Goal: Task Accomplishment & Management: Use online tool/utility

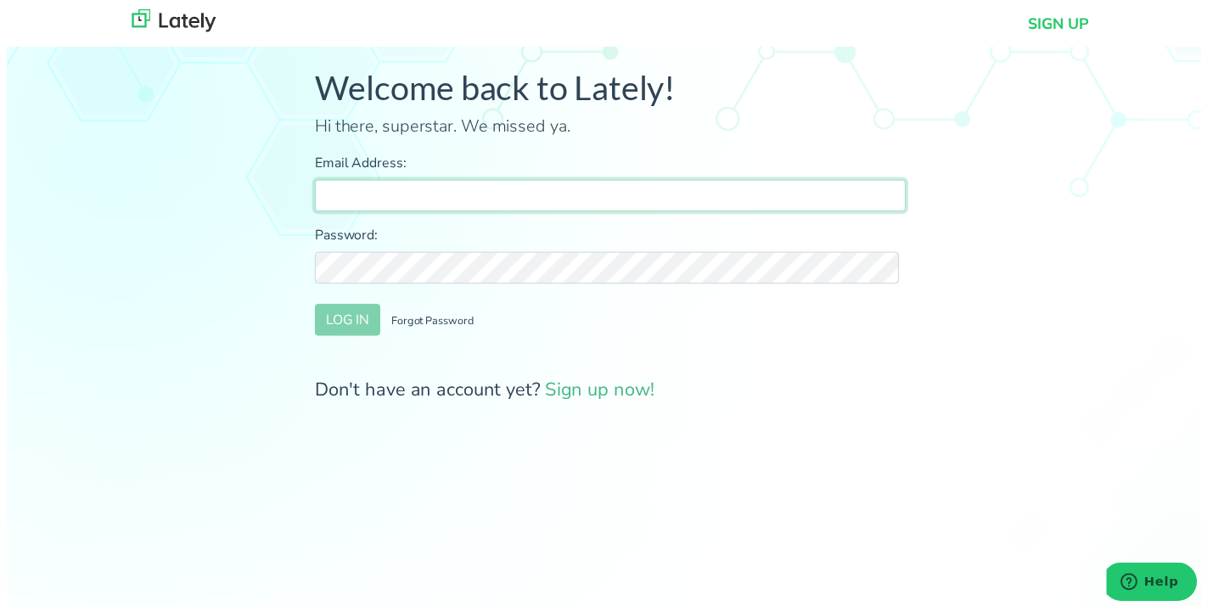
type input "[PERSON_NAME][EMAIL_ADDRESS][DOMAIN_NAME]"
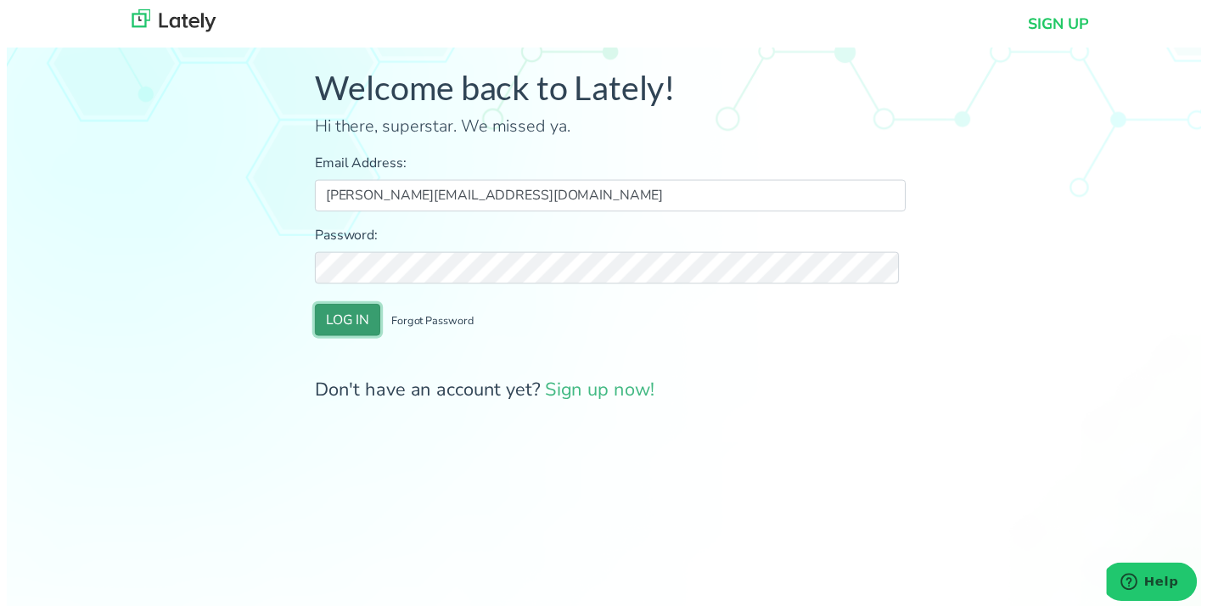
click at [359, 336] on button "LOG IN" at bounding box center [344, 323] width 66 height 32
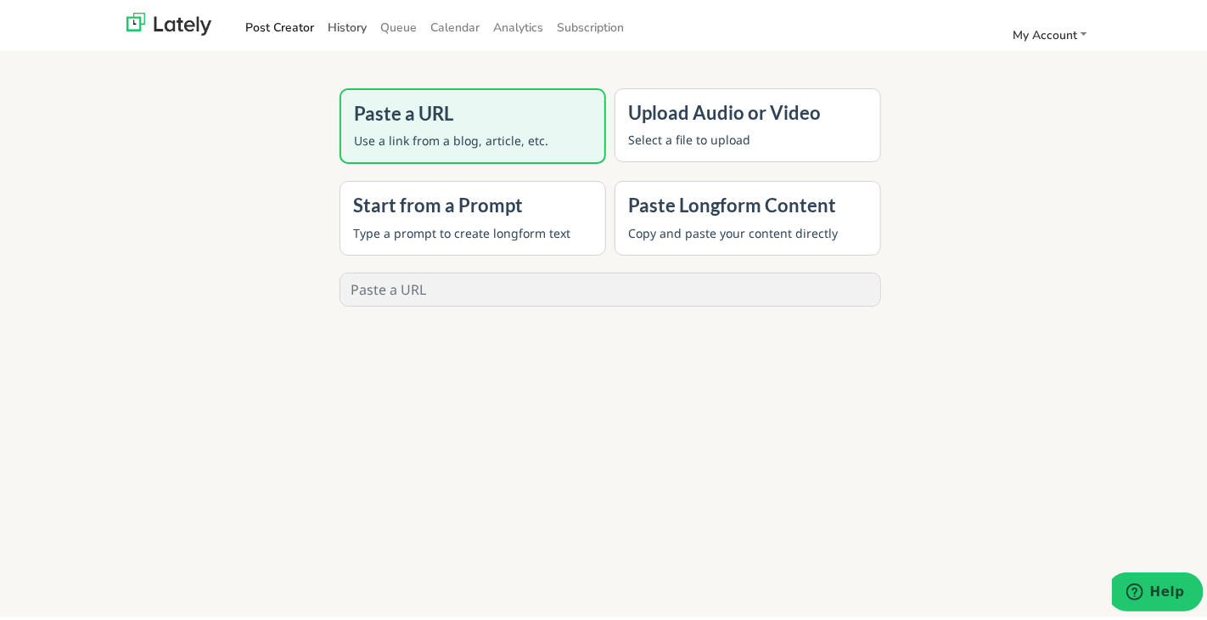
click at [341, 33] on link "History" at bounding box center [347, 24] width 53 height 28
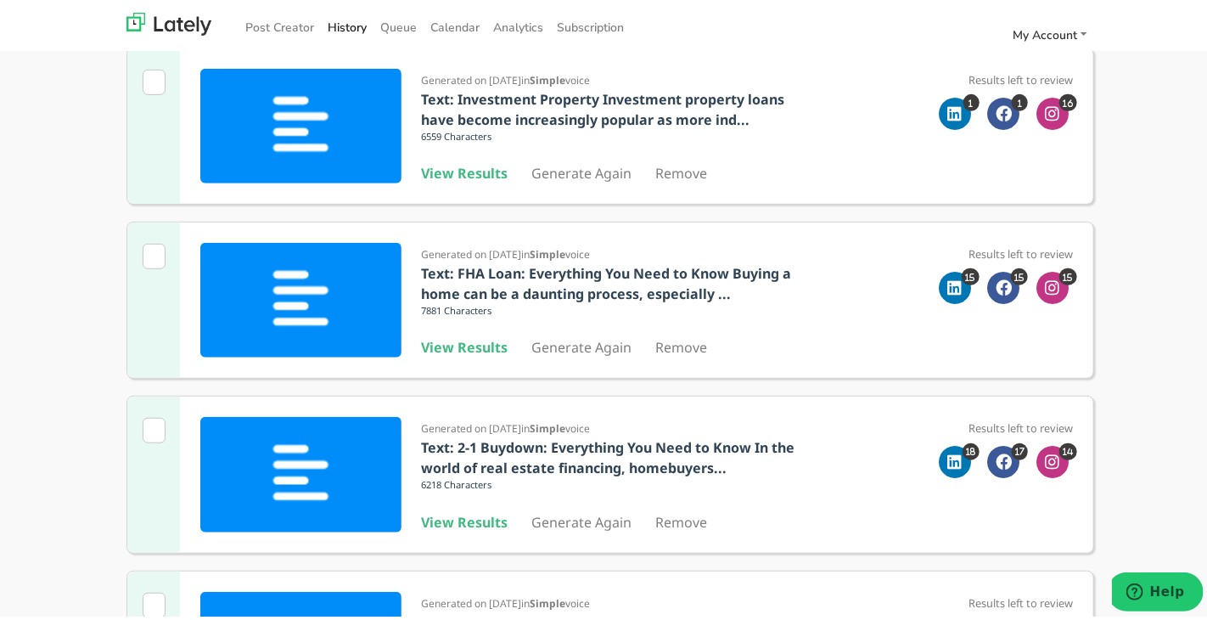
scroll to position [339, 0]
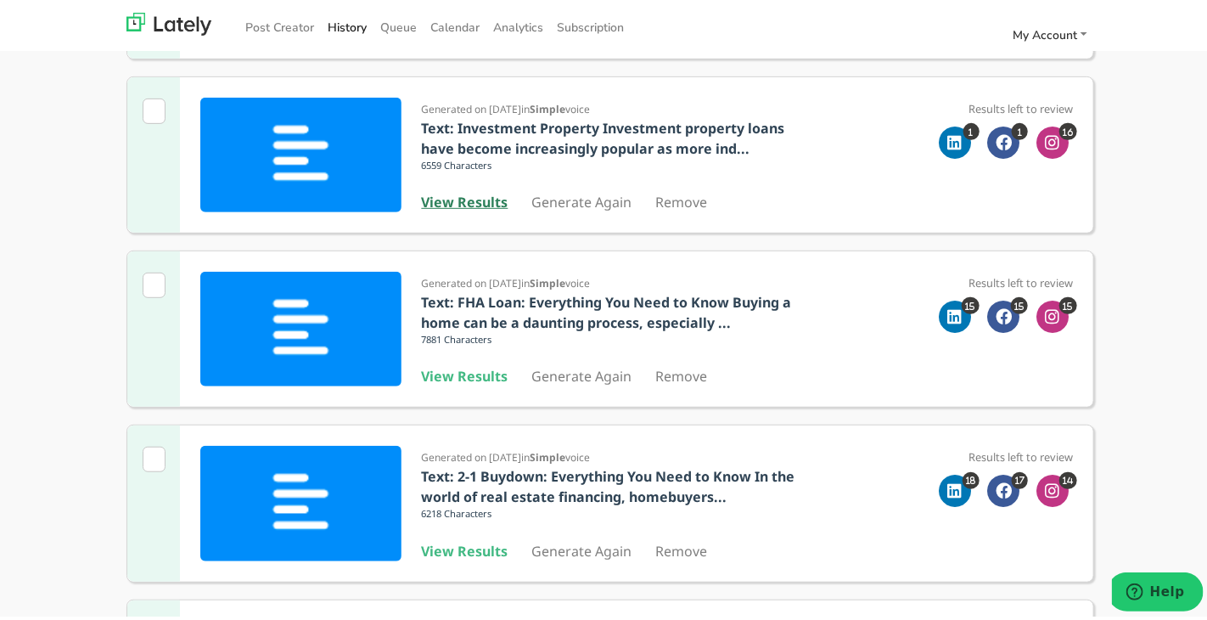
click at [457, 205] on b "View Results" at bounding box center [465, 198] width 87 height 19
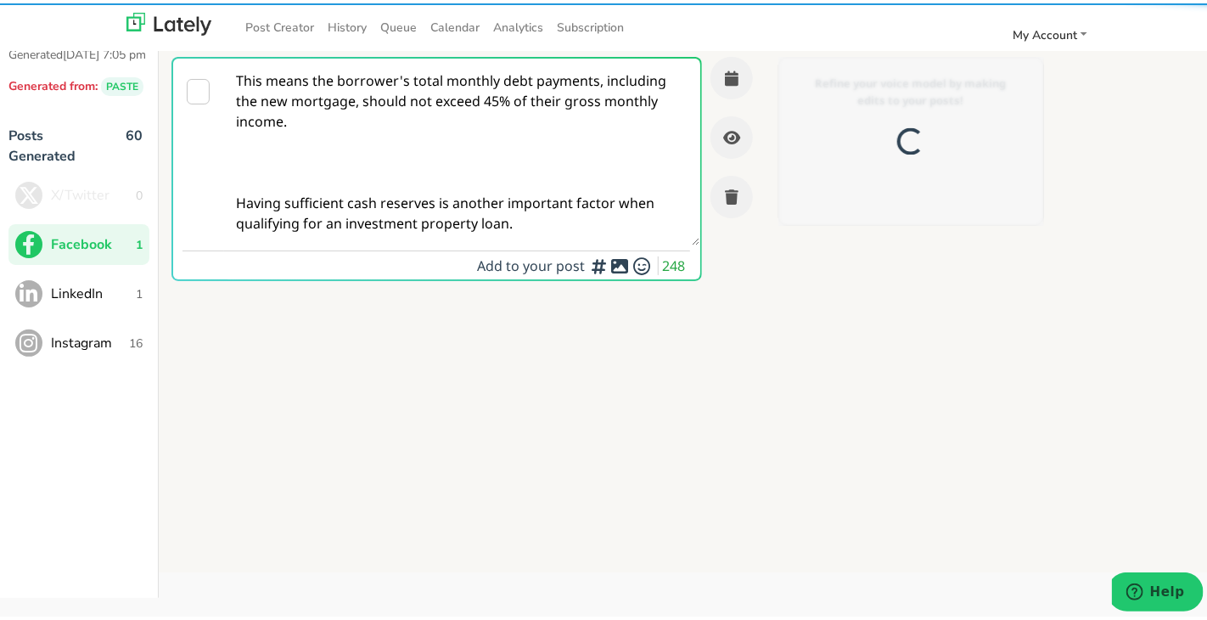
click at [448, 192] on textarea "This means the borrower's total monthly debt payments, including the new mortga…" at bounding box center [461, 148] width 474 height 187
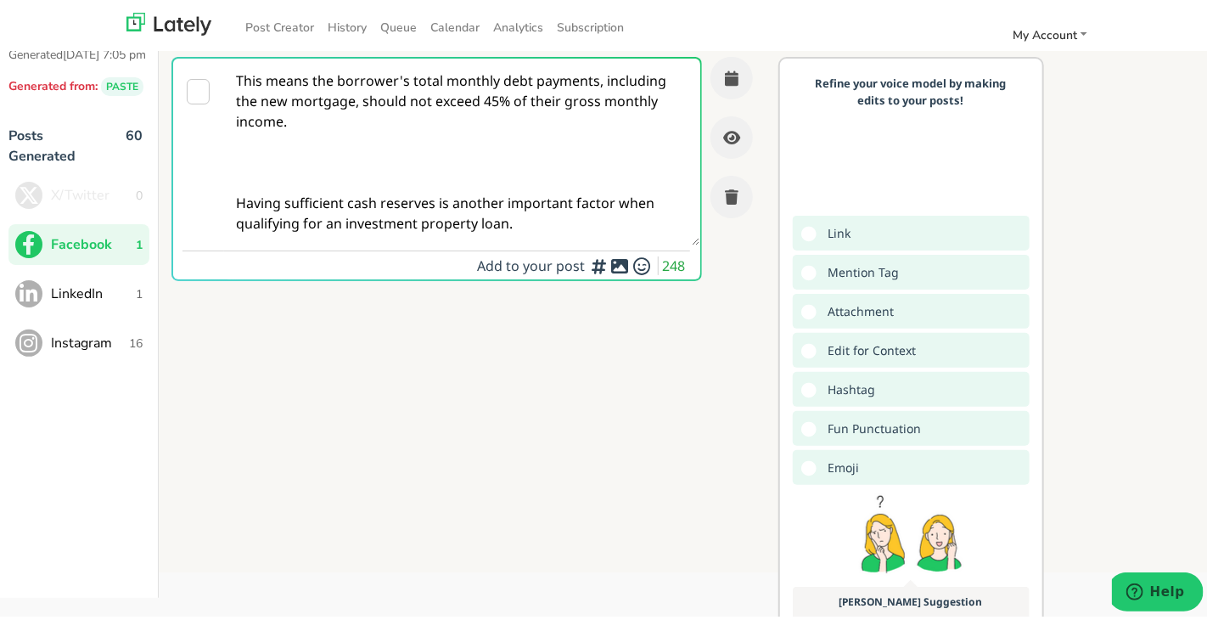
paste textarea "nking of buying a home but self-employed or using non-traditional income source…"
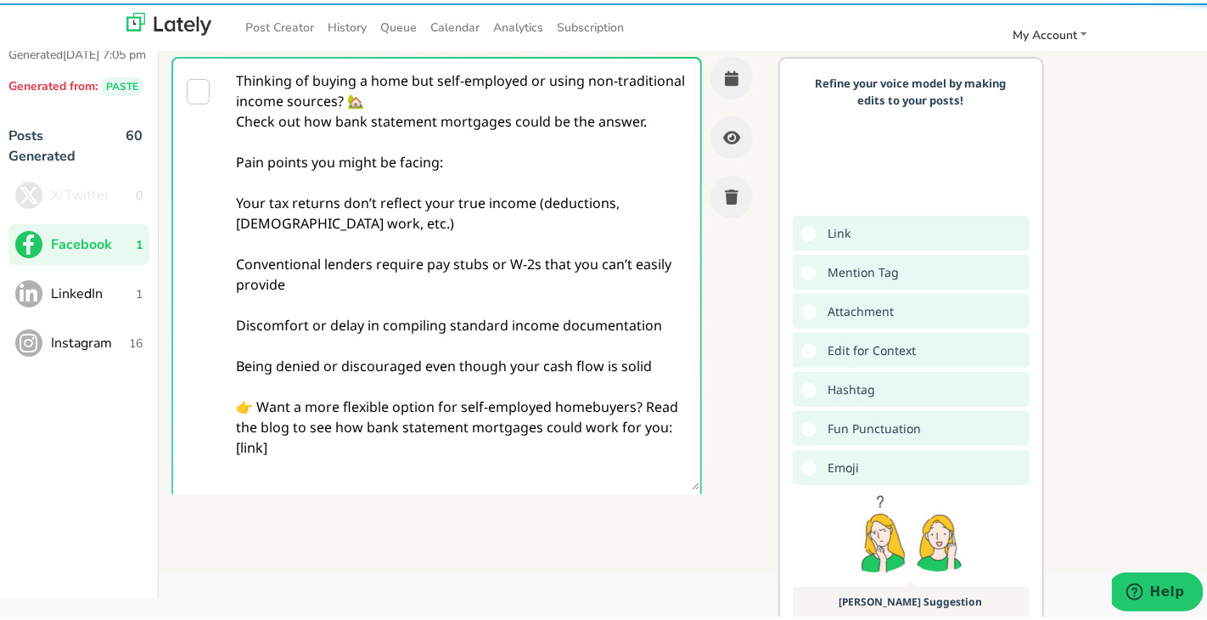
click at [412, 179] on textarea "Thinking of buying a home but self-employed or using non-traditional income sou…" at bounding box center [461, 270] width 474 height 431
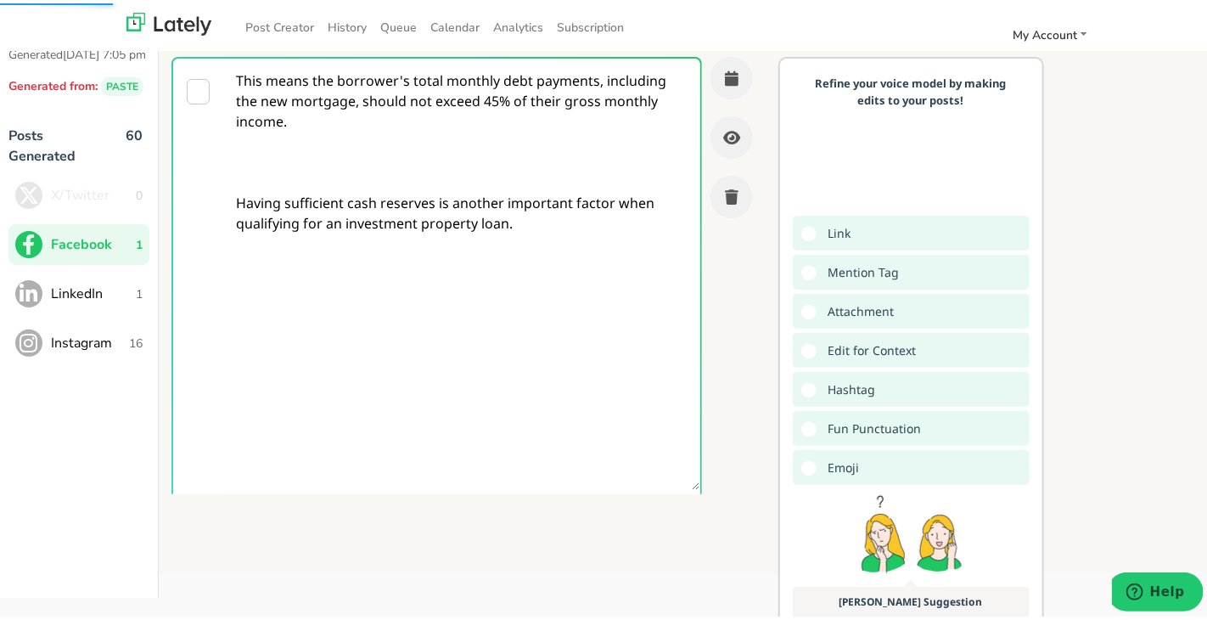
paste textarea "Self-employed? Struggling to get approved? Bank statement mortgages might be yo…"
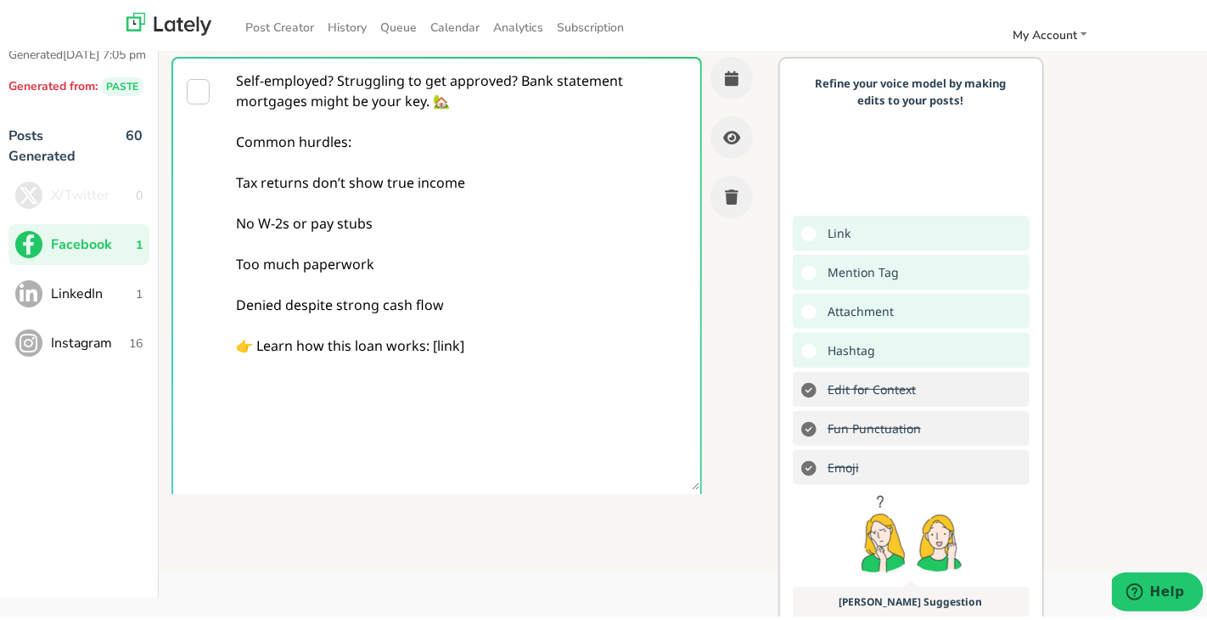
click at [336, 76] on textarea "Self-employed? Struggling to get approved? Bank statement mortgages might be yo…" at bounding box center [461, 270] width 474 height 431
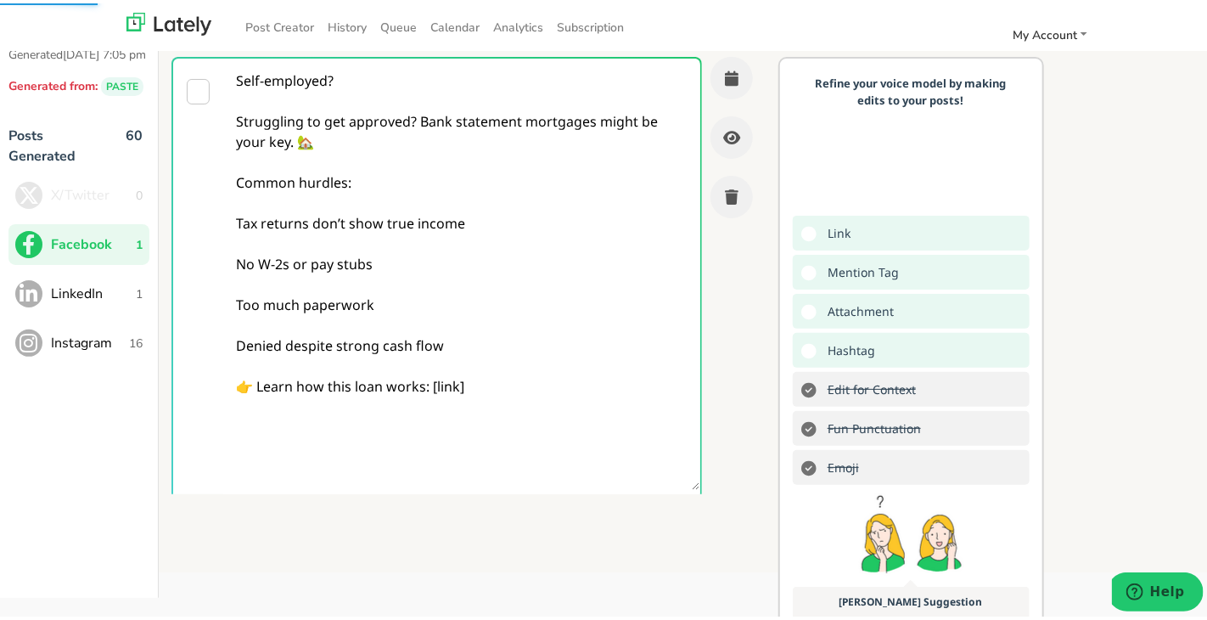
click at [298, 194] on textarea "Self-employed? Struggling to get approved? Bank statement mortgages might be yo…" at bounding box center [461, 270] width 474 height 431
click at [277, 244] on textarea "Self-employed? Struggling to get approved? Bank statement mortgages might be yo…" at bounding box center [461, 270] width 474 height 431
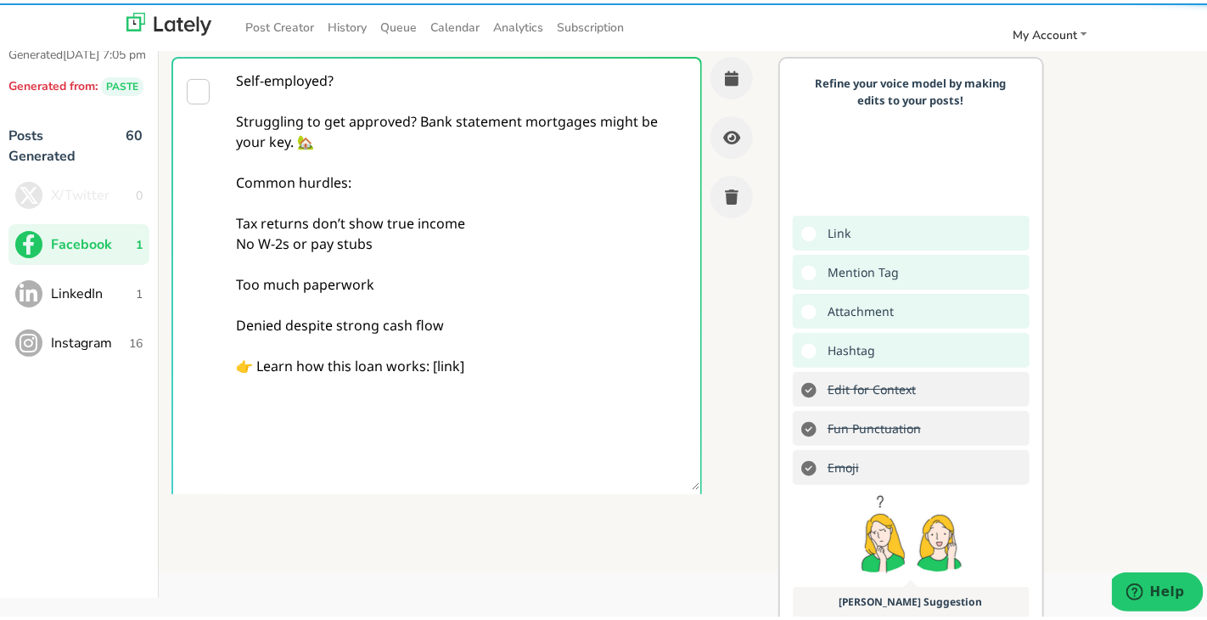
click at [285, 262] on textarea "Self-employed? Struggling to get approved? Bank statement mortgages might be yo…" at bounding box center [461, 270] width 474 height 431
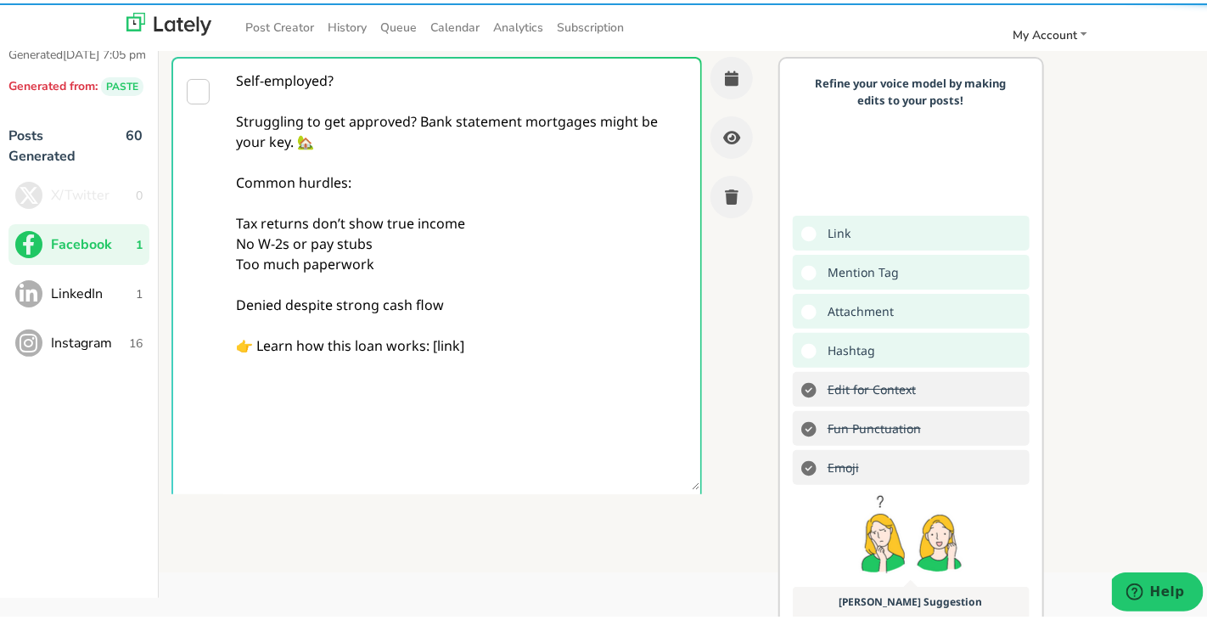
click at [282, 278] on textarea "Self-employed? Struggling to get approved? Bank statement mortgages might be yo…" at bounding box center [461, 270] width 474 height 431
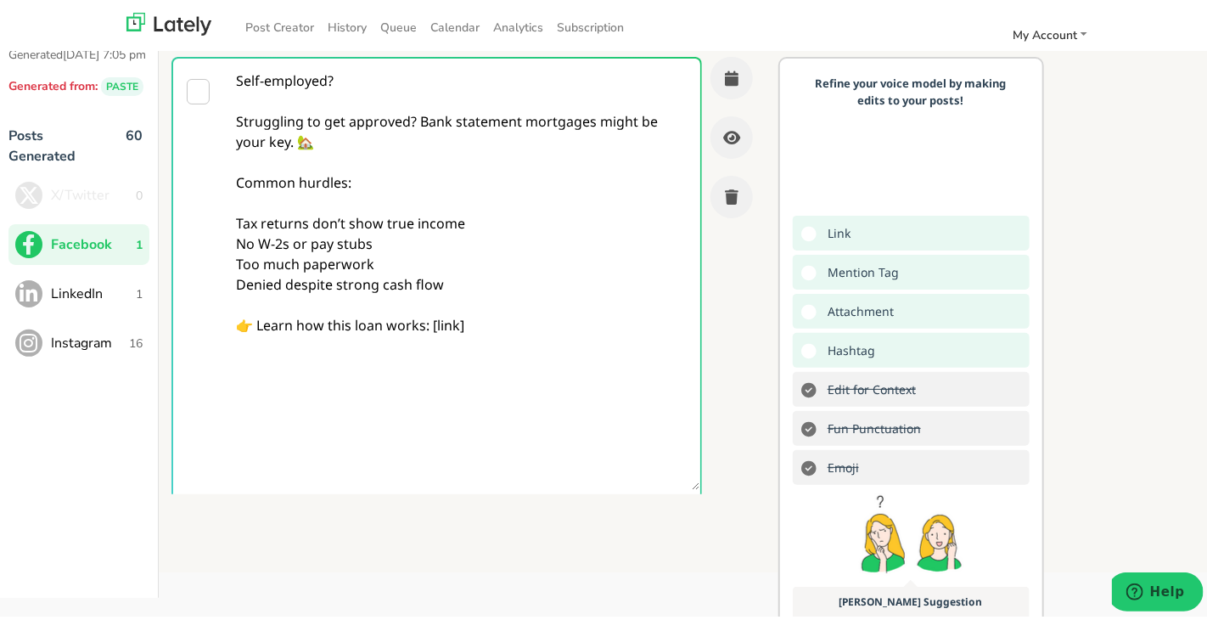
drag, startPoint x: 491, startPoint y: 323, endPoint x: 431, endPoint y: 325, distance: 60.3
click at [431, 325] on textarea "Self-employed? Struggling to get approved? Bank statement mortgages might be yo…" at bounding box center [461, 270] width 474 height 431
paste textarea "[URL][DOMAIN_NAME]"
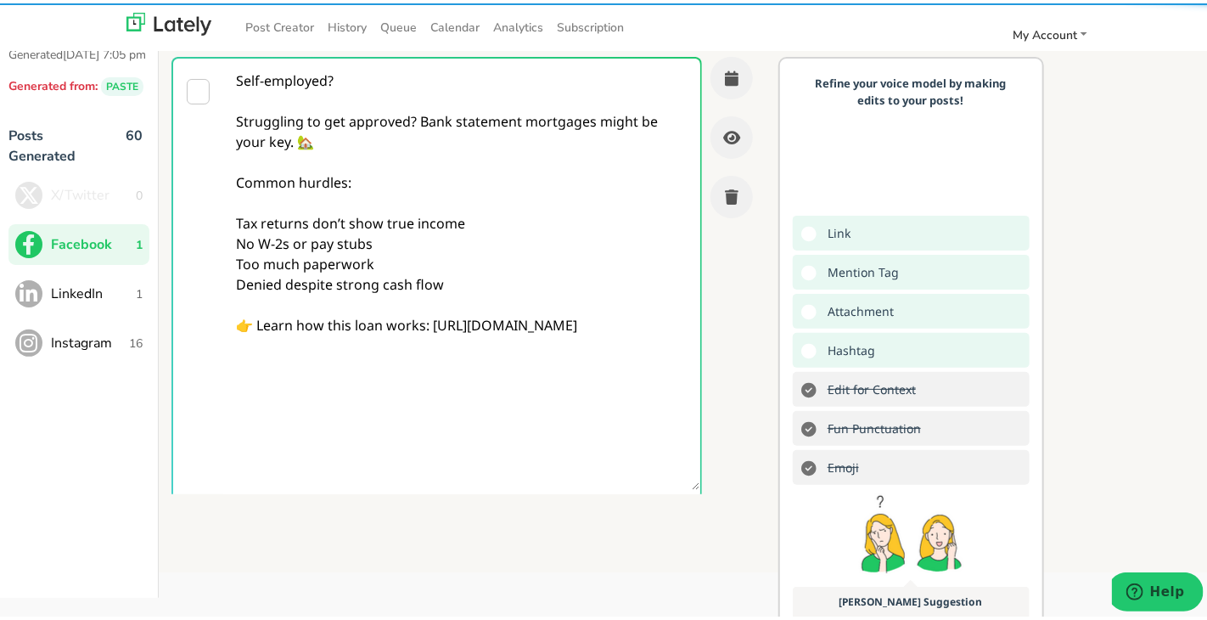
type textarea "Self-employed? Struggling to get approved? Bank statement mortgages might be yo…"
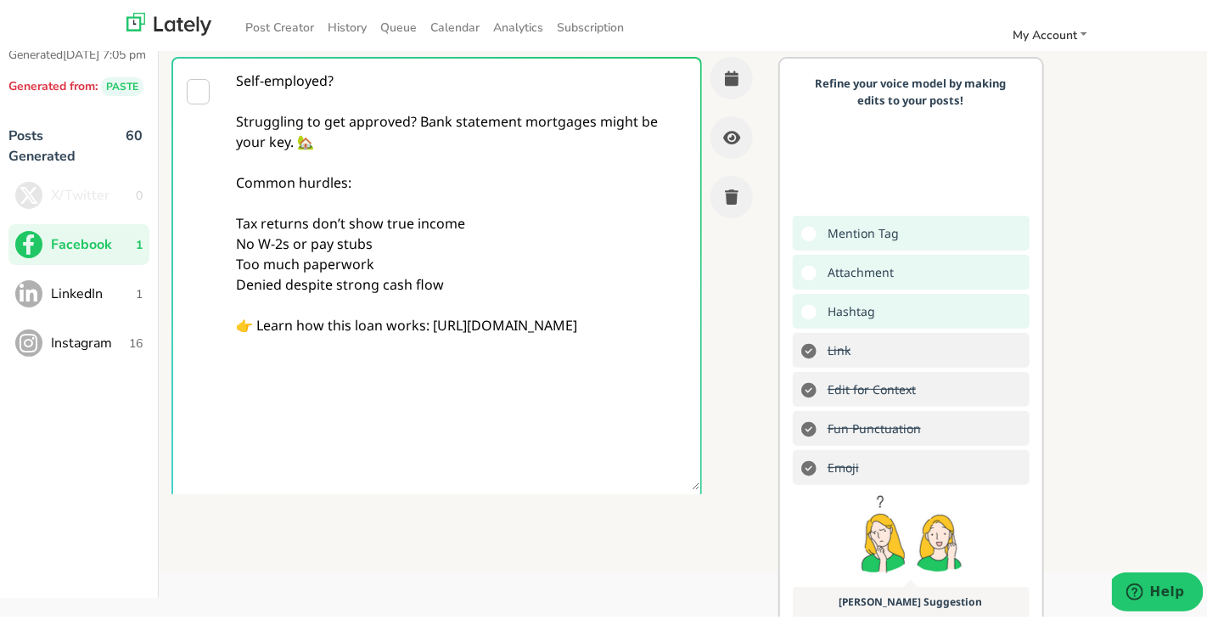
click at [557, 231] on textarea "Self-employed? Struggling to get approved? Bank statement mortgages might be yo…" at bounding box center [461, 270] width 474 height 431
click at [413, 267] on textarea "Self-employed? Struggling to get approved? Bank statement mortgages might be yo…" at bounding box center [461, 270] width 474 height 431
click at [713, 62] on button "button" at bounding box center [731, 74] width 42 height 42
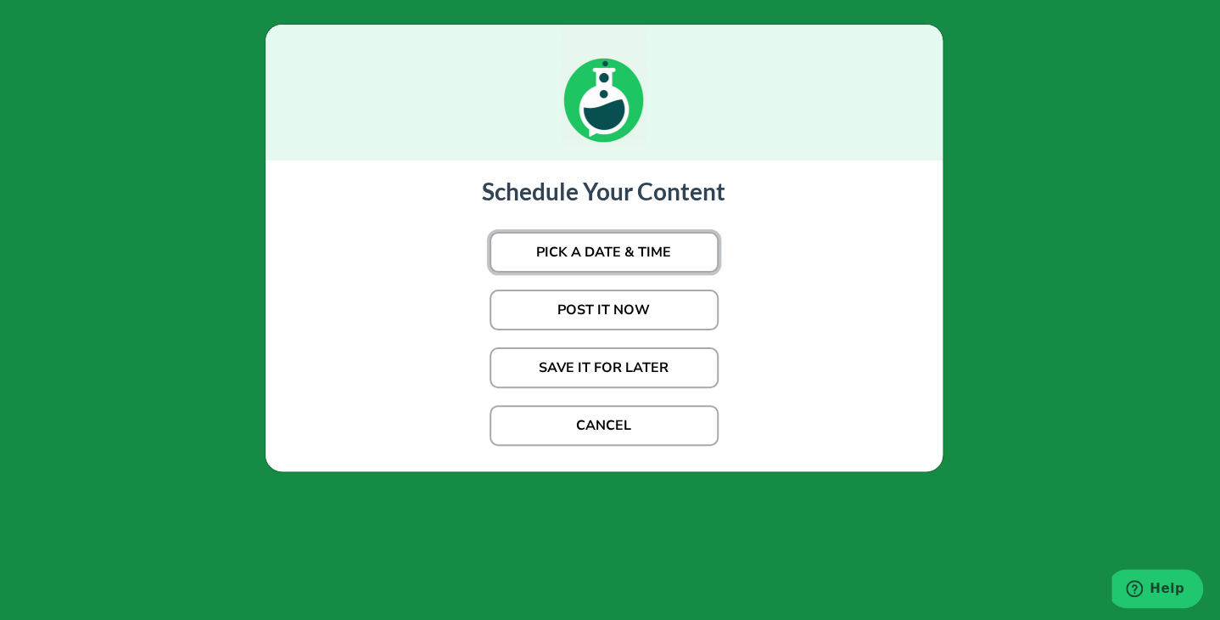
click at [603, 255] on button "PICK A DATE & TIME" at bounding box center [604, 252] width 229 height 41
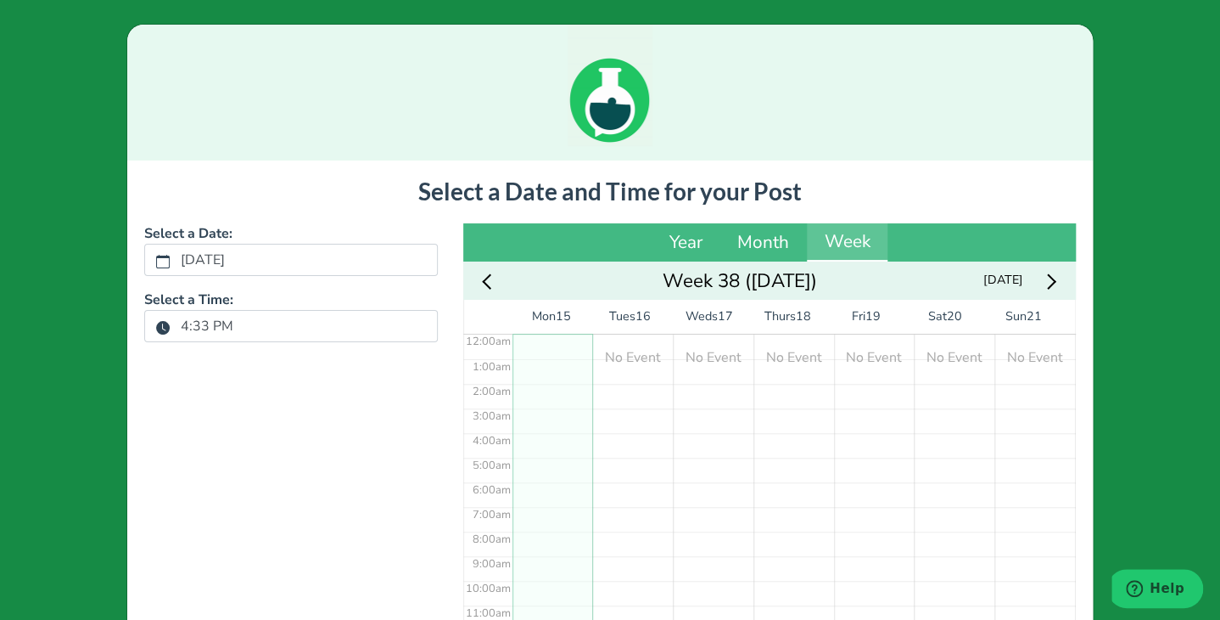
click at [171, 328] on label "4:33 PM" at bounding box center [207, 325] width 73 height 29
click at [170, 328] on button "4:33 PM" at bounding box center [162, 327] width 15 height 22
click at [178, 401] on icon "chevron up" at bounding box center [184, 398] width 12 height 12
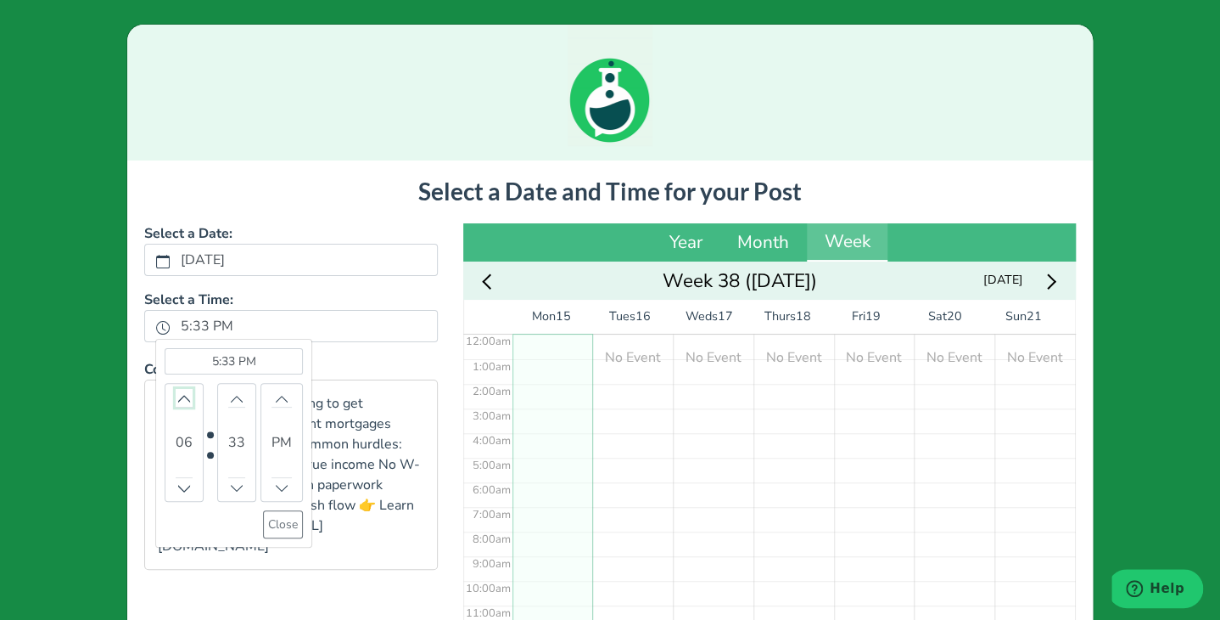
click at [178, 401] on icon "chevron up" at bounding box center [184, 398] width 12 height 12
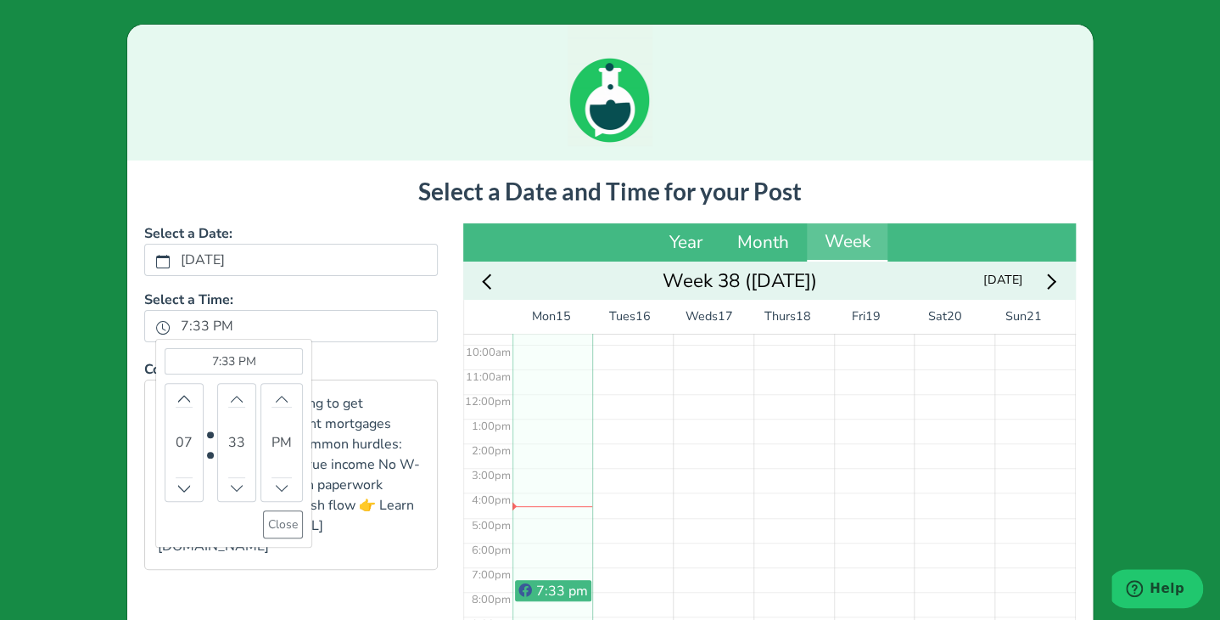
click at [228, 446] on bdi "33" at bounding box center [236, 442] width 17 height 20
click at [236, 432] on bdi "33" at bounding box center [236, 442] width 17 height 20
click at [232, 398] on icon "chevron up" at bounding box center [236, 399] width 14 height 8
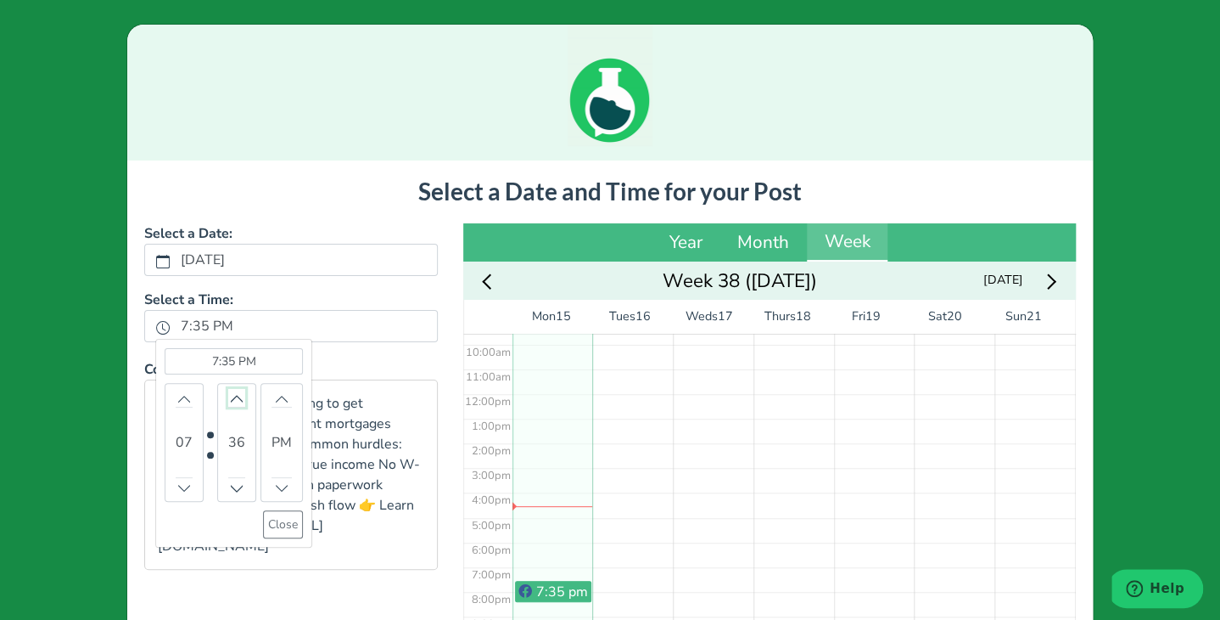
click at [232, 398] on icon "chevron up" at bounding box center [236, 399] width 14 height 8
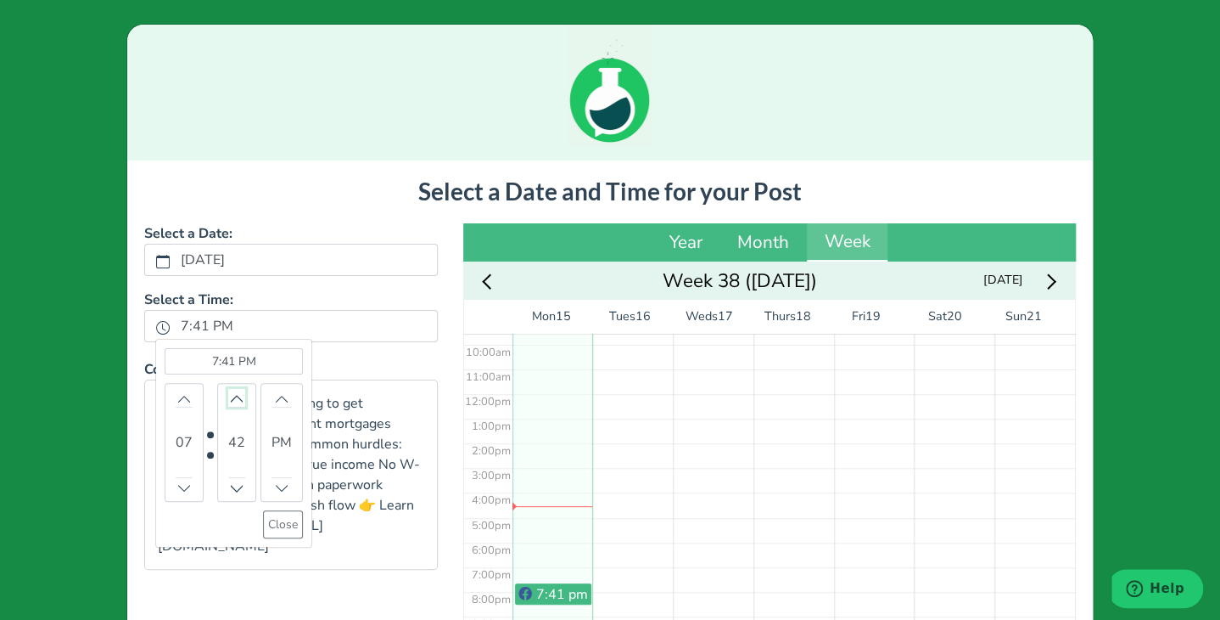
click at [232, 398] on icon "chevron up" at bounding box center [236, 399] width 14 height 8
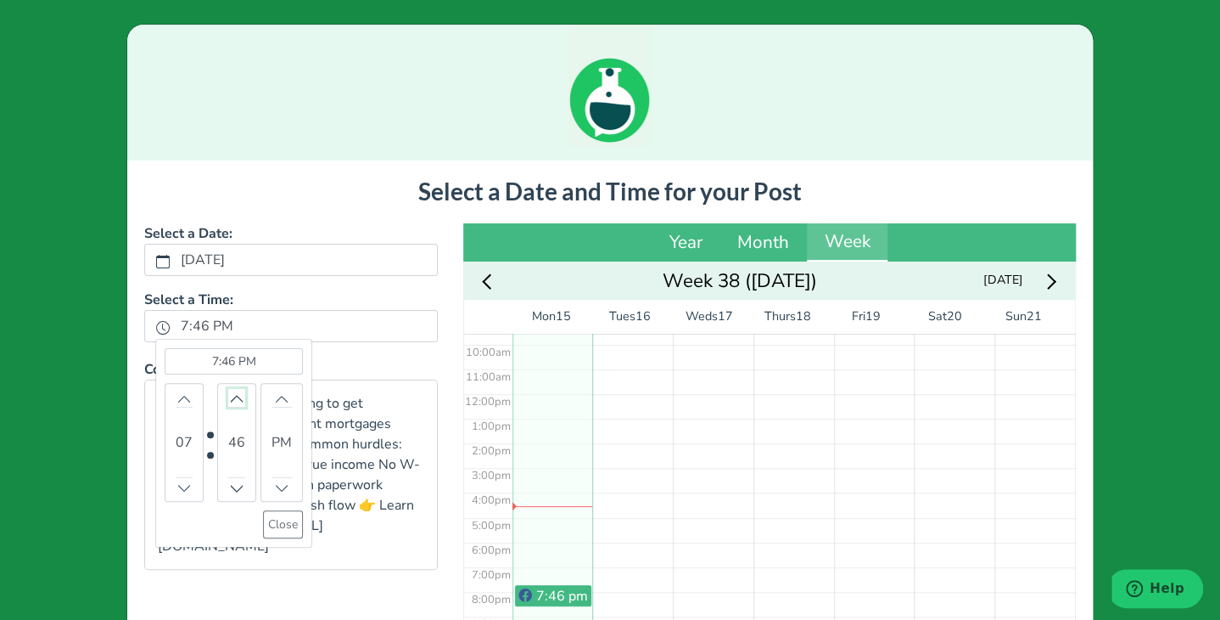
click at [231, 397] on icon "chevron up" at bounding box center [236, 399] width 14 height 8
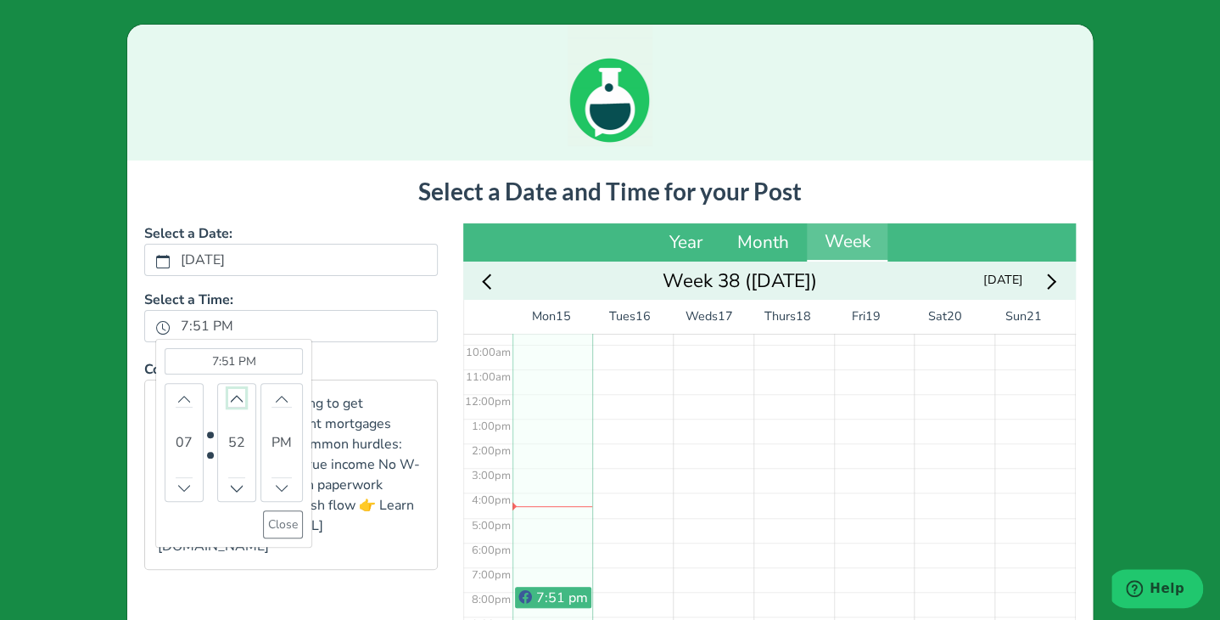
click at [231, 397] on icon "chevron up" at bounding box center [236, 399] width 14 height 8
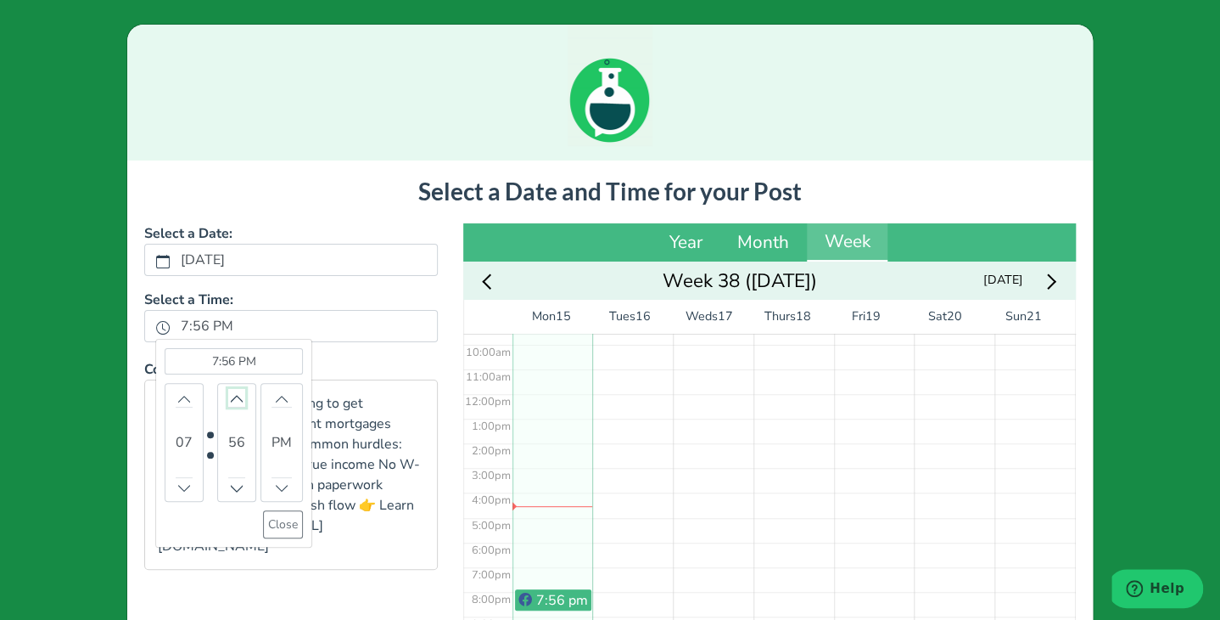
click at [231, 397] on icon "chevron up" at bounding box center [236, 399] width 14 height 8
click at [231, 397] on icon "chevron up" at bounding box center [237, 398] width 12 height 12
click at [268, 524] on button "Close" at bounding box center [283, 524] width 40 height 28
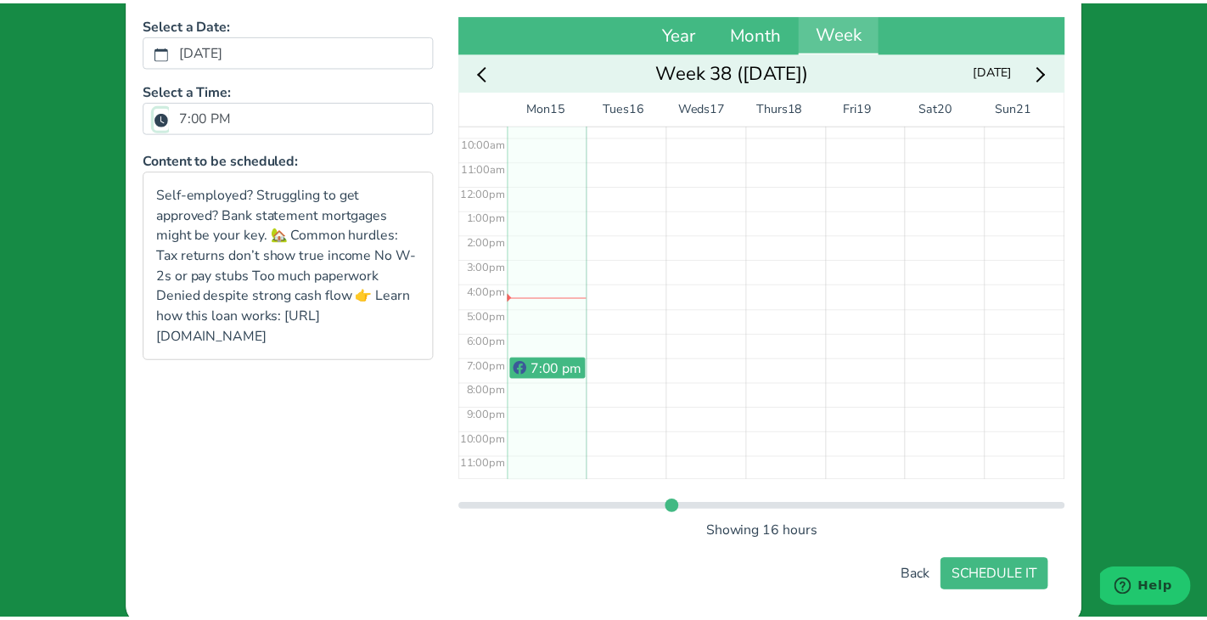
scroll to position [240, 0]
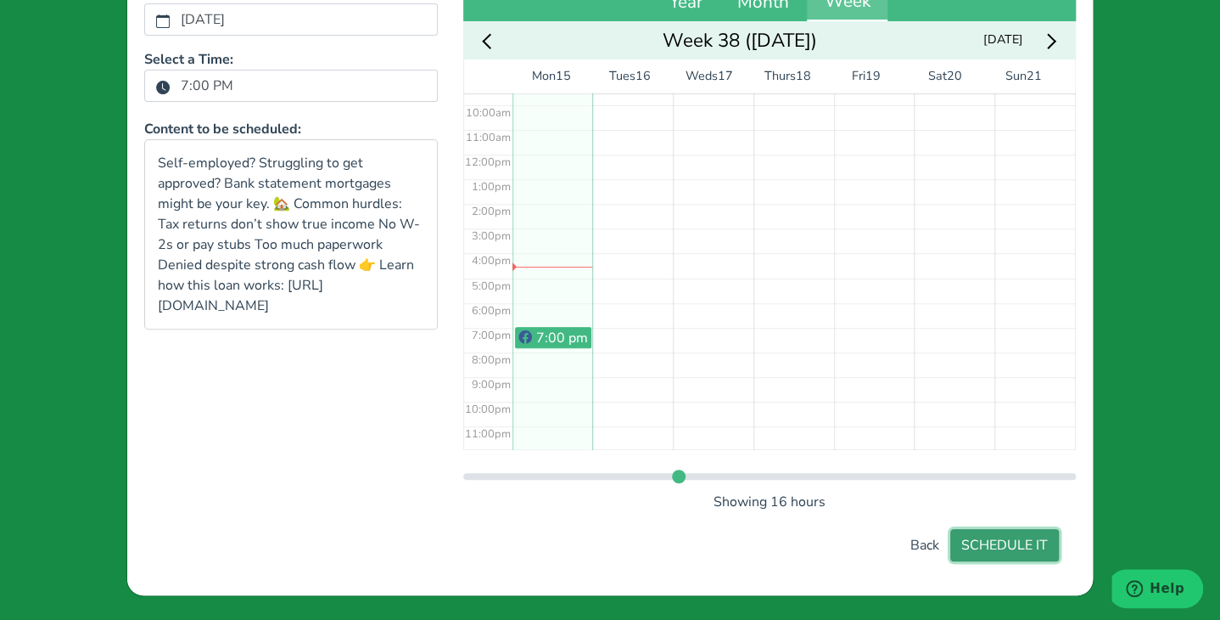
click at [985, 541] on button "SCHEDULE IT" at bounding box center [1005, 545] width 109 height 32
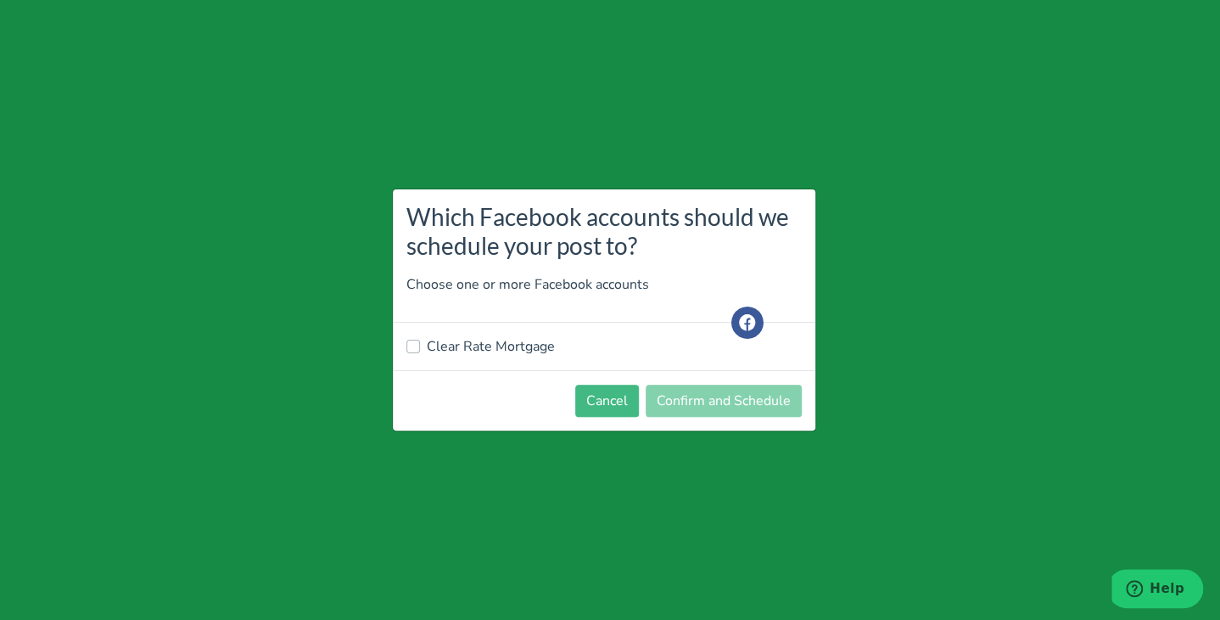
click at [458, 347] on label "Clear Rate Mortgage" at bounding box center [491, 346] width 128 height 20
click at [420, 347] on input "Clear Rate Mortgage" at bounding box center [414, 344] width 14 height 17
checkbox input "true"
click at [720, 396] on button "Confirm and Schedule" at bounding box center [724, 400] width 156 height 32
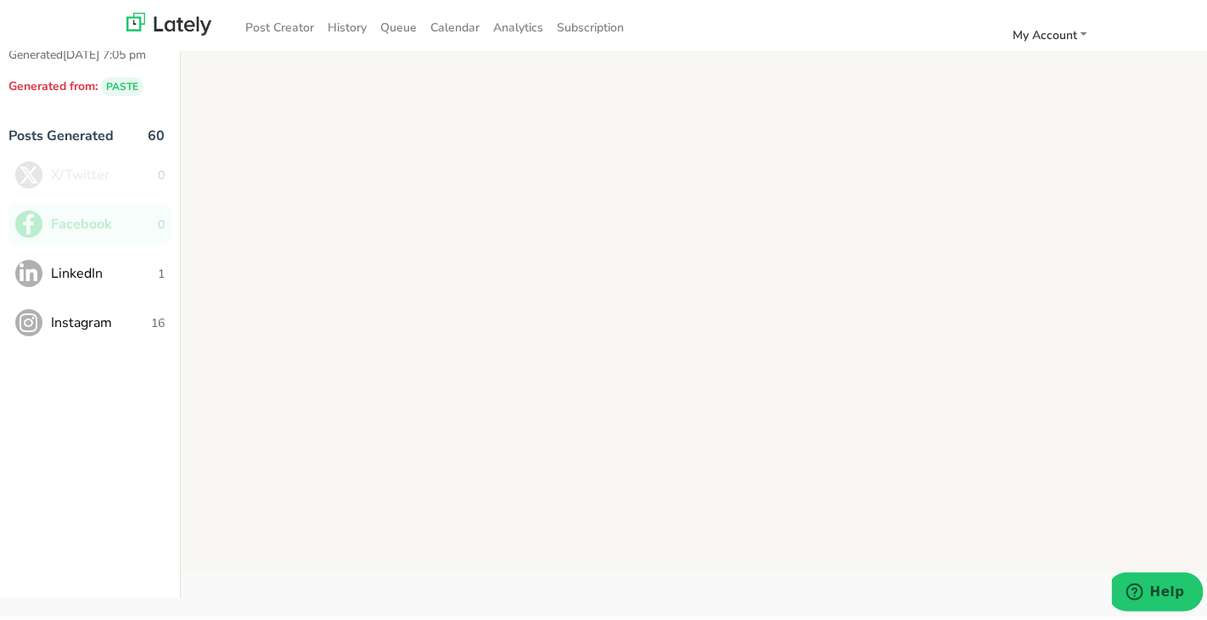
click at [64, 291] on ul "X/Twitter 0 Facebook 0 LinkedIn 1 Instagram 16" at bounding box center [89, 245] width 163 height 188
click at [123, 278] on span "LinkedIn" at bounding box center [104, 270] width 107 height 20
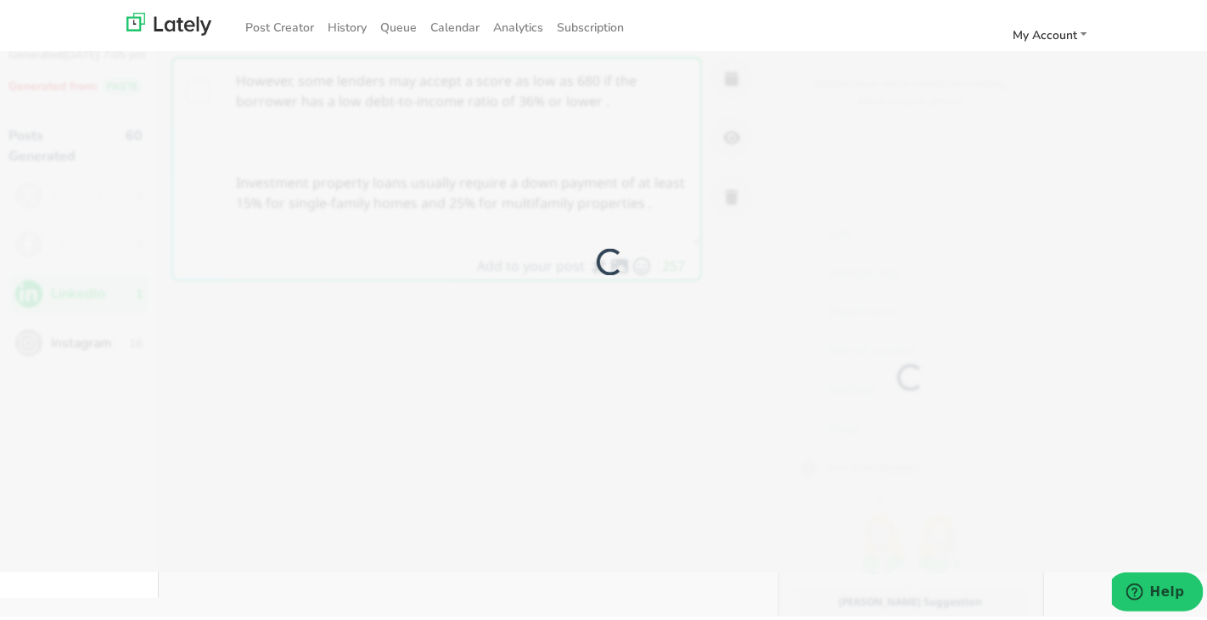
scroll to position [0, 0]
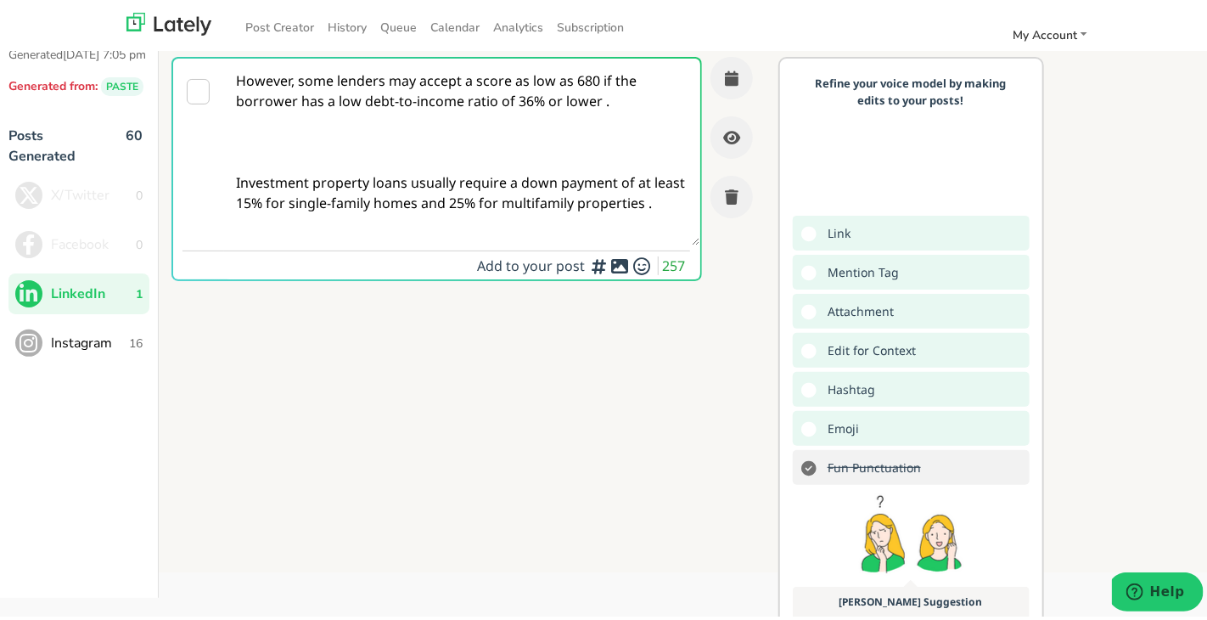
paste textarea "me financing isn’t one-size-fits-all. Bank statement mortgages offer flexibilit…"
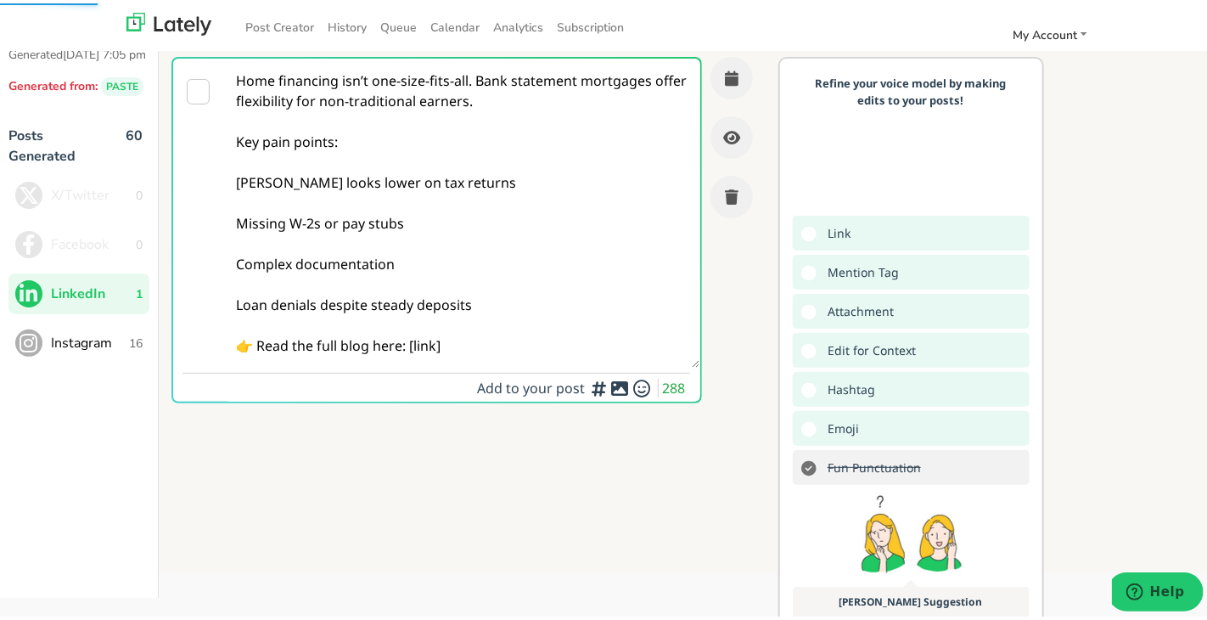
click at [329, 106] on textarea "Home financing isn’t one-size-fits-all. Bank statement mortgages offer flexibil…" at bounding box center [461, 209] width 474 height 309
click at [285, 149] on textarea "Home financing isn’t one-size-fits-all. Bank statement mortgages offer flexibil…" at bounding box center [461, 209] width 474 height 309
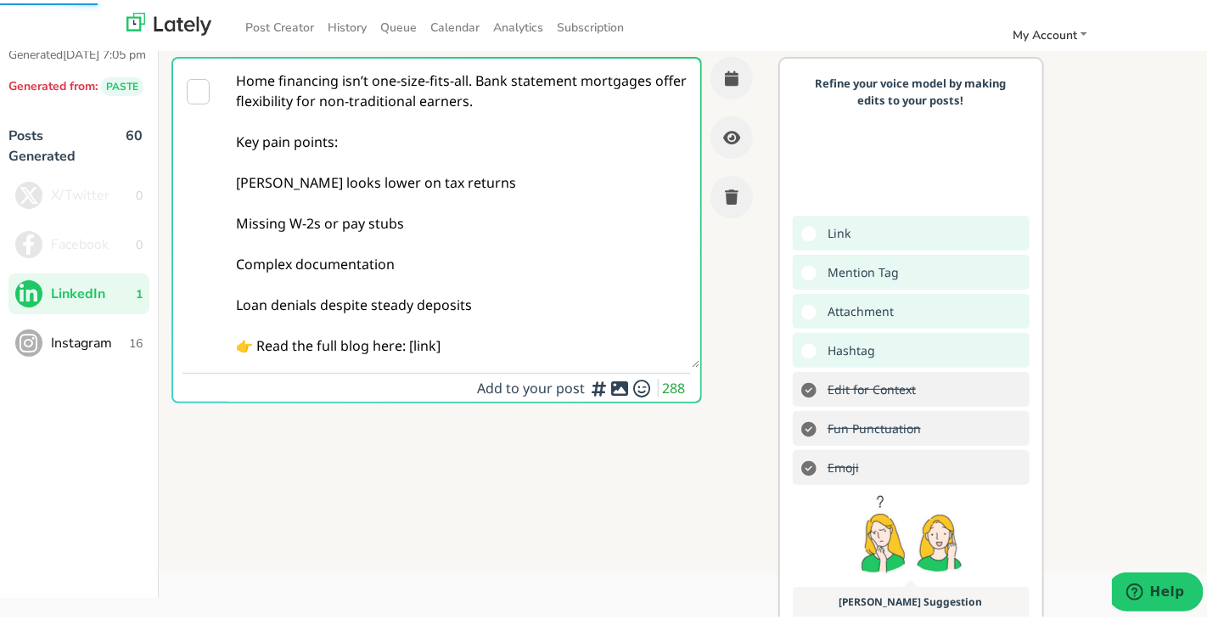
click at [292, 198] on textarea "Home financing isn’t one-size-fits-all. Bank statement mortgages offer flexibil…" at bounding box center [461, 209] width 474 height 309
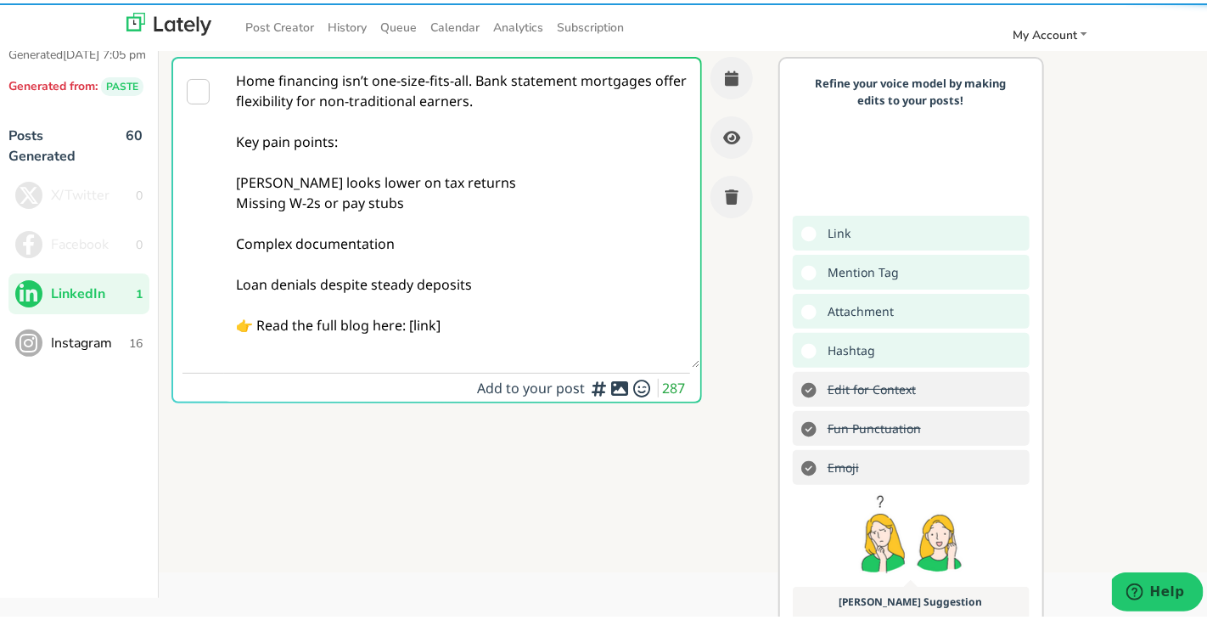
click at [269, 220] on textarea "Home financing isn’t one-size-fits-all. Bank statement mortgages offer flexibil…" at bounding box center [461, 209] width 474 height 309
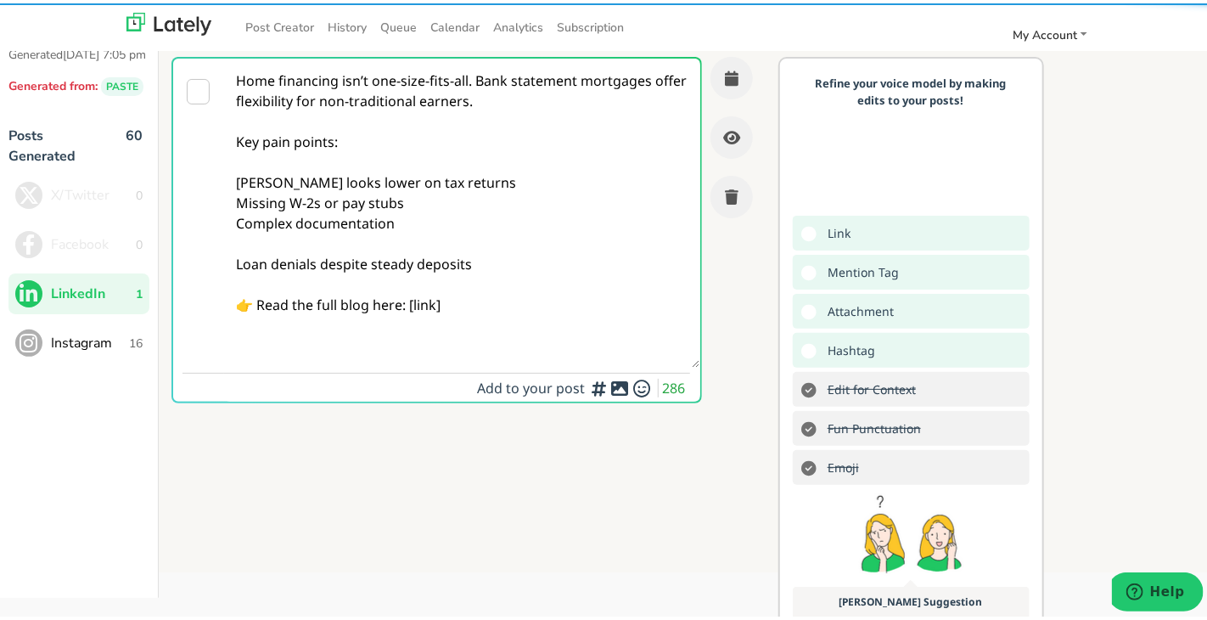
click at [277, 235] on textarea "Home financing isn’t one-size-fits-all. Bank statement mortgages offer flexibil…" at bounding box center [461, 209] width 474 height 309
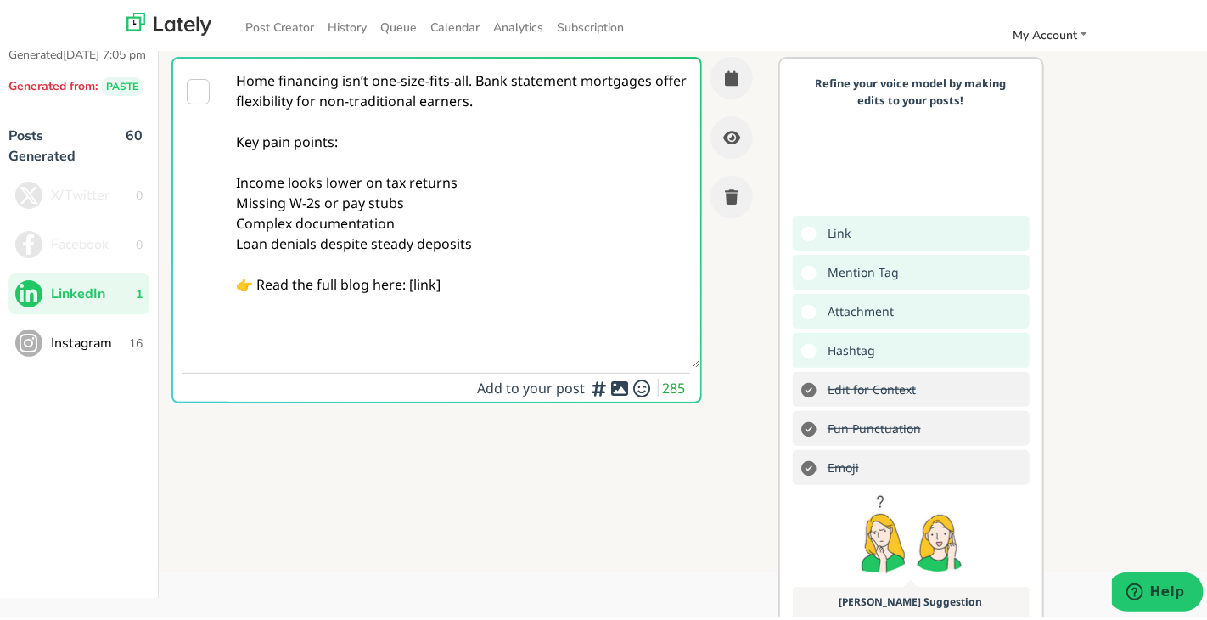
drag, startPoint x: 444, startPoint y: 279, endPoint x: 407, endPoint y: 276, distance: 36.7
click at [407, 276] on textarea "Home financing isn’t one-size-fits-all. Bank statement mortgages offer flexibil…" at bounding box center [461, 209] width 474 height 309
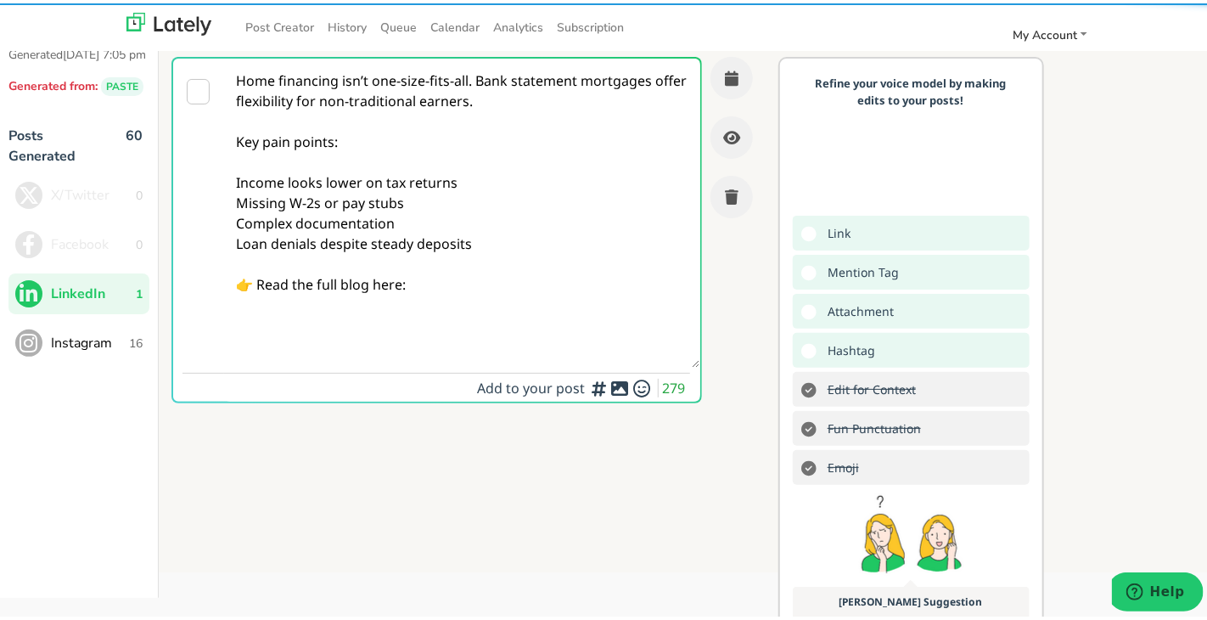
click at [458, 85] on textarea "Home financing isn’t one-size-fits-all. Bank statement mortgages offer flexibil…" at bounding box center [461, 209] width 474 height 309
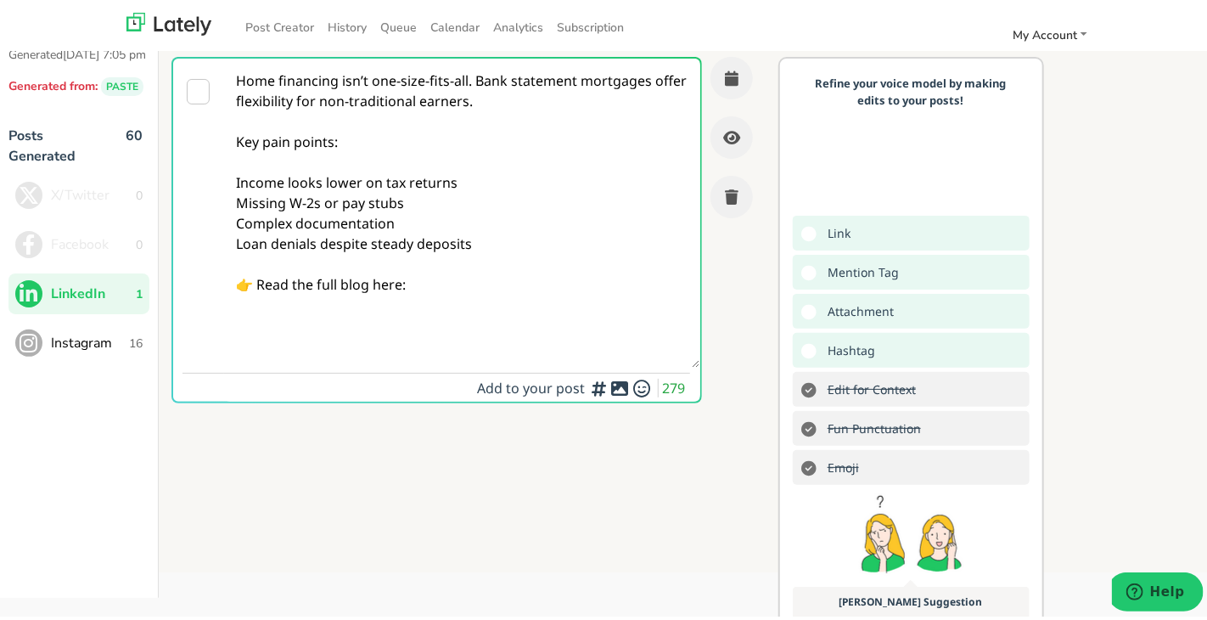
click at [432, 283] on textarea "Home financing isn’t one-size-fits-all. Bank statement mortgages offer flexibil…" at bounding box center [461, 209] width 474 height 309
paste textarea "[URL][DOMAIN_NAME]"
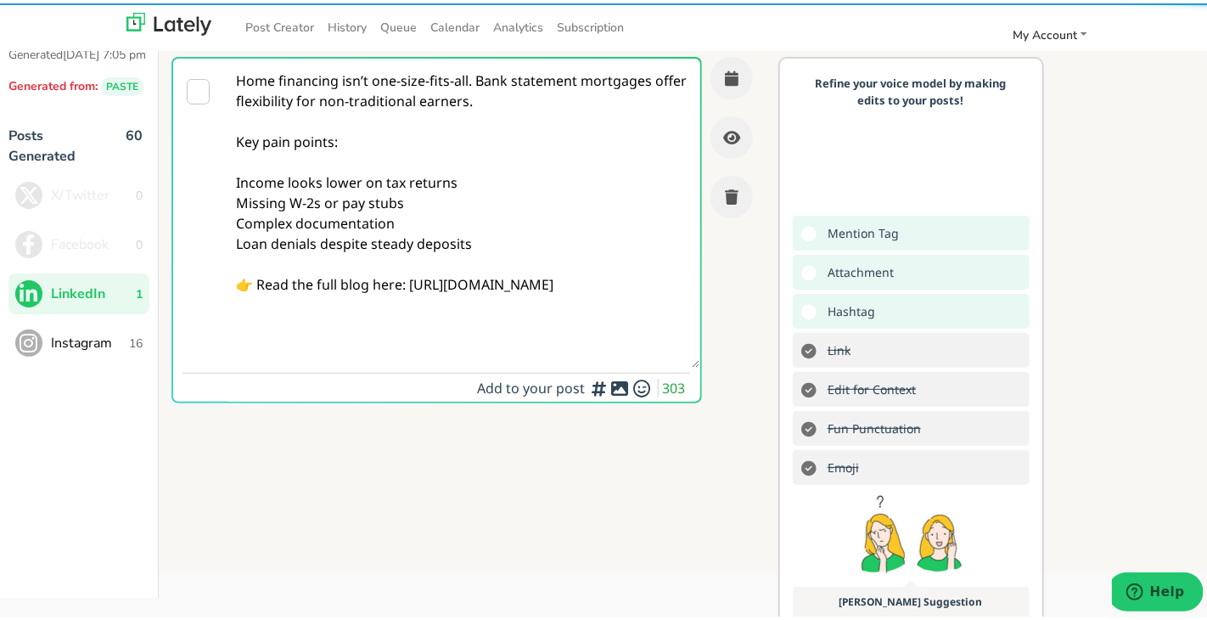
click at [485, 238] on textarea "Home financing isn’t one-size-fits-all. Bank statement mortgages offer flexibil…" at bounding box center [461, 209] width 474 height 309
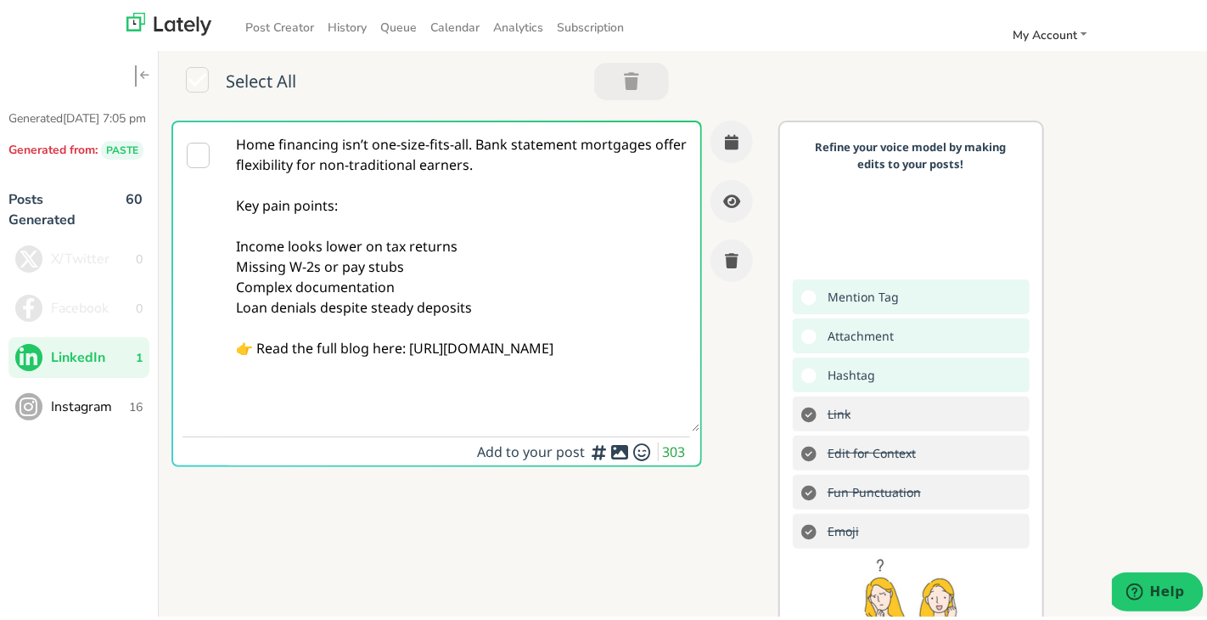
click at [410, 200] on textarea "Home financing isn’t one-size-fits-all. Bank statement mortgages offer flexibil…" at bounding box center [461, 273] width 474 height 309
click at [482, 279] on textarea "Home financing isn’t one-size-fits-all. Bank statement mortgages offer flexibil…" at bounding box center [461, 273] width 474 height 309
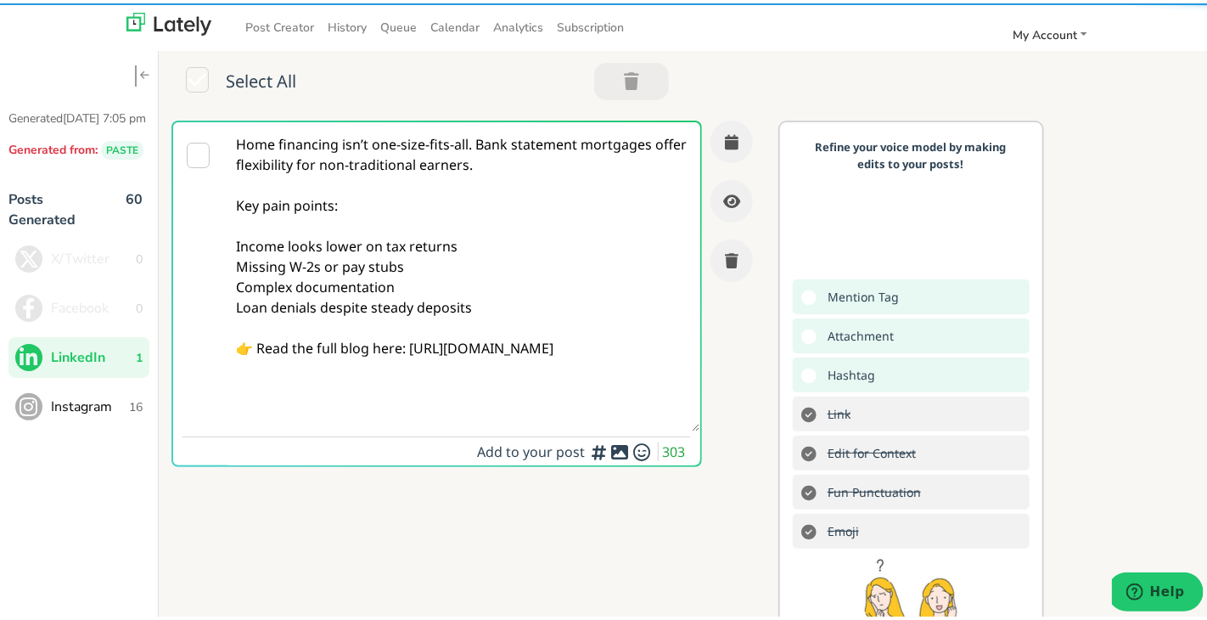
drag, startPoint x: 345, startPoint y: 278, endPoint x: 225, endPoint y: 198, distance: 144.5
click at [225, 198] on textarea "Home financing isn’t one-size-fits-all. Bank statement mortgages offer flexibil…" at bounding box center [461, 273] width 474 height 309
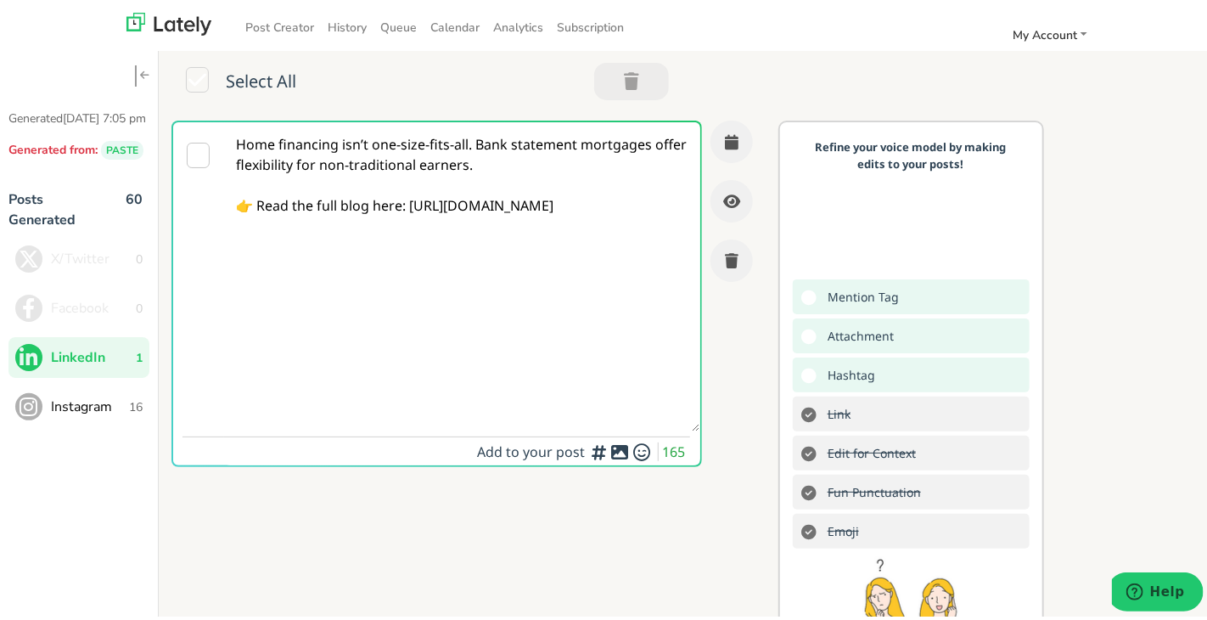
type textarea "Home financing isn’t one-size-fits-all. Bank statement mortgages offer flexibil…"
click at [712, 125] on button "button" at bounding box center [731, 138] width 42 height 42
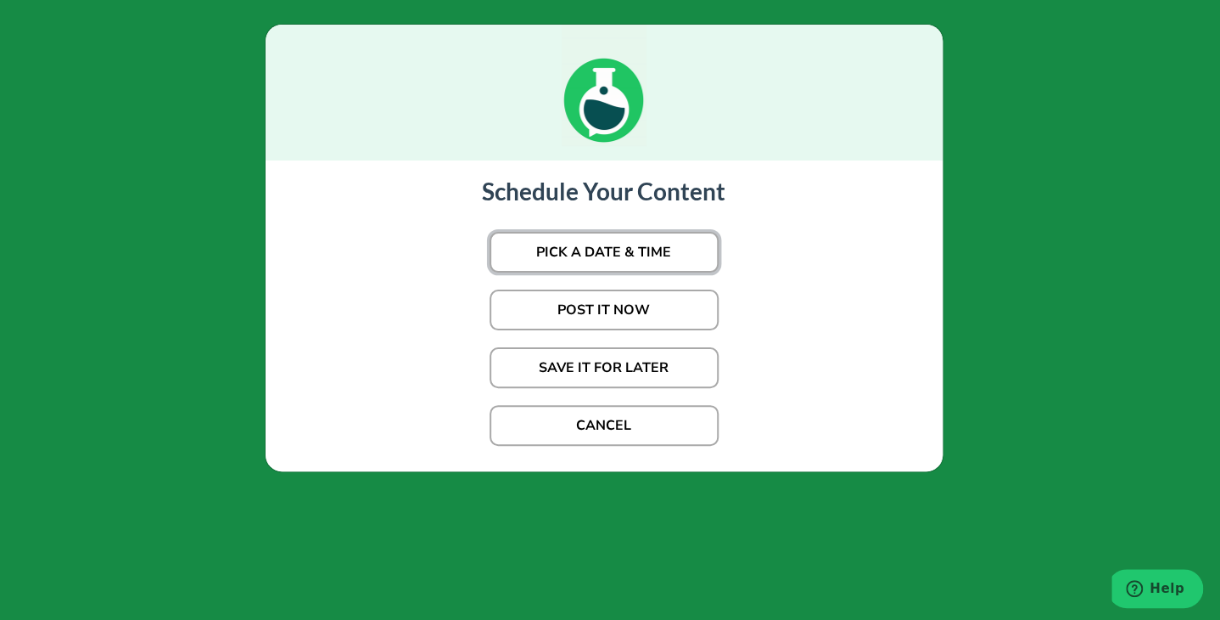
click at [620, 244] on button "PICK A DATE & TIME" at bounding box center [604, 252] width 229 height 41
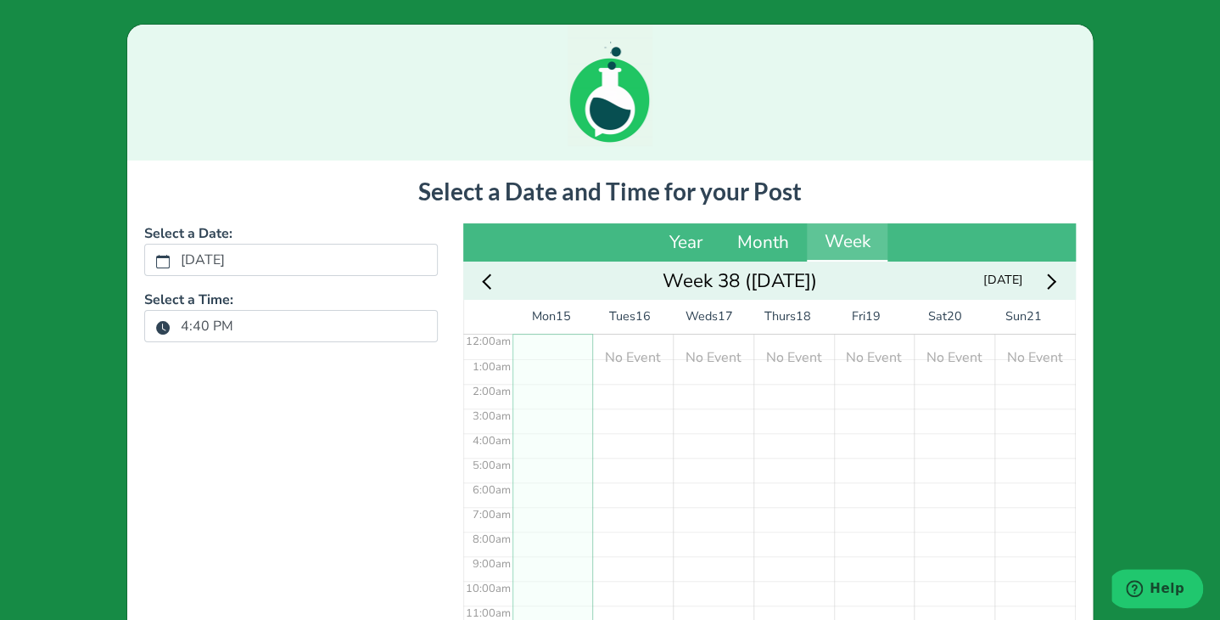
click at [163, 330] on button "4:40 PM" at bounding box center [162, 327] width 15 height 22
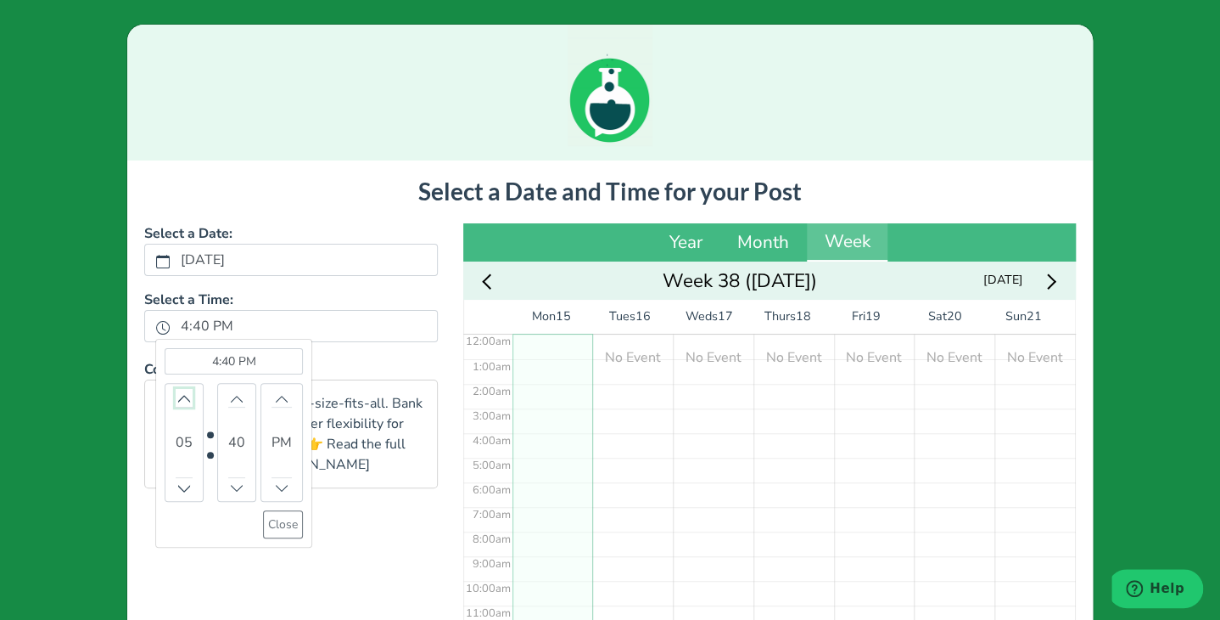
click at [180, 398] on icon "chevron up" at bounding box center [184, 399] width 14 height 8
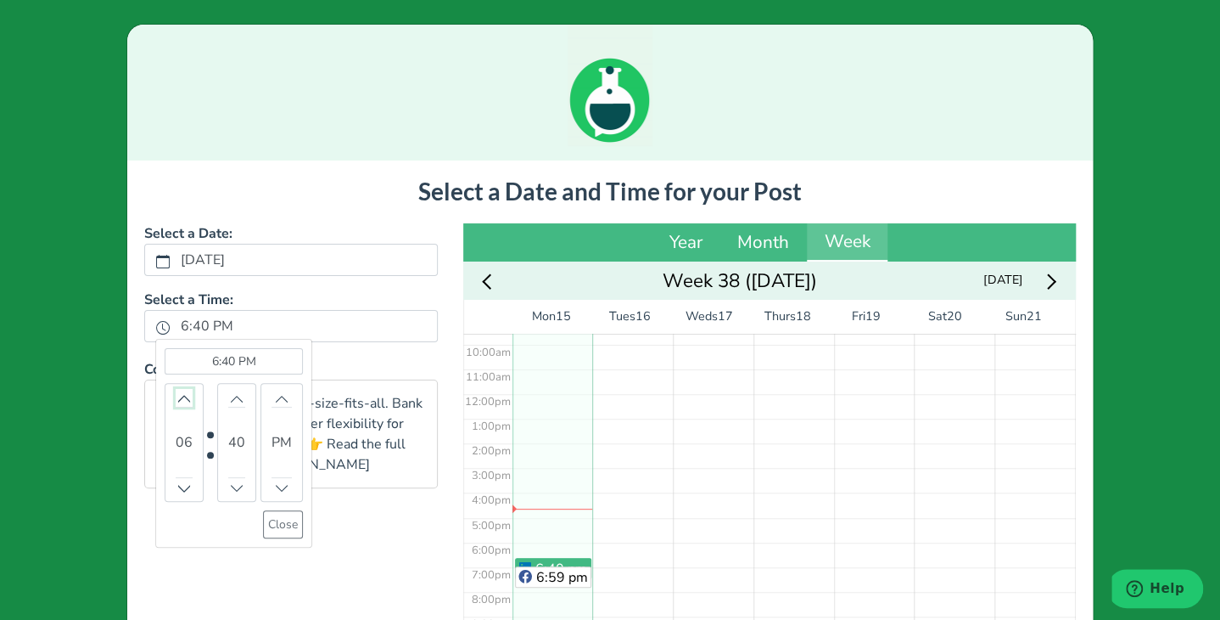
click at [180, 398] on icon "chevron up" at bounding box center [184, 399] width 14 height 8
click at [231, 401] on icon "chevron up" at bounding box center [237, 398] width 12 height 12
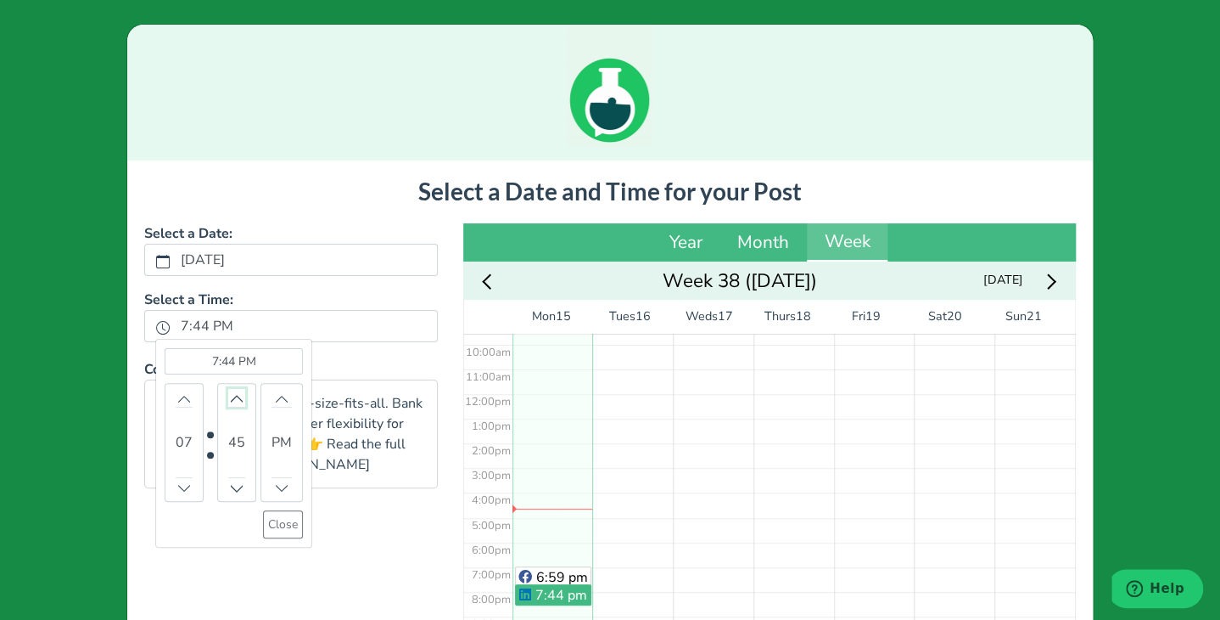
click at [231, 401] on icon "chevron up" at bounding box center [237, 398] width 12 height 12
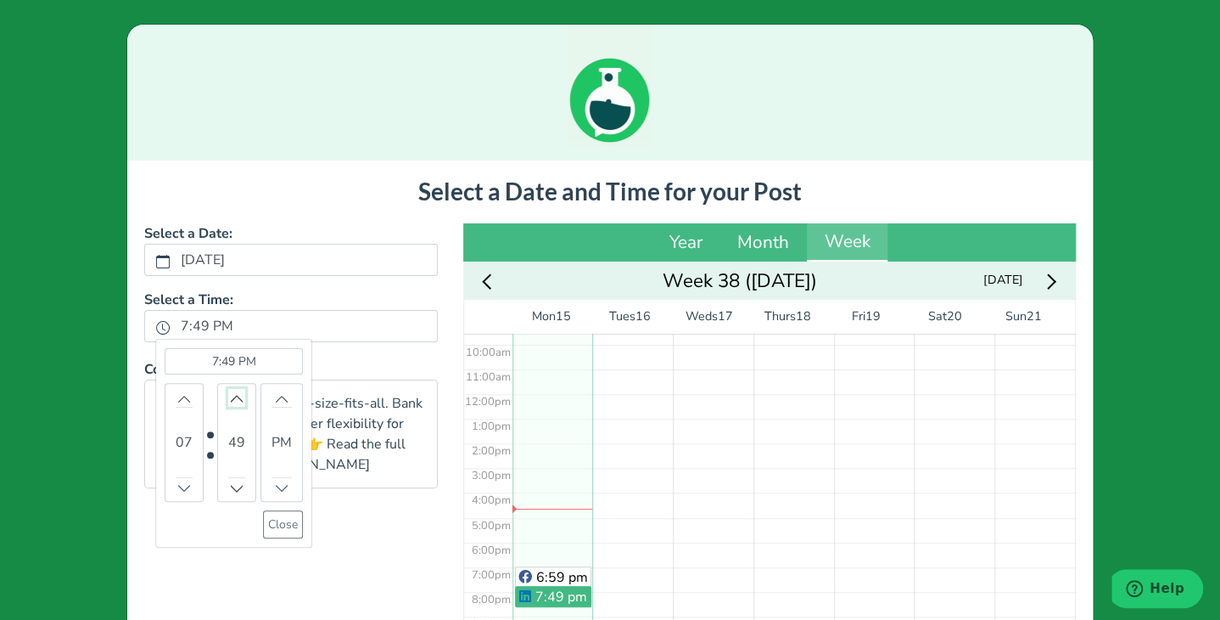
click at [231, 401] on icon "chevron up" at bounding box center [237, 398] width 12 height 12
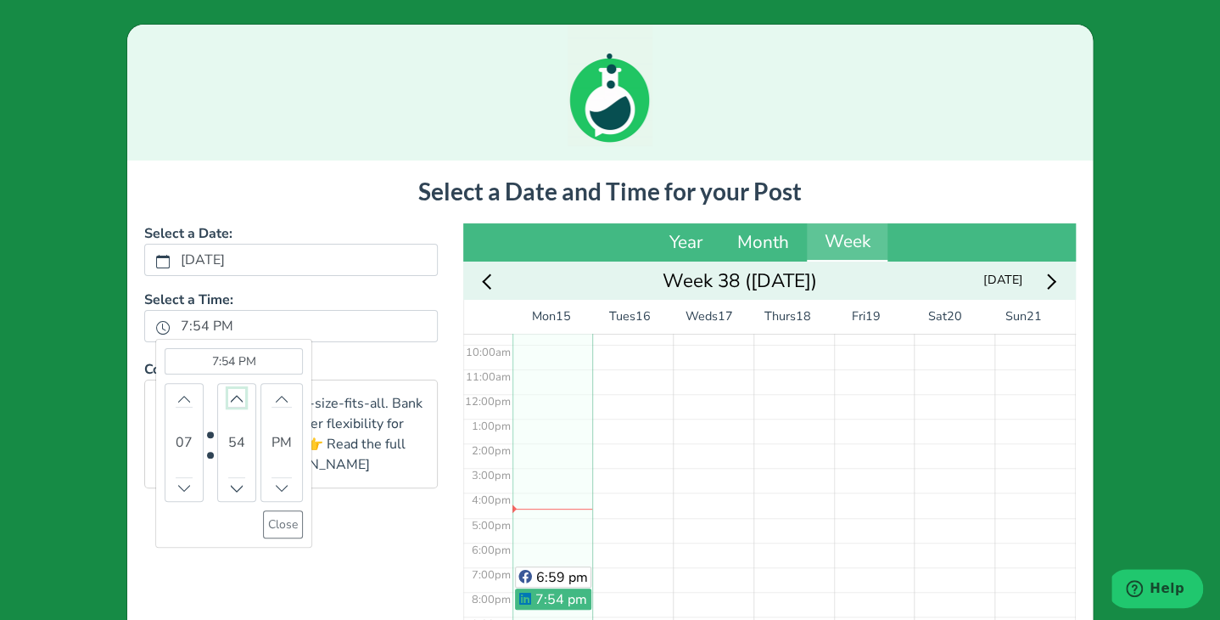
click at [231, 401] on icon "chevron up" at bounding box center [237, 398] width 12 height 12
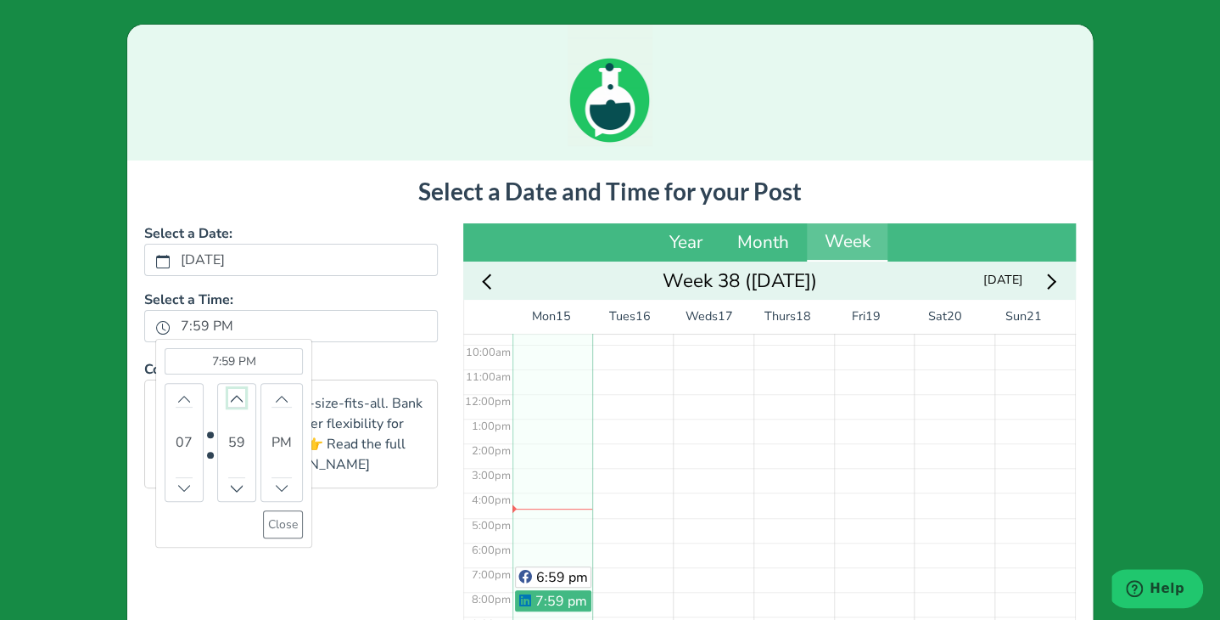
click at [231, 401] on icon "chevron up" at bounding box center [237, 398] width 12 height 12
drag, startPoint x: 276, startPoint y: 531, endPoint x: 289, endPoint y: 526, distance: 14.5
click at [275, 530] on button "Close" at bounding box center [283, 524] width 40 height 28
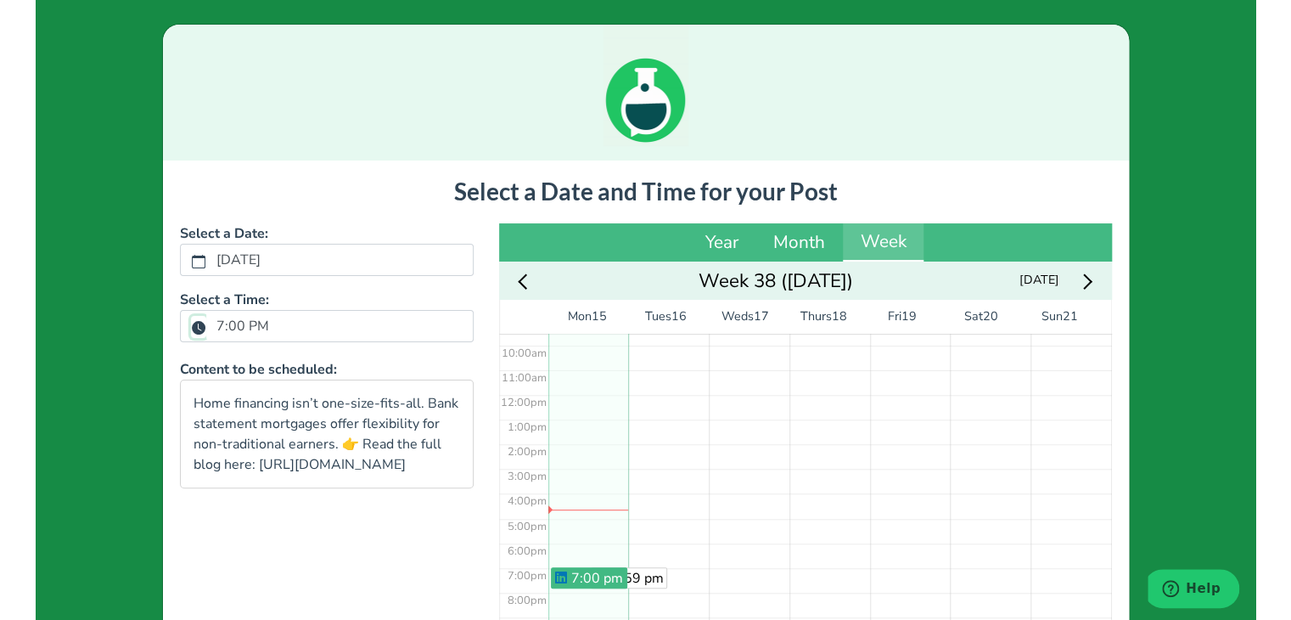
scroll to position [240, 0]
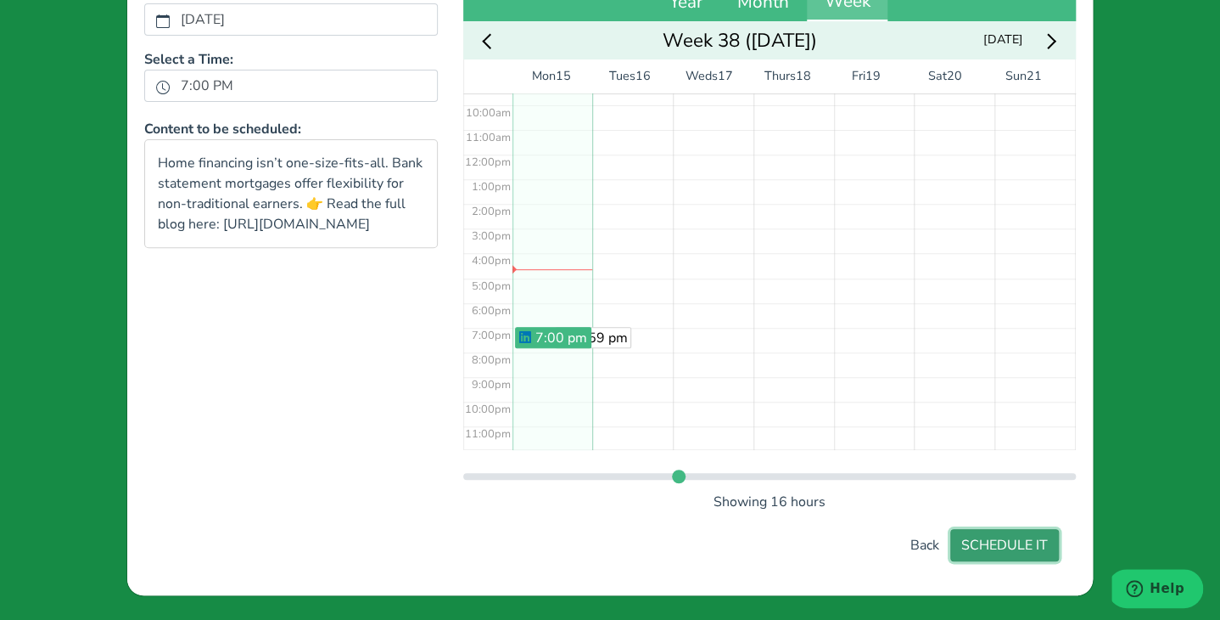
click at [988, 533] on button "SCHEDULE IT" at bounding box center [1005, 545] width 109 height 32
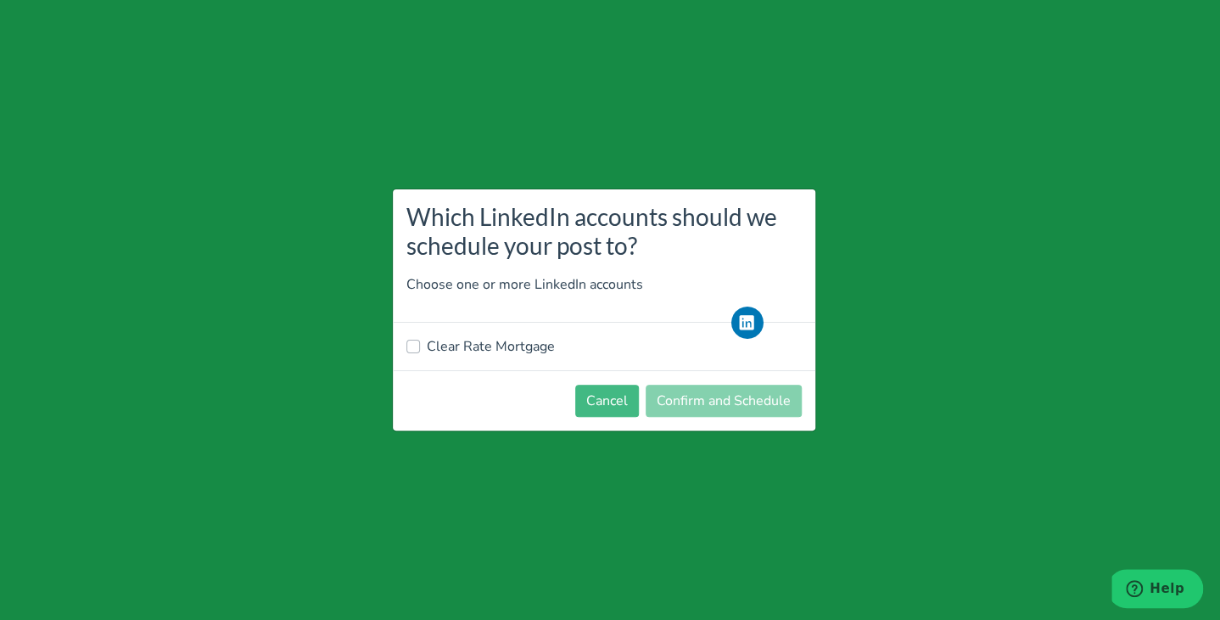
click at [533, 350] on label "Clear Rate Mortgage" at bounding box center [491, 346] width 128 height 20
click at [420, 350] on input "Clear Rate Mortgage" at bounding box center [414, 344] width 14 height 17
checkbox input "true"
click at [726, 408] on button "Confirm and Schedule" at bounding box center [724, 400] width 156 height 32
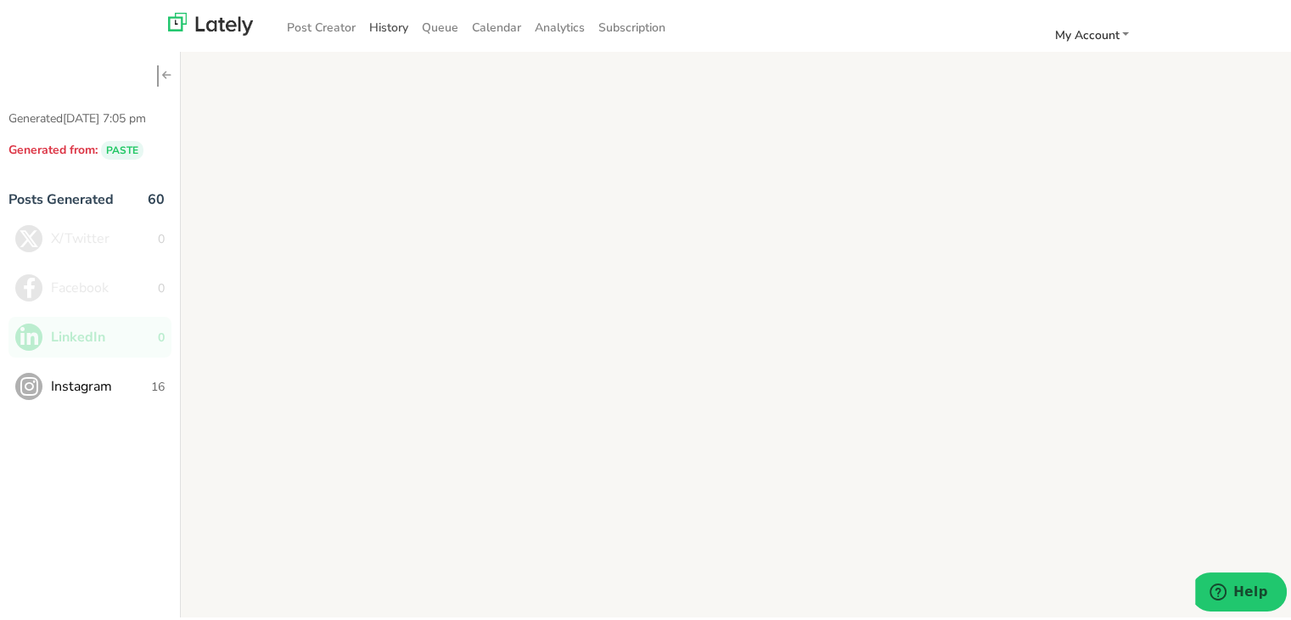
click at [368, 36] on link "History" at bounding box center [388, 24] width 53 height 28
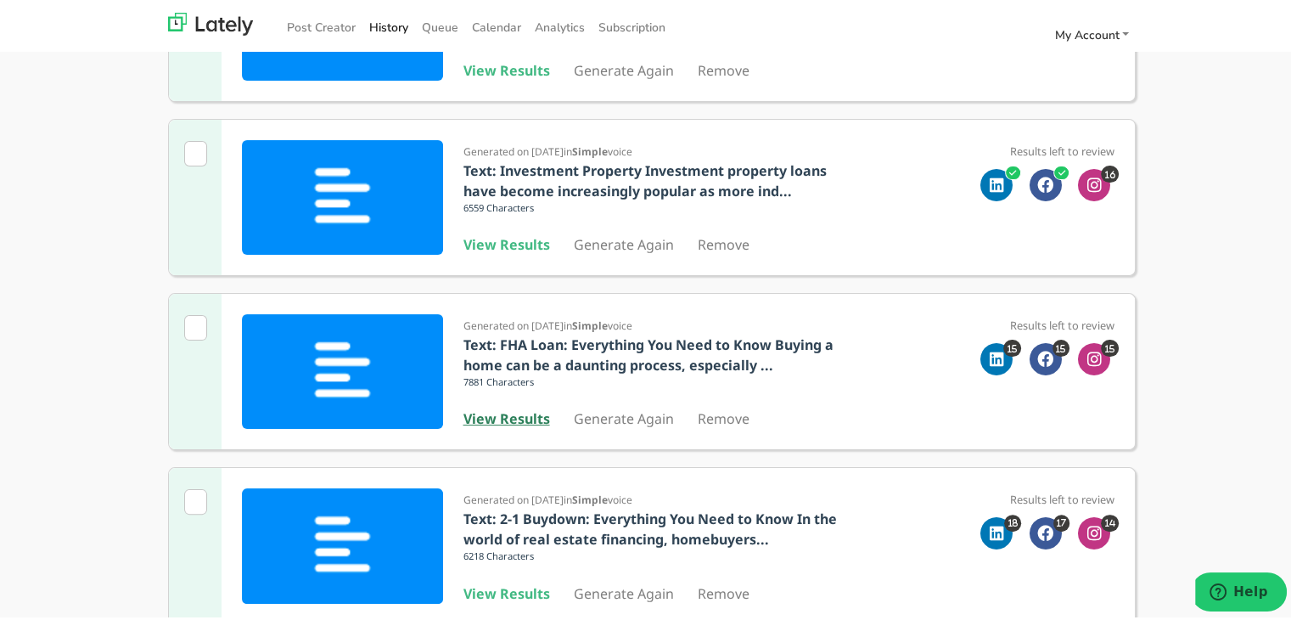
scroll to position [339, 0]
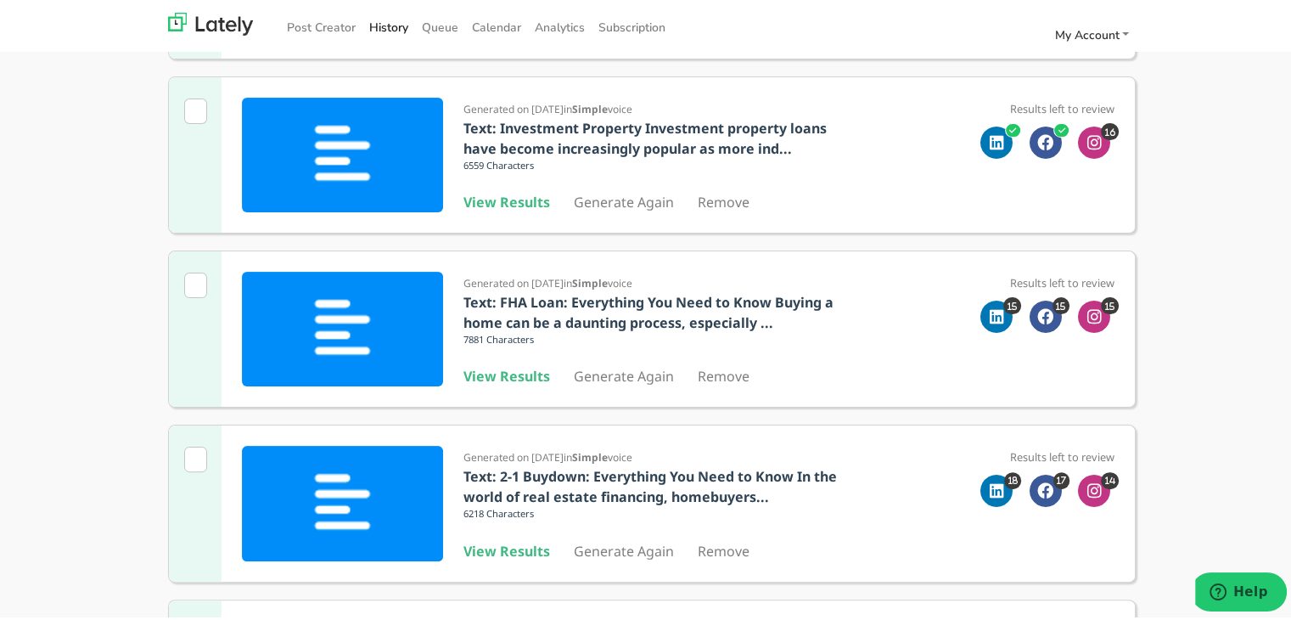
click at [508, 373] on b "View Results" at bounding box center [506, 372] width 87 height 19
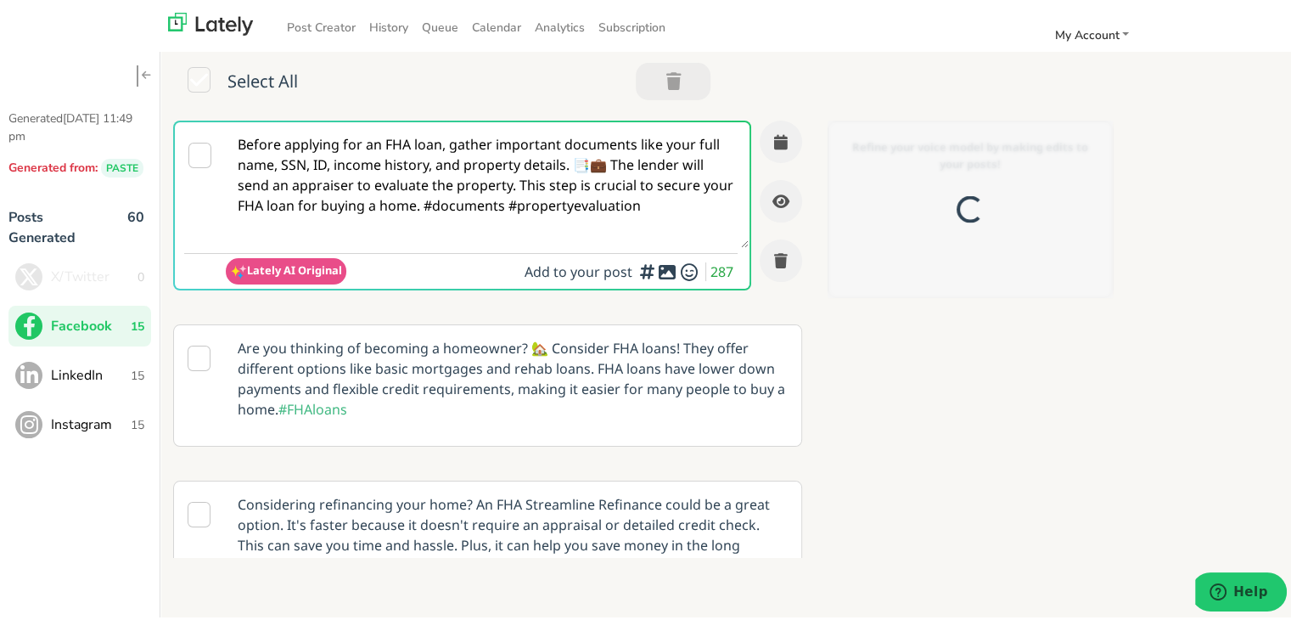
click at [505, 181] on textarea "Before applying for an FHA loan, gather important documents like your full name…" at bounding box center [487, 182] width 523 height 126
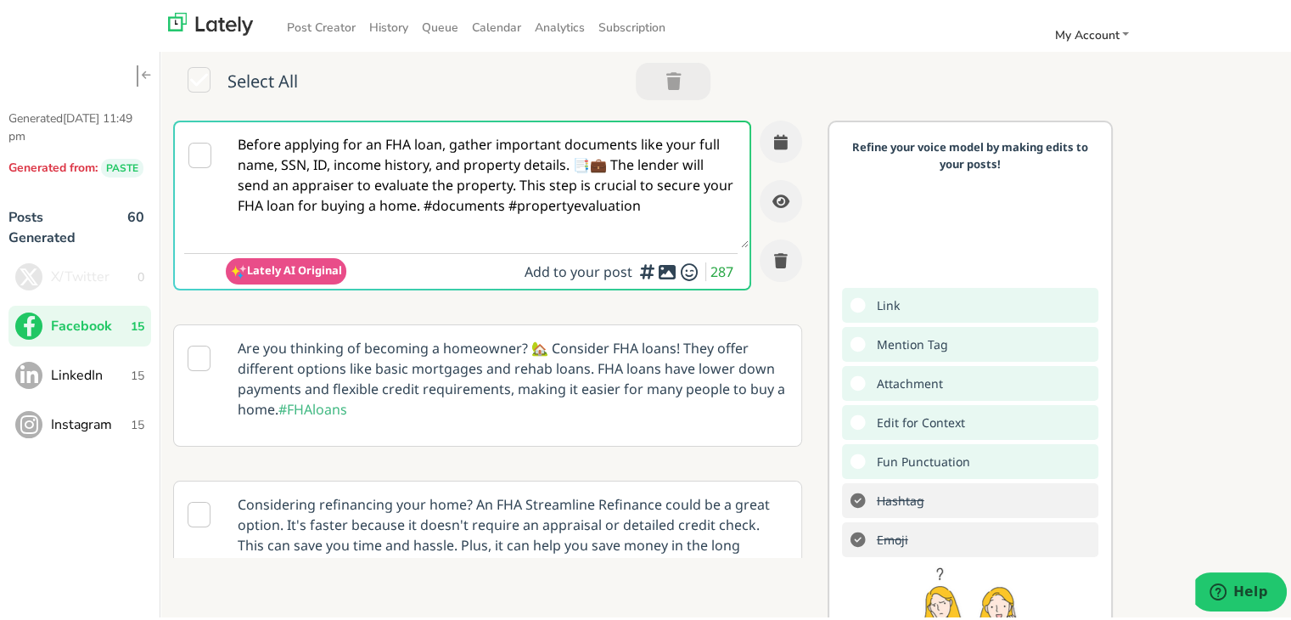
paste textarea "Thinking about buying your first home but worried about the upfront costs? Down…"
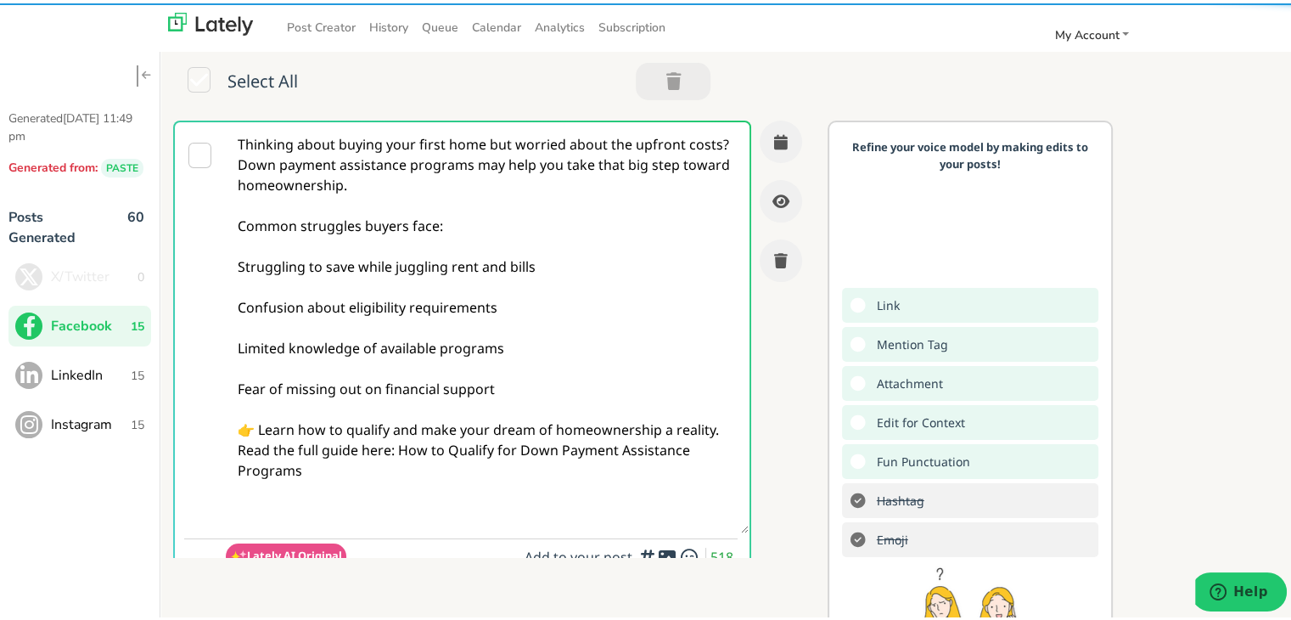
click at [435, 202] on textarea "Thinking about buying your first home but worried about the upfront costs? Down…" at bounding box center [487, 324] width 523 height 411
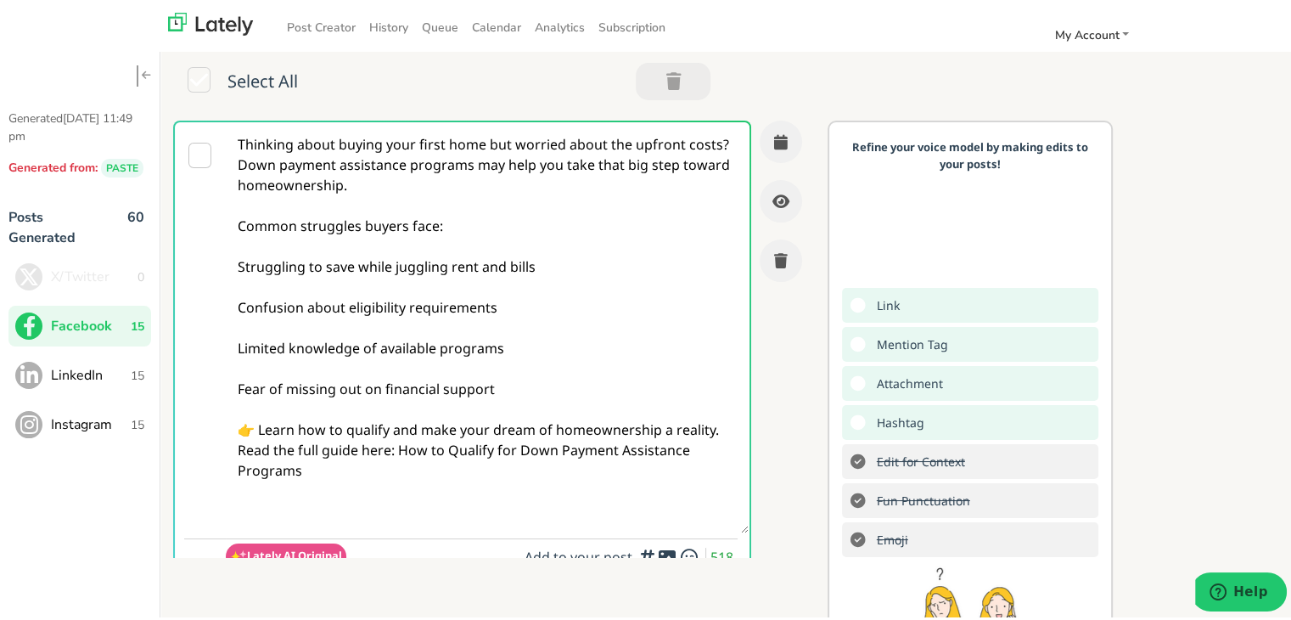
drag, startPoint x: 343, startPoint y: 485, endPoint x: 204, endPoint y: 238, distance: 283.5
click at [204, 238] on div "Thinking about buying your first home but worried about the upfront costs? Down…" at bounding box center [462, 344] width 578 height 455
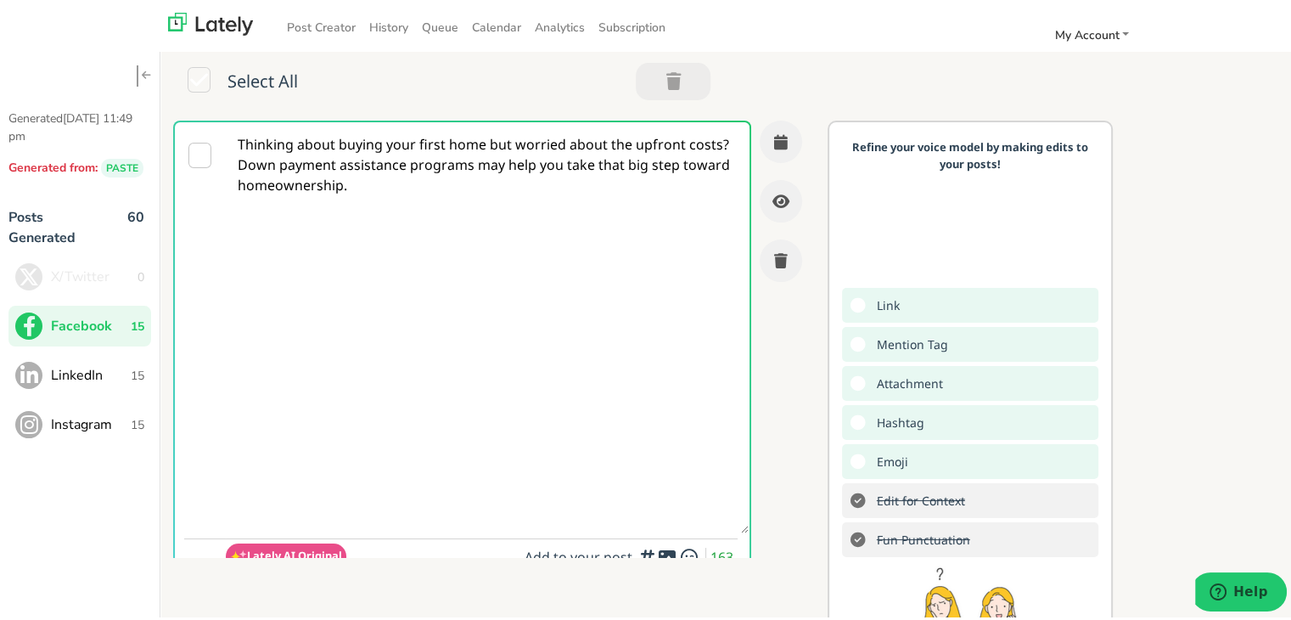
click at [295, 164] on textarea "Thinking about buying your first home but worried about the upfront costs? Down…" at bounding box center [487, 324] width 523 height 411
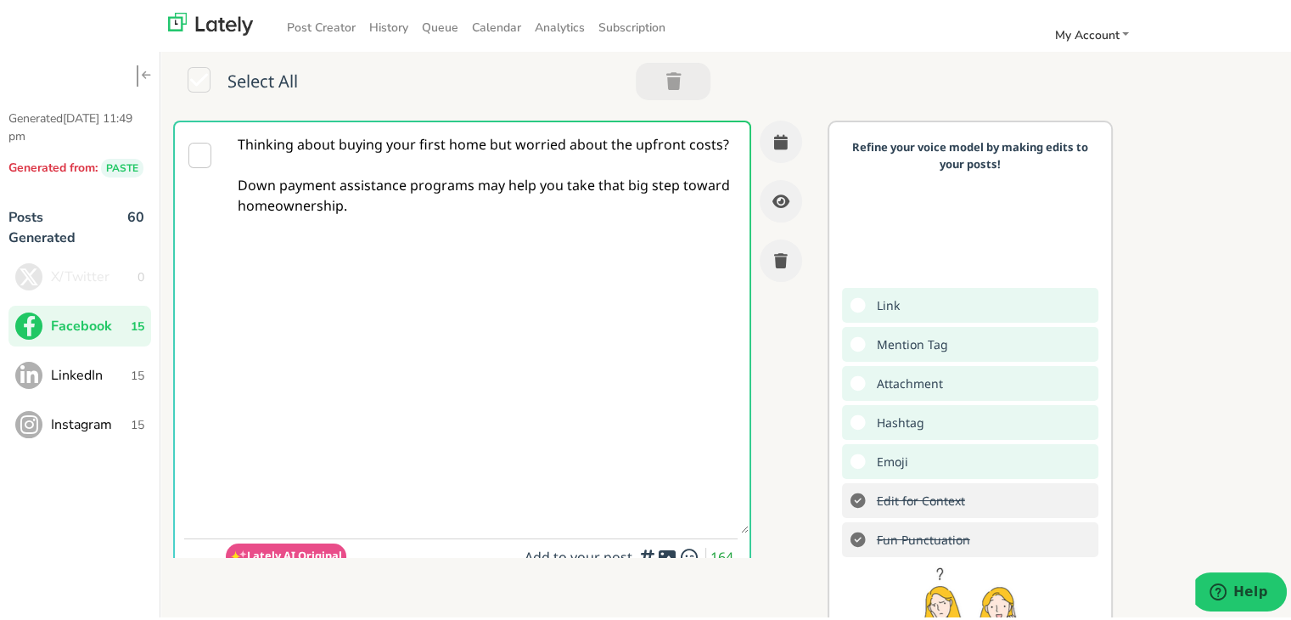
paste textarea "Read the full guide here:"
click at [269, 266] on textarea "Thinking about buying your first home but worried about the upfront costs? Down…" at bounding box center [487, 324] width 523 height 411
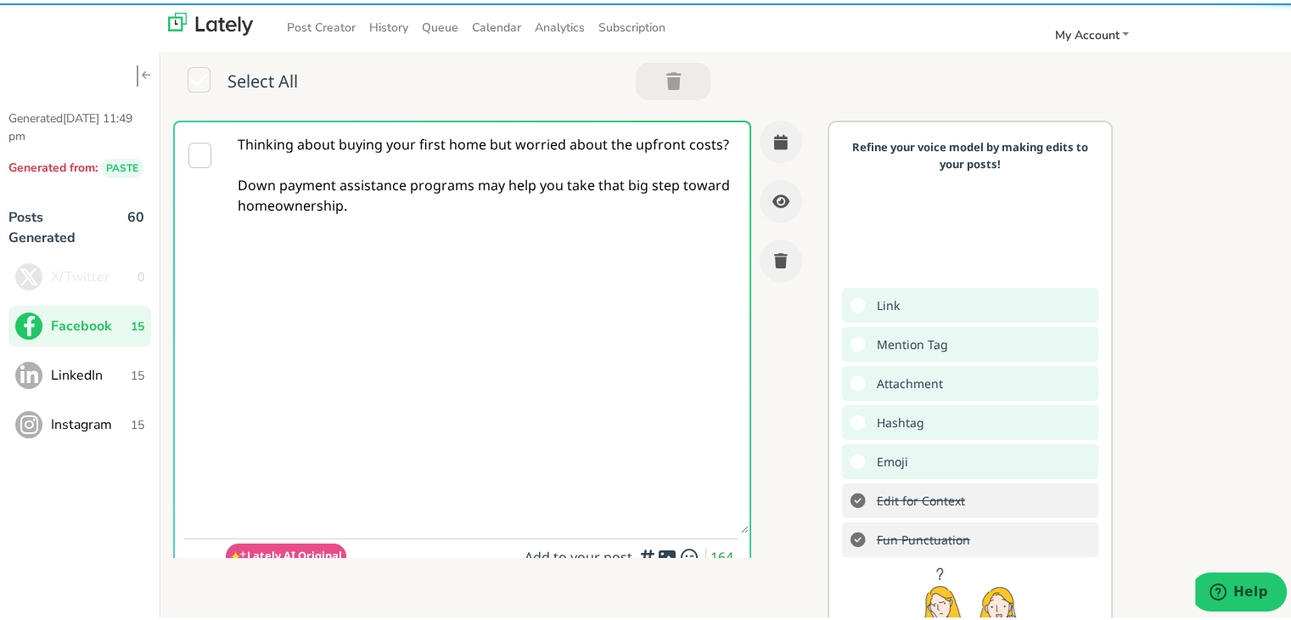
paste textarea "Read the full guide here:"
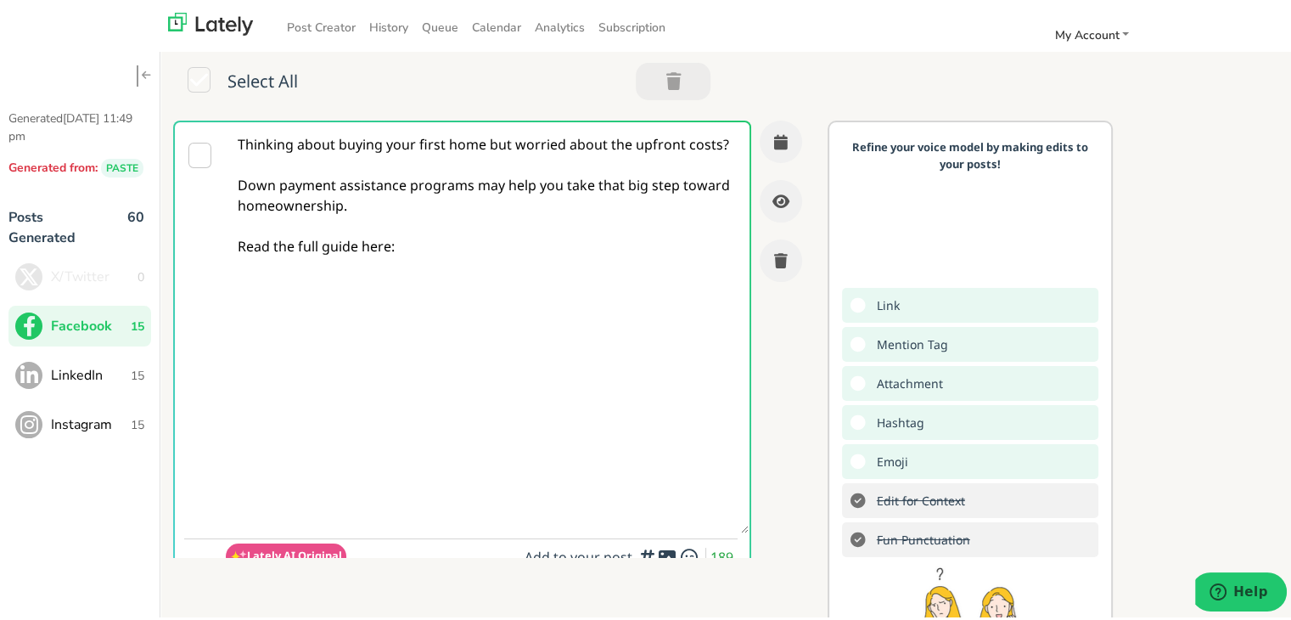
drag, startPoint x: 243, startPoint y: 200, endPoint x: 488, endPoint y: 265, distance: 253.6
click at [488, 253] on textarea "Thinking about buying your first home but worried about the upfront costs? Down…" at bounding box center [487, 324] width 523 height 411
click at [499, 289] on textarea "Thinking about buying your first home but worried about the upfront costs? Down…" at bounding box center [487, 324] width 523 height 411
paste textarea "[URL][DOMAIN_NAME]"
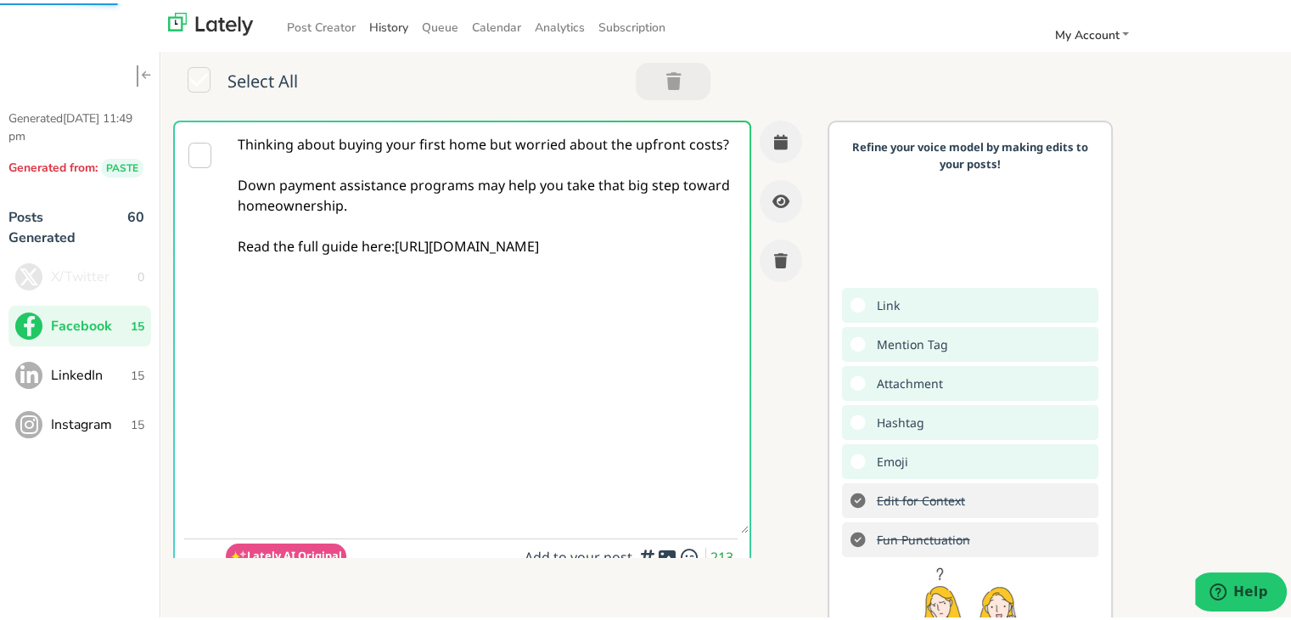
type textarea "Thinking about buying your first home but worried about the upfront costs? Down…"
click at [665, 182] on textarea "Thinking about buying your first home but worried about the upfront costs? Down…" at bounding box center [487, 324] width 523 height 411
click at [760, 150] on button "button" at bounding box center [781, 138] width 42 height 42
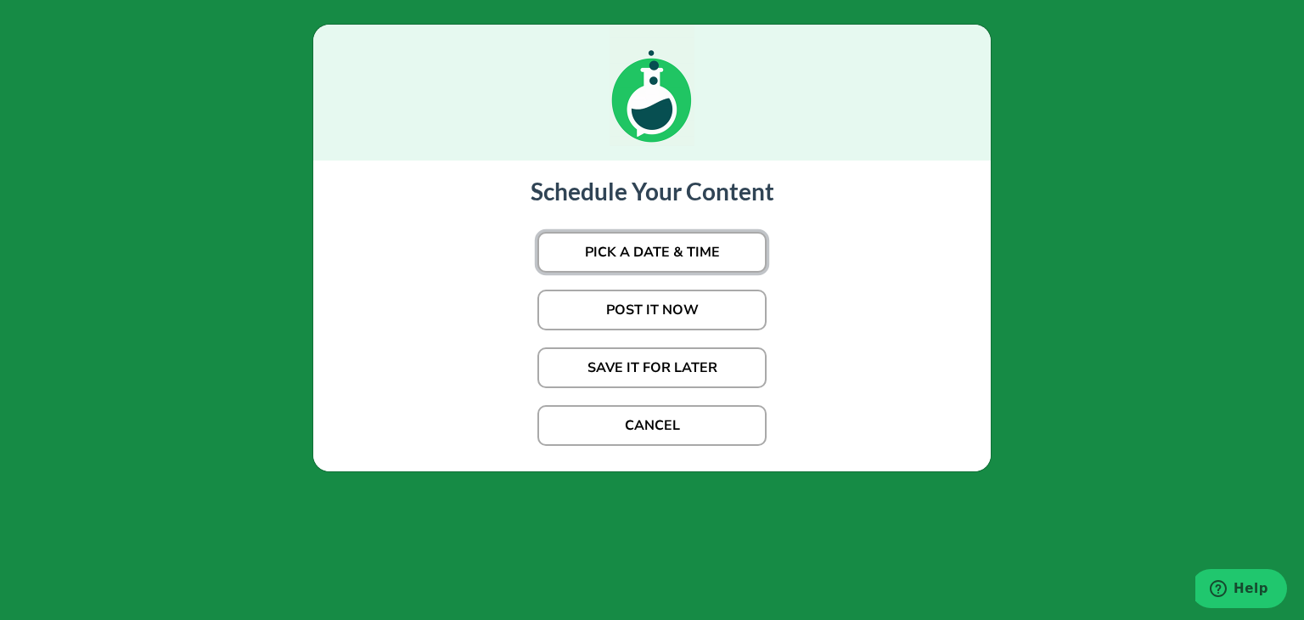
click at [647, 239] on button "PICK A DATE & TIME" at bounding box center [651, 252] width 229 height 41
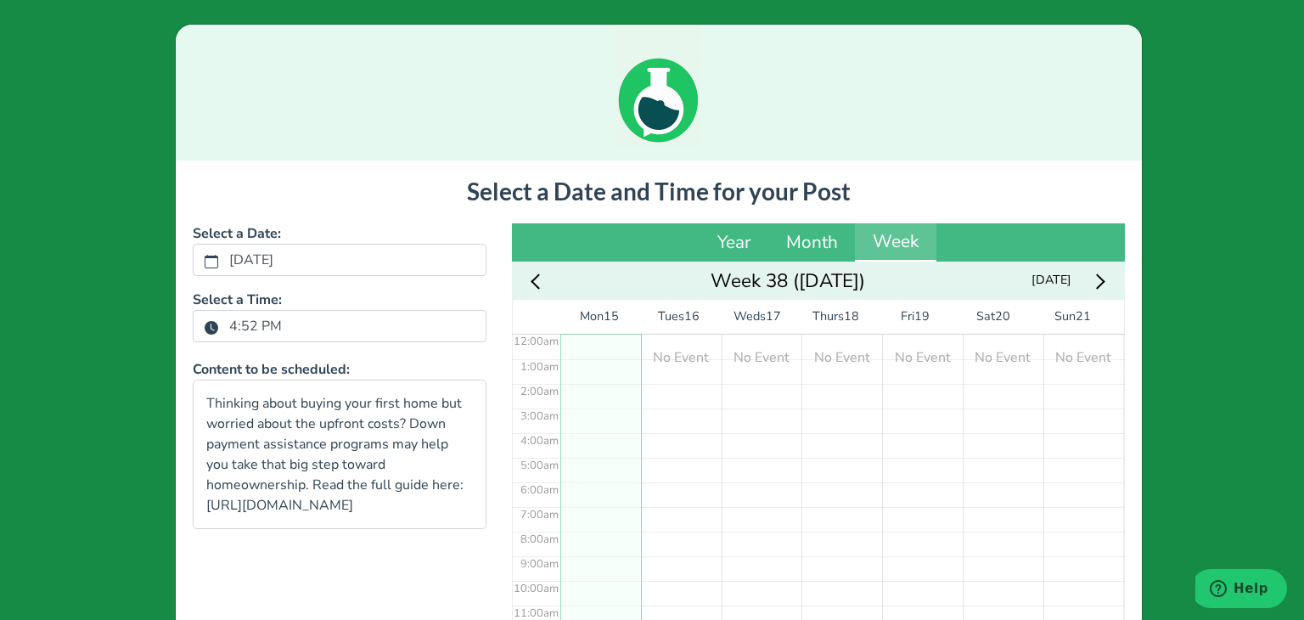
click at [220, 322] on label "4:52 PM" at bounding box center [255, 325] width 73 height 29
click at [219, 322] on button "4:52 PM" at bounding box center [211, 327] width 15 height 22
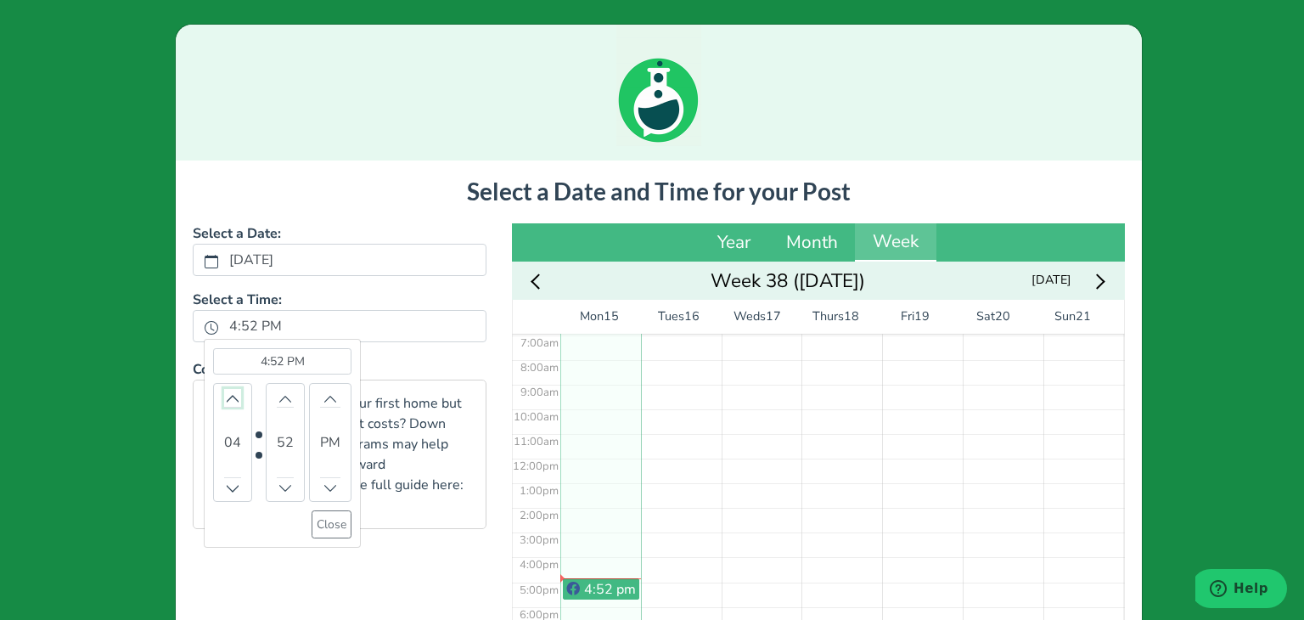
click at [227, 395] on icon "chevron up" at bounding box center [233, 398] width 12 height 12
click at [225, 395] on icon "chevron up" at bounding box center [232, 399] width 14 height 8
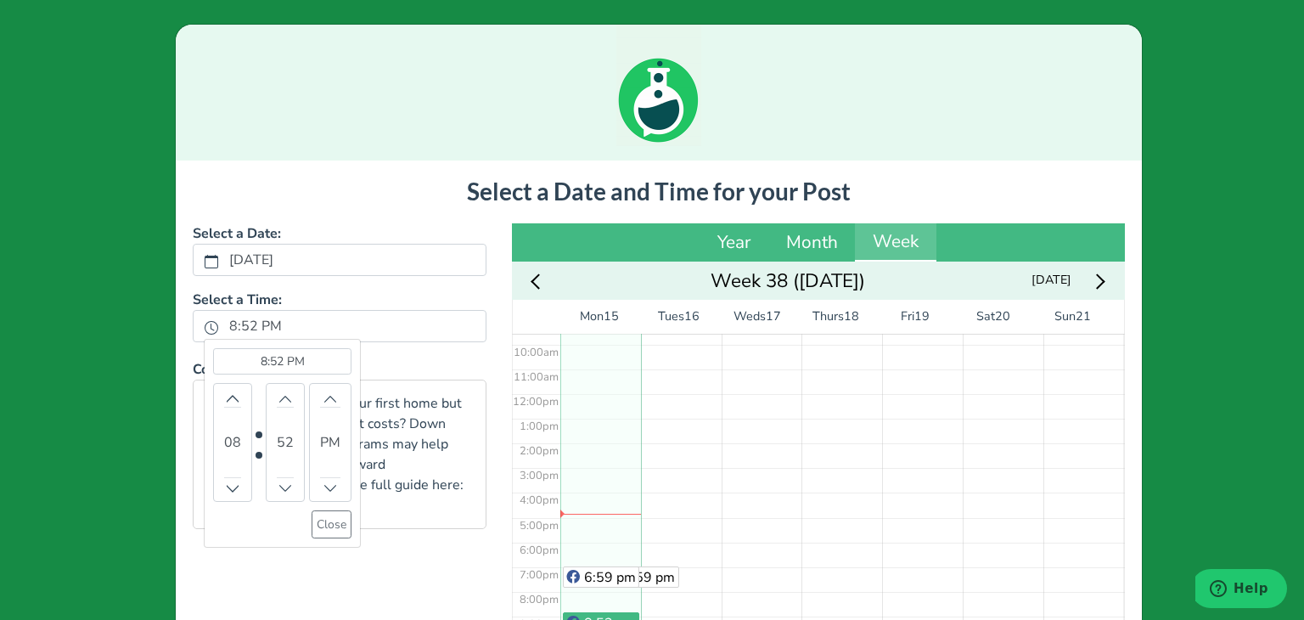
click at [281, 443] on bdi "52" at bounding box center [285, 442] width 17 height 20
click at [279, 440] on bdi "52" at bounding box center [285, 442] width 17 height 20
click at [278, 404] on button "Increment" at bounding box center [285, 398] width 17 height 18
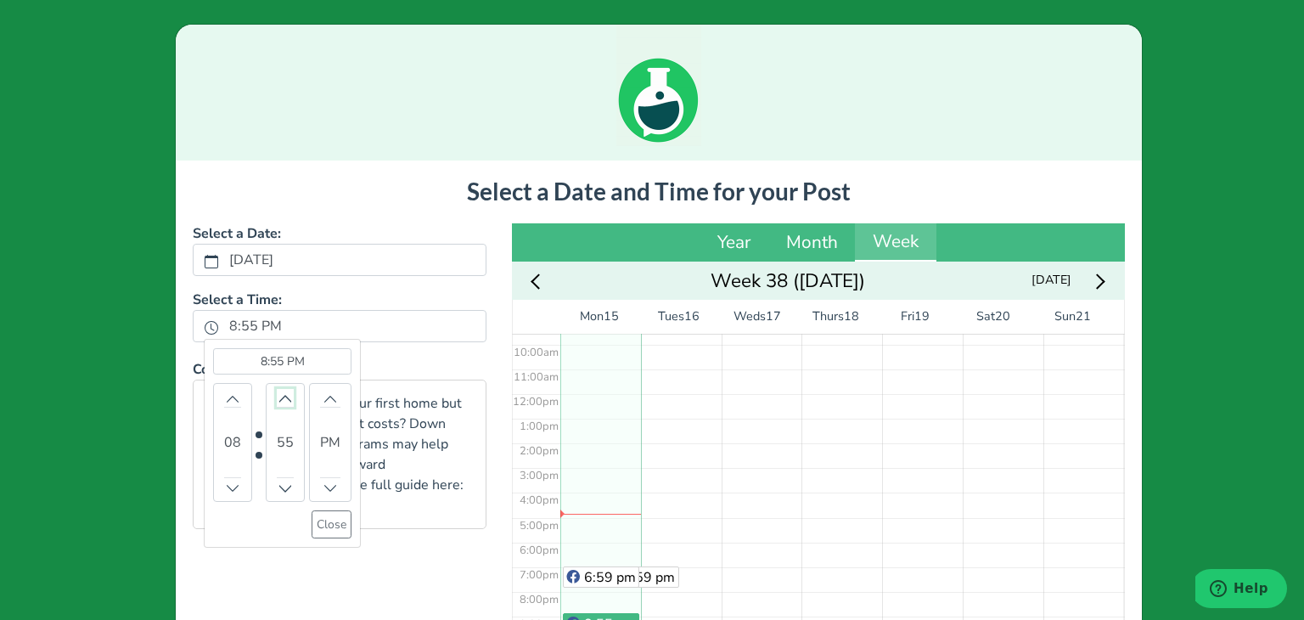
click at [278, 404] on button "Increment" at bounding box center [285, 398] width 17 height 18
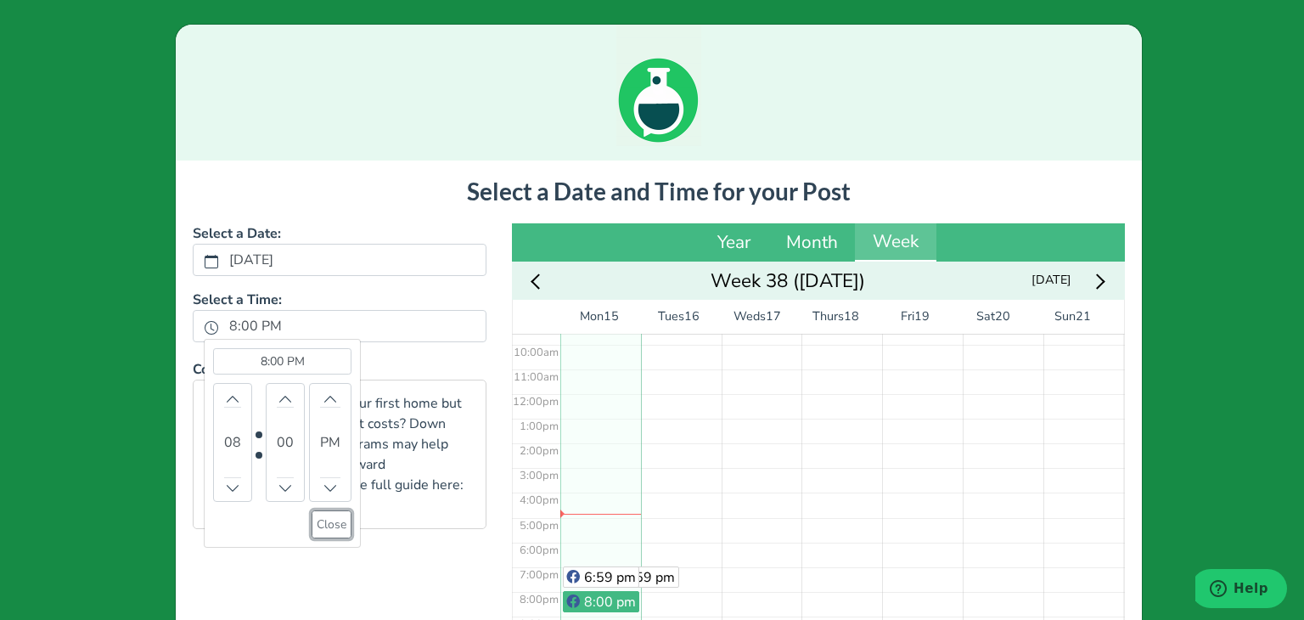
drag, startPoint x: 313, startPoint y: 519, endPoint x: 584, endPoint y: 356, distance: 316.0
click at [315, 520] on button "Close" at bounding box center [331, 524] width 40 height 28
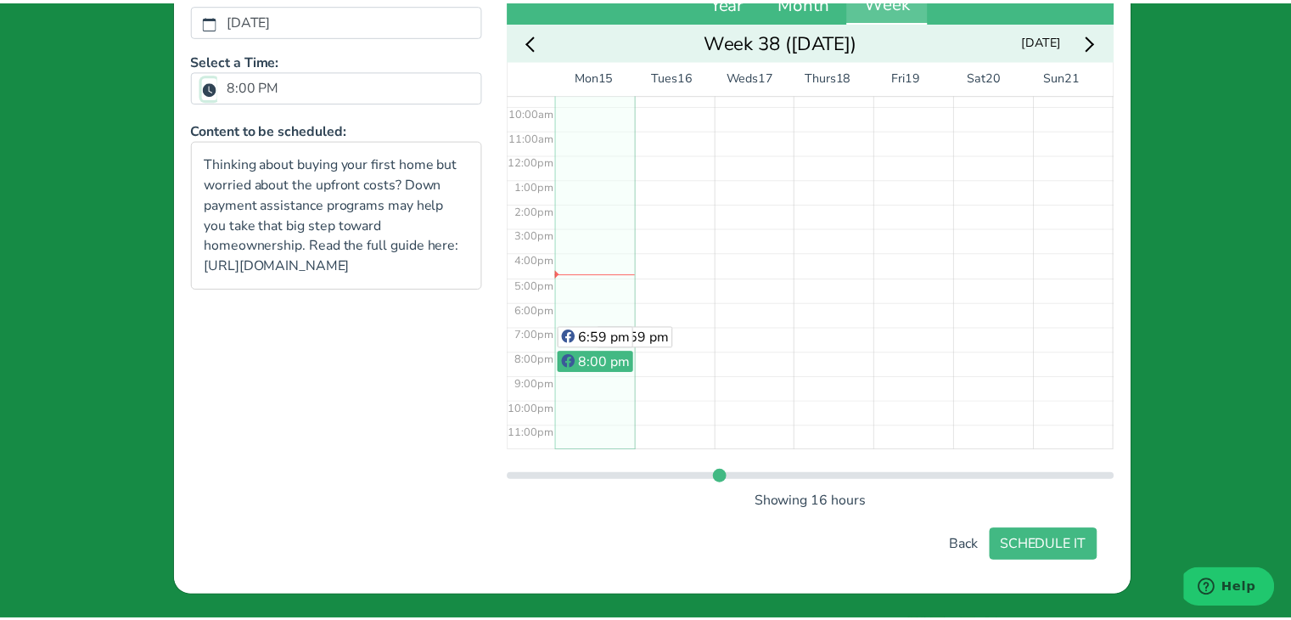
scroll to position [235, 0]
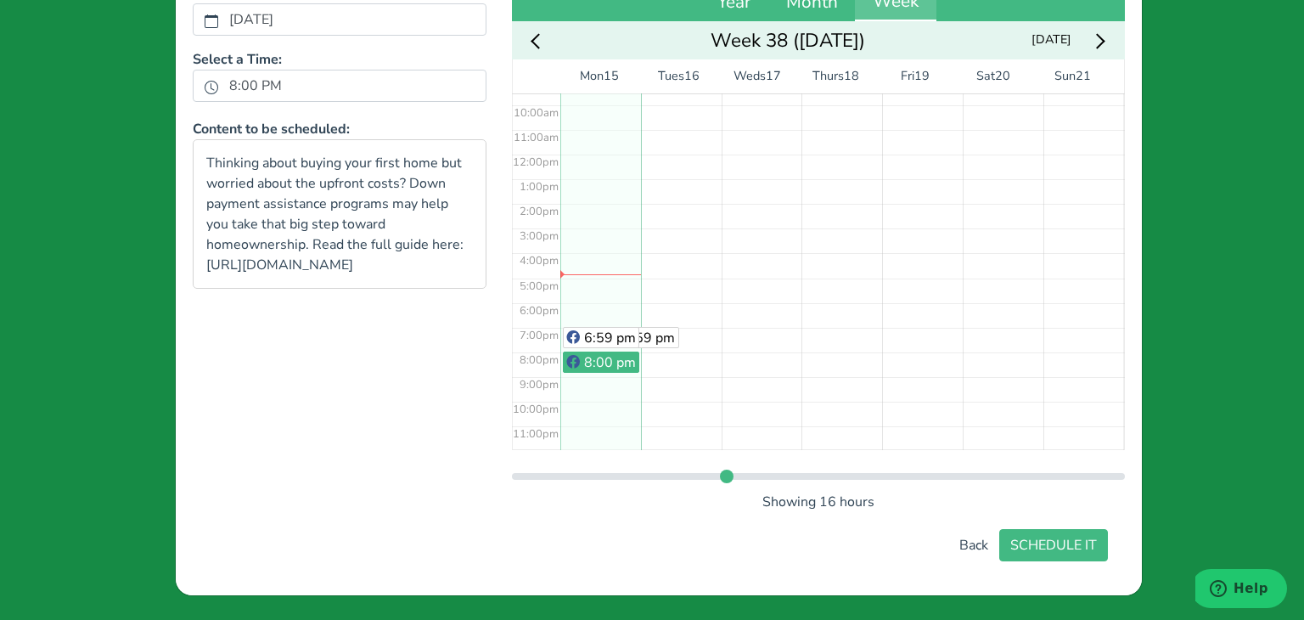
click at [1111, 545] on div "Select a Date and Time for your Post Select a Date: [DATE] Select a Time: 8:00 …" at bounding box center [659, 249] width 932 height 624
click at [1081, 542] on button "SCHEDULE IT" at bounding box center [1053, 545] width 109 height 32
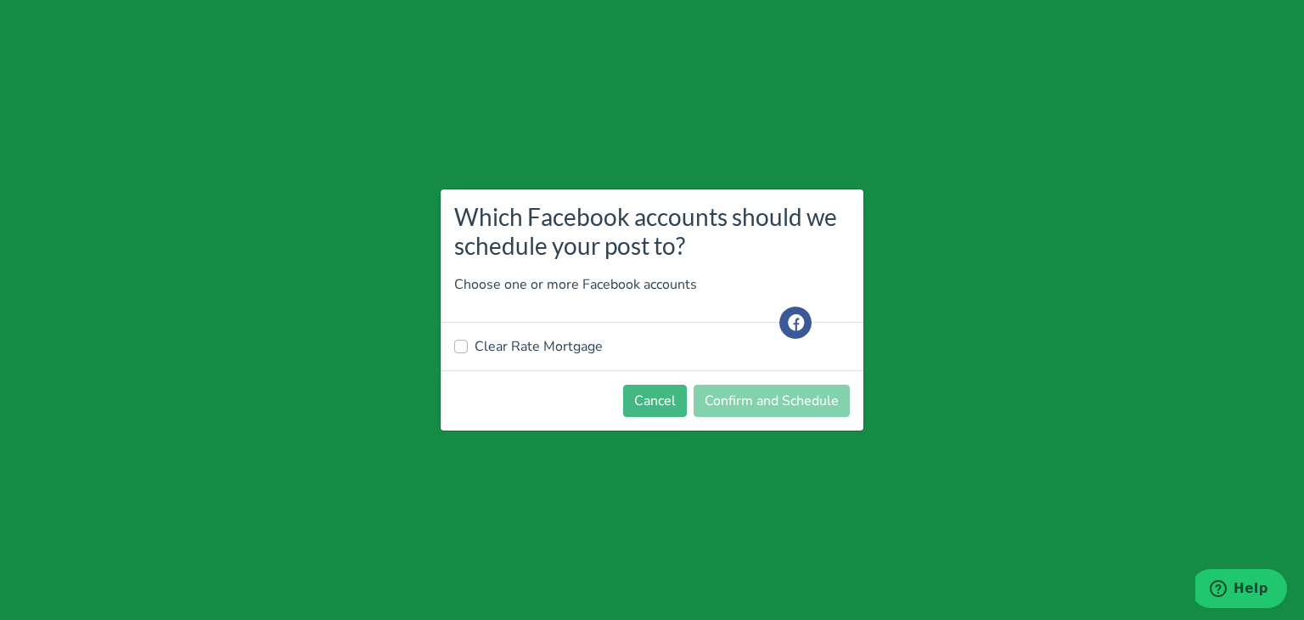
click at [553, 351] on label "Clear Rate Mortgage" at bounding box center [538, 346] width 128 height 20
click at [468, 351] on input "Clear Rate Mortgage" at bounding box center [461, 344] width 14 height 17
checkbox input "true"
click at [735, 395] on button "Confirm and Schedule" at bounding box center [771, 400] width 156 height 32
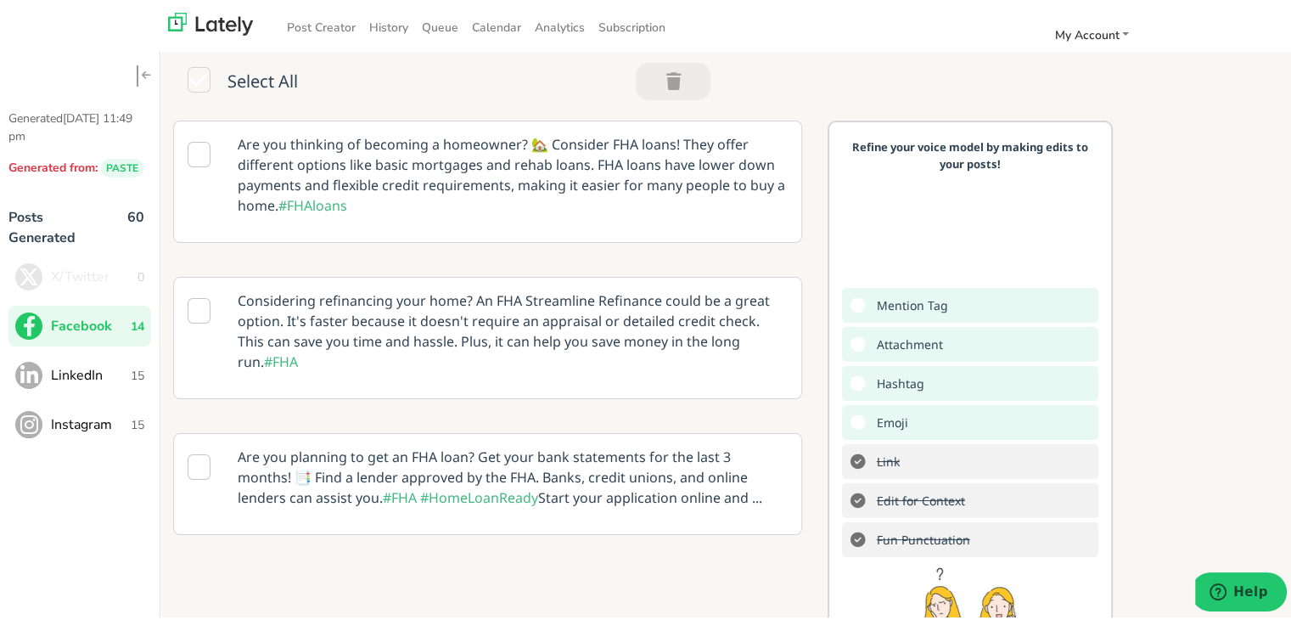
click at [98, 367] on span "LinkedIn" at bounding box center [91, 372] width 80 height 20
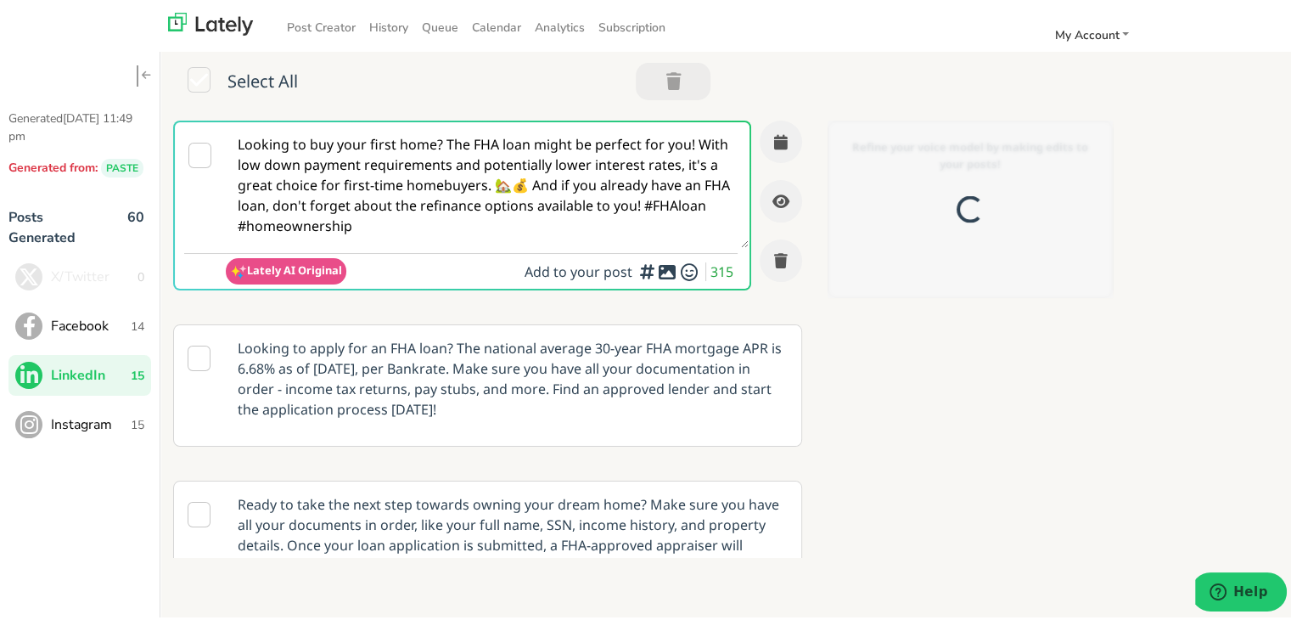
scroll to position [0, 0]
click at [441, 238] on textarea "Looking to buy your first home? The FHA loan might be perfect for you! With low…" at bounding box center [487, 182] width 523 height 126
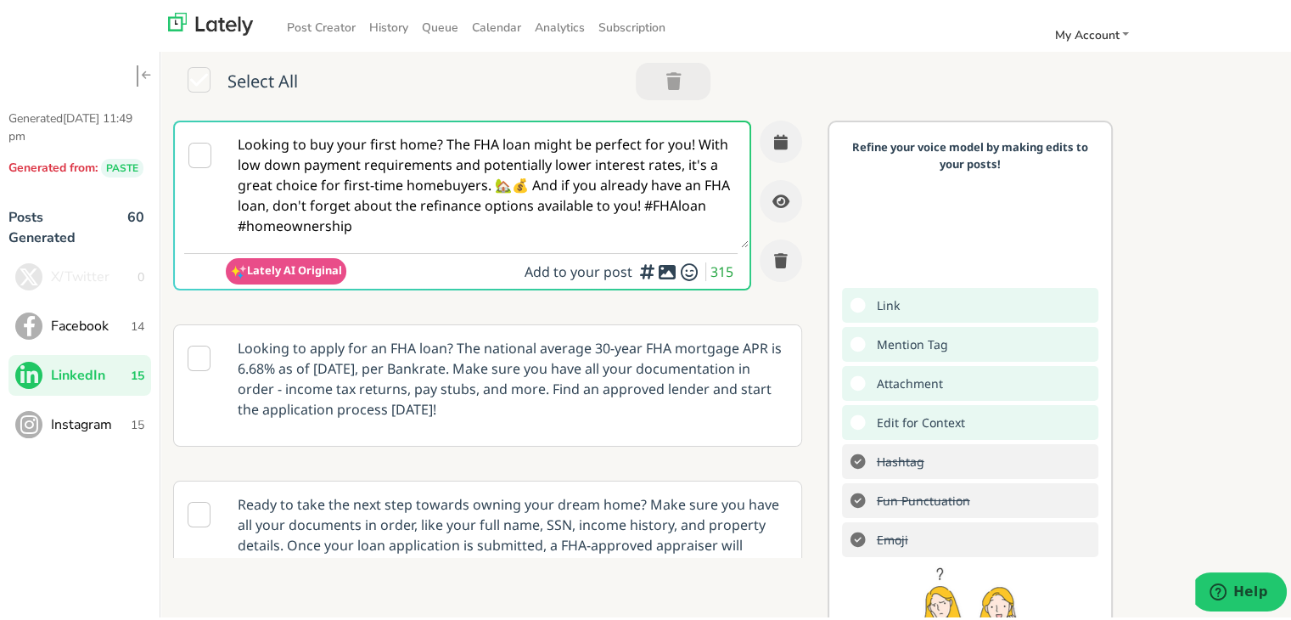
paste textarea "First-time homebuyers often hit a roadblock with down payments—but help is out …"
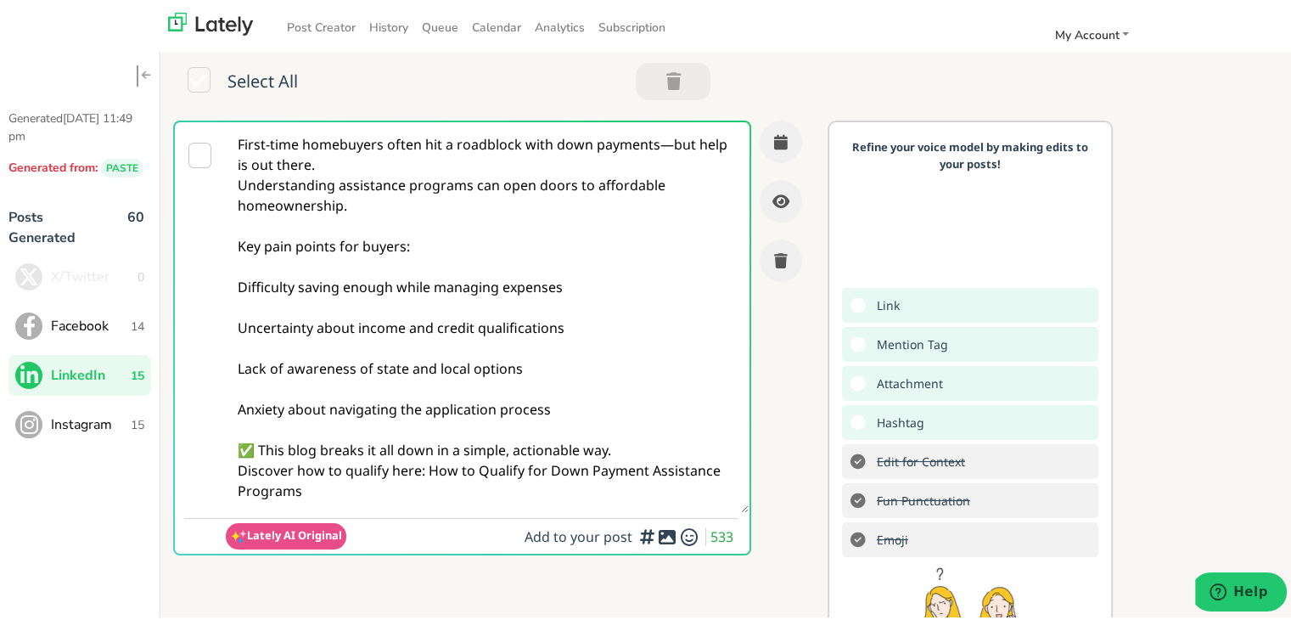
click at [665, 133] on textarea "First-time homebuyers often hit a roadblock with down payments—but help is out …" at bounding box center [487, 314] width 523 height 390
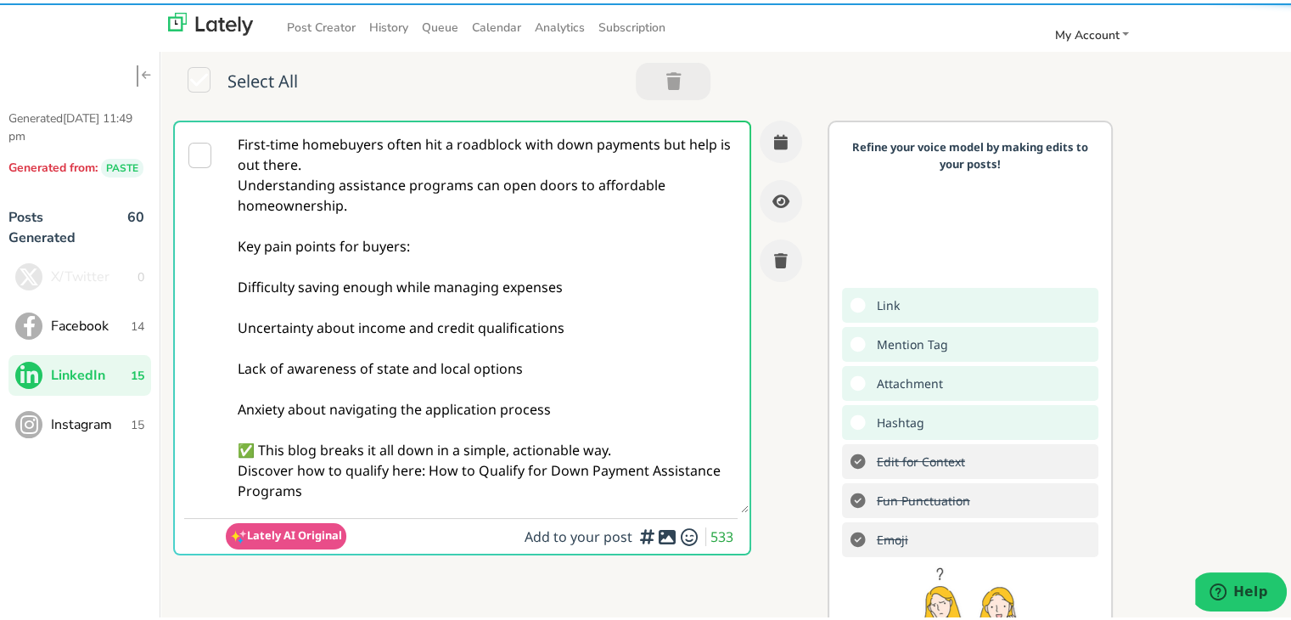
click at [442, 164] on textarea "First-time homebuyers often hit a roadblock with down payments but help is out …" at bounding box center [487, 314] width 523 height 390
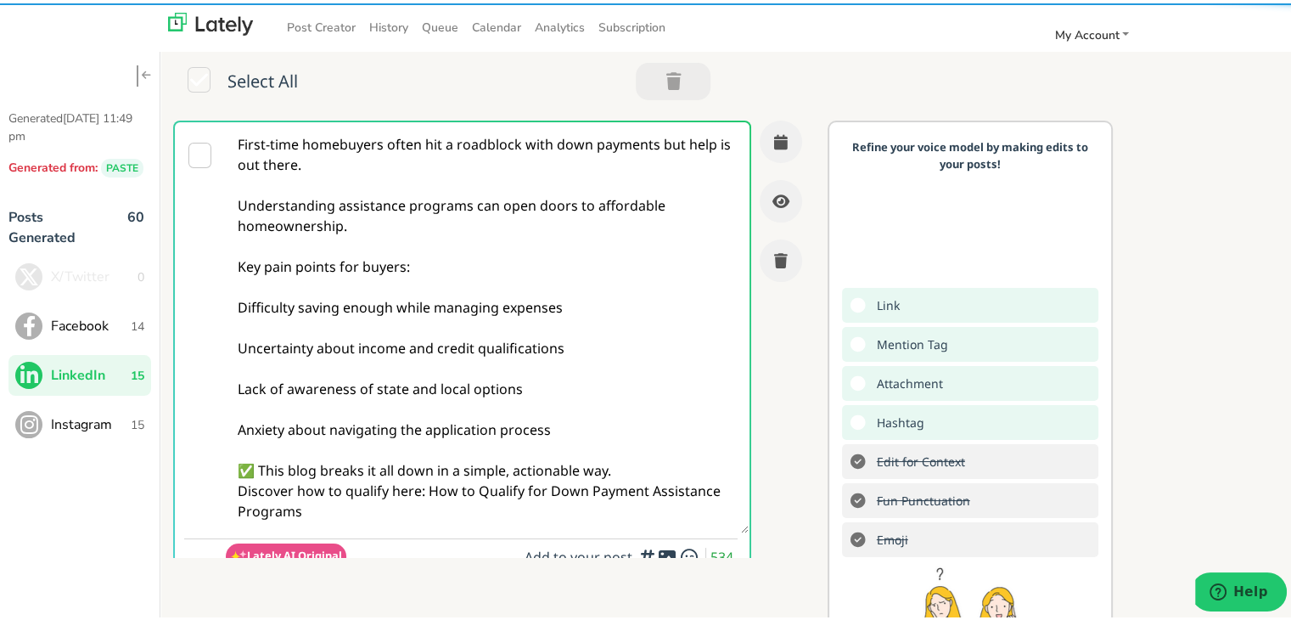
drag, startPoint x: 373, startPoint y: 283, endPoint x: 329, endPoint y: 317, distance: 55.7
click at [372, 283] on textarea "First-time homebuyers often hit a roadblock with down payments but help is out …" at bounding box center [487, 324] width 523 height 411
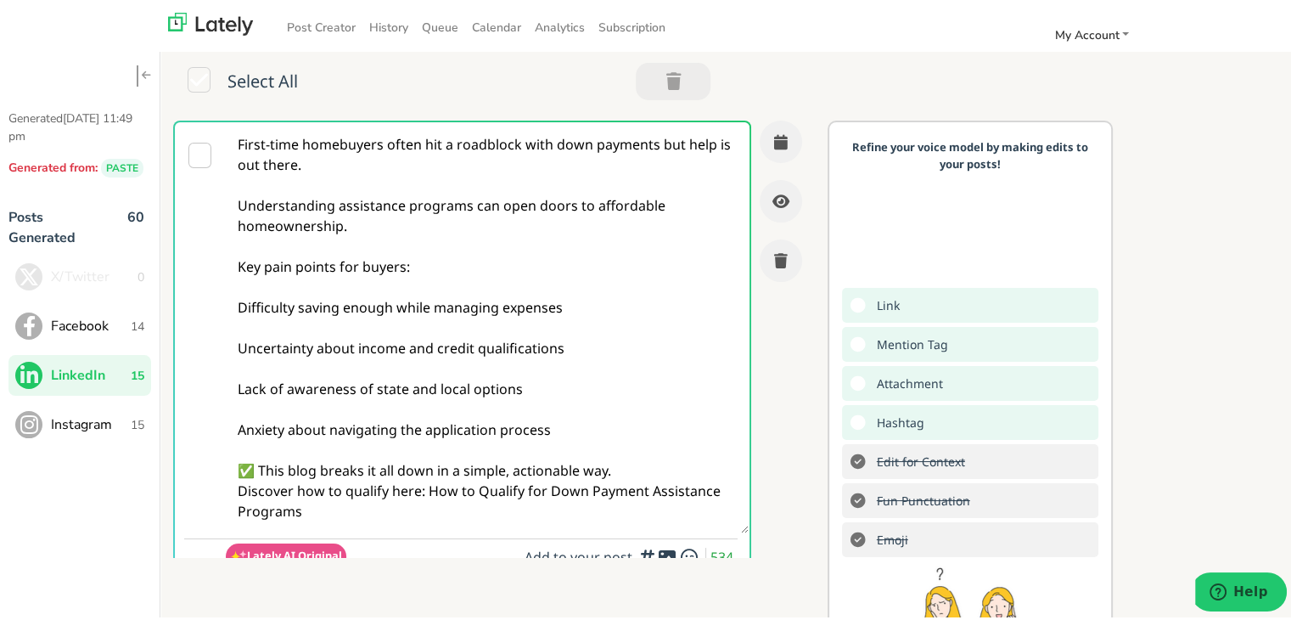
drag, startPoint x: 354, startPoint y: 391, endPoint x: 98, endPoint y: 252, distance: 291.7
click at [98, 252] on div "Generated [DATE] 11:49 pm Generated from: PASTE Posts Generated 60 X/Twitter 0 …" at bounding box center [652, 382] width 1304 height 739
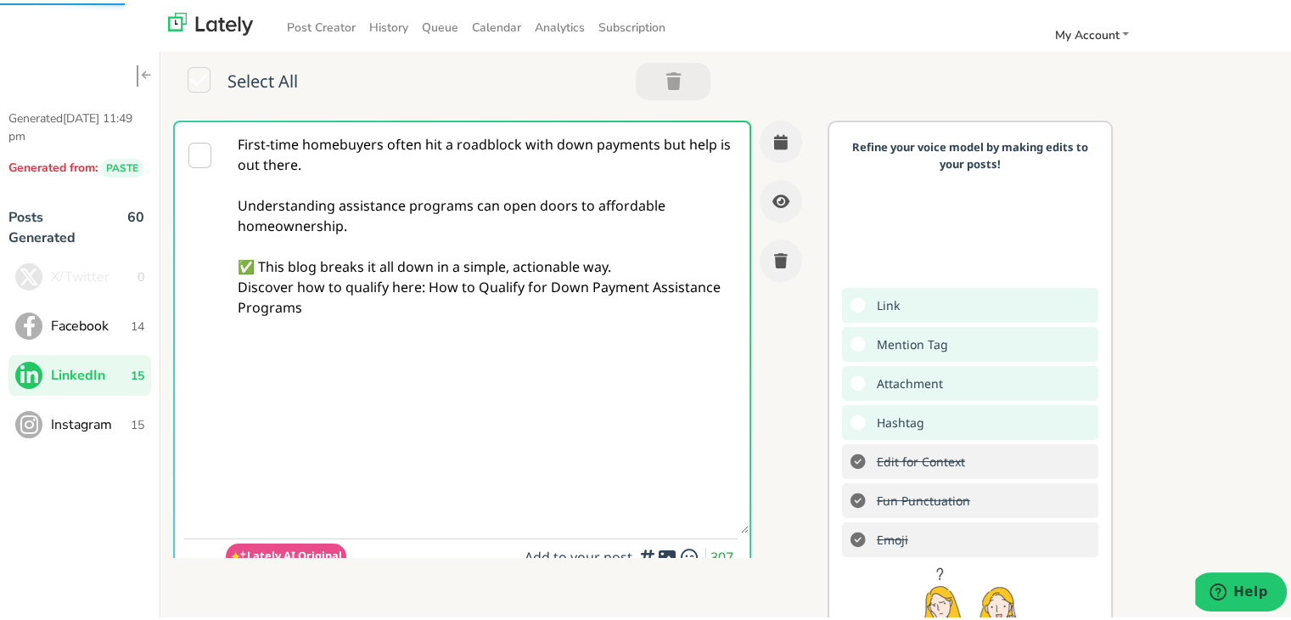
drag, startPoint x: 356, startPoint y: 321, endPoint x: 163, endPoint y: 290, distance: 195.1
click at [163, 290] on div "First-time homebuyers often hit a roadblock with down payments but help is out …" at bounding box center [493, 335] width 667 height 437
paste textarea "[URL][DOMAIN_NAME]"
type textarea "First-time homebuyers often hit a roadblock with down payments but help is out …"
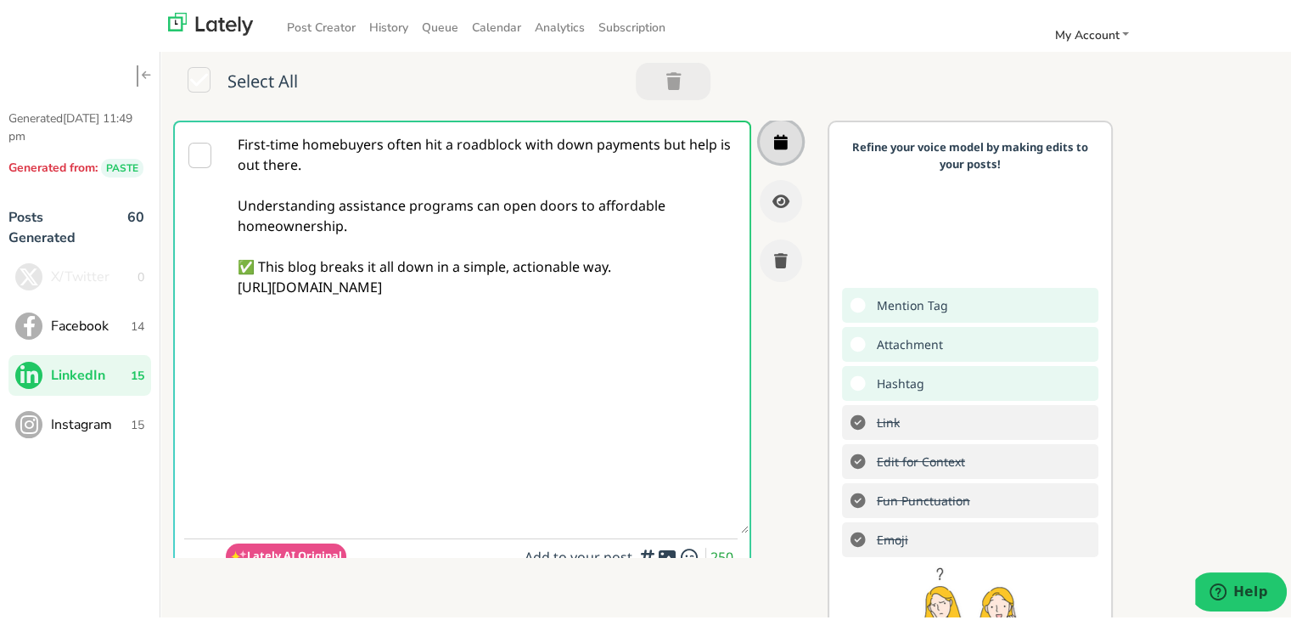
click at [769, 140] on button "button" at bounding box center [781, 138] width 42 height 42
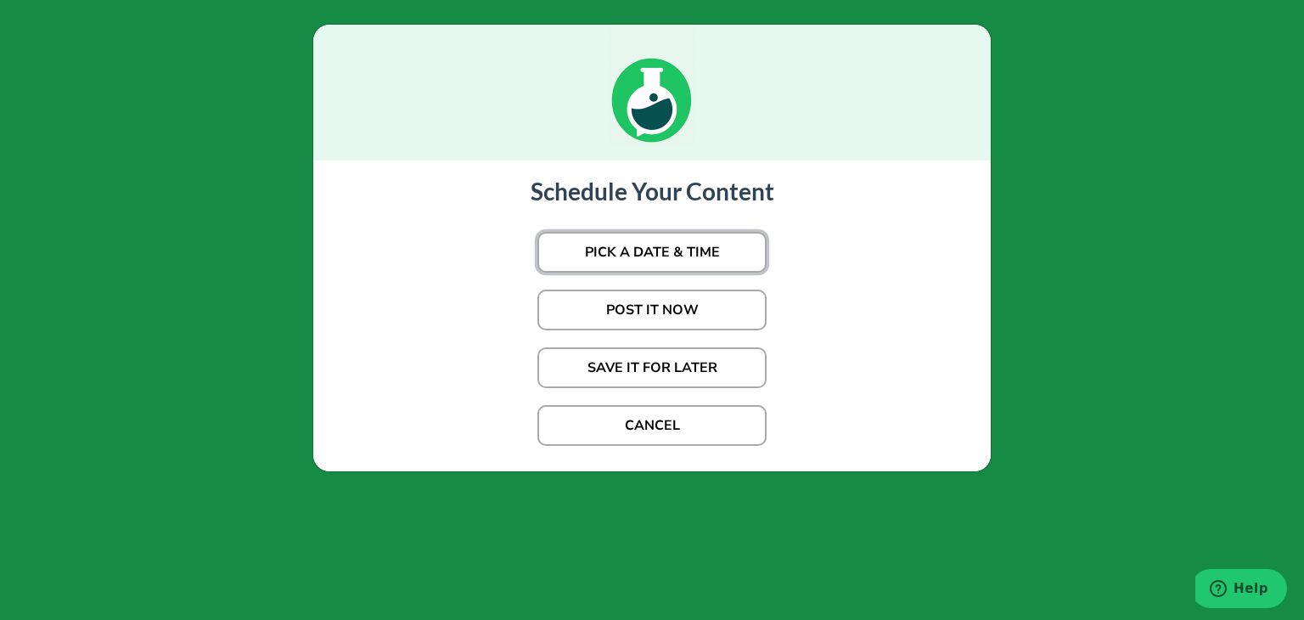
click at [626, 250] on button "PICK A DATE & TIME" at bounding box center [651, 252] width 229 height 41
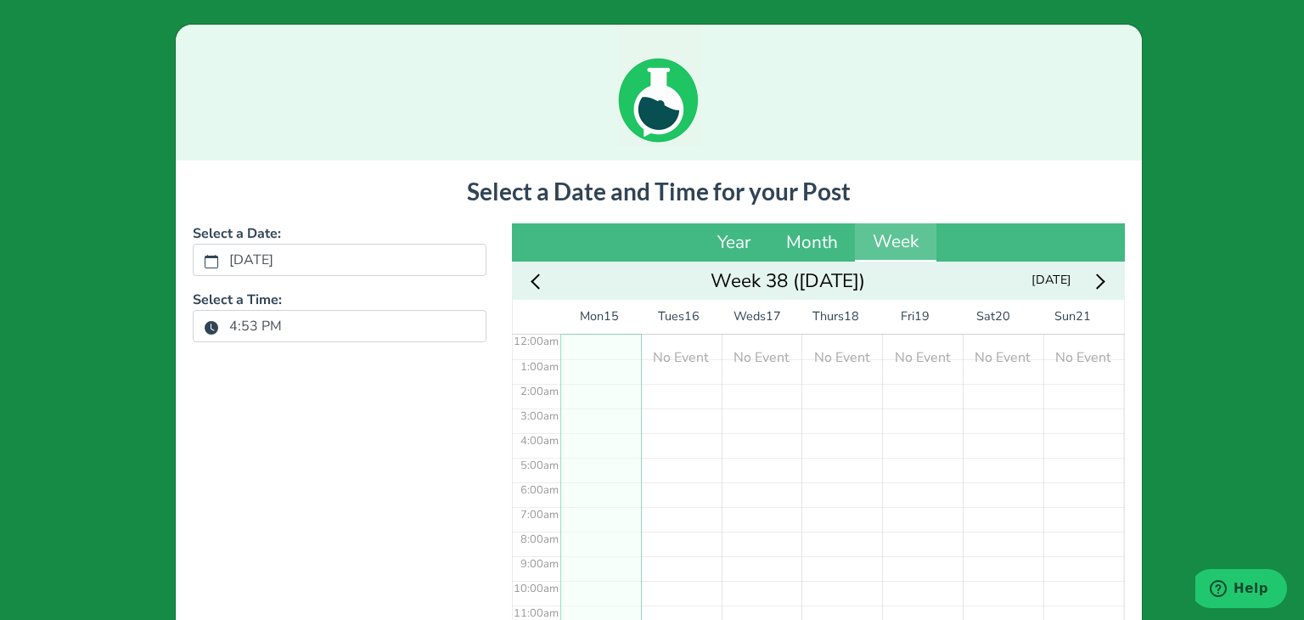
click at [255, 322] on label "4:53 PM" at bounding box center [255, 325] width 73 height 29
click at [219, 322] on button "4:53 PM" at bounding box center [211, 327] width 15 height 22
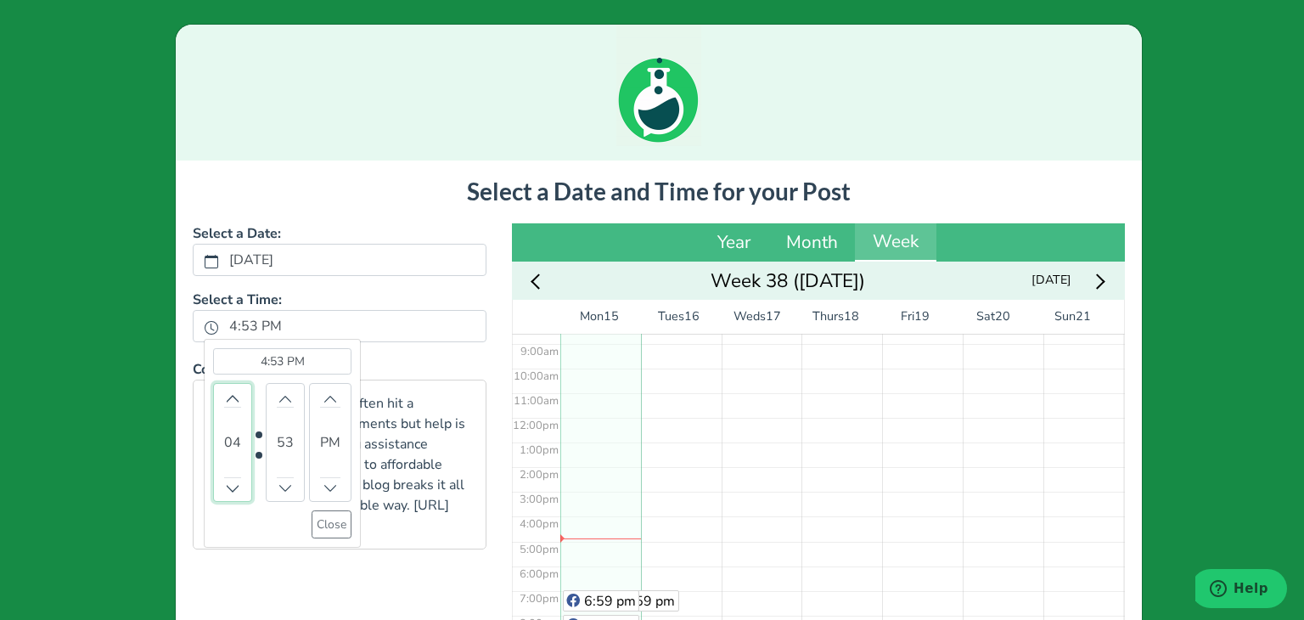
click at [214, 394] on div "04" at bounding box center [232, 442] width 39 height 119
click at [227, 394] on icon "chevron up" at bounding box center [233, 398] width 12 height 12
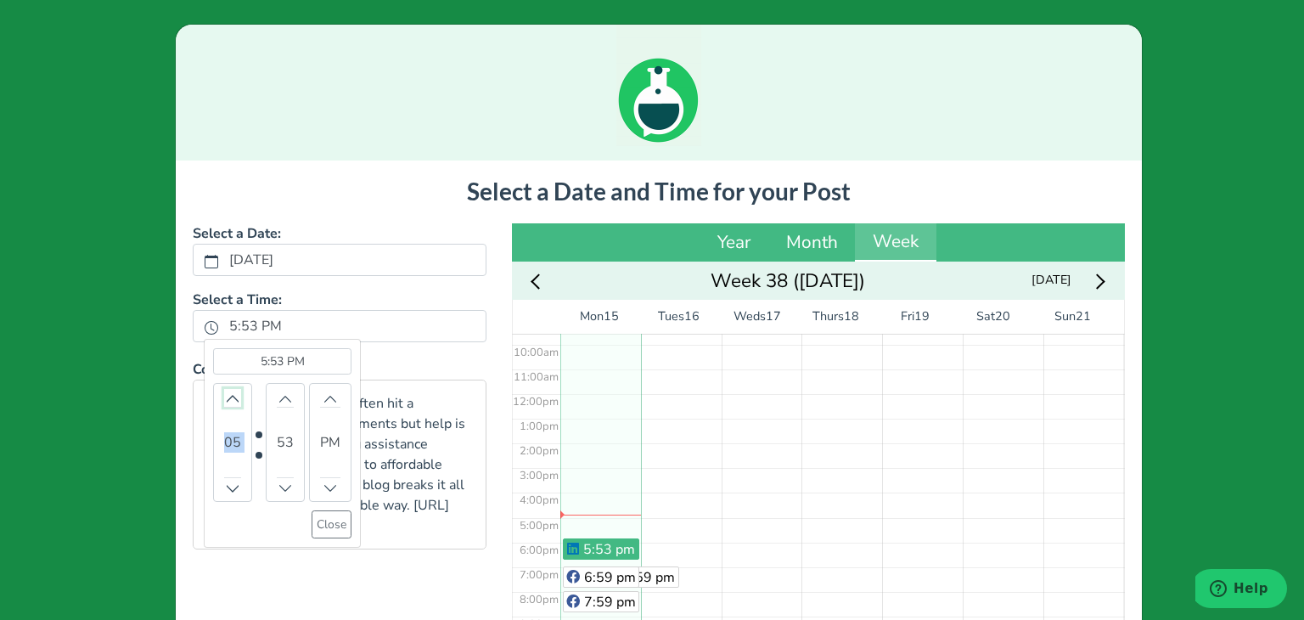
click at [227, 394] on icon "chevron up" at bounding box center [233, 398] width 12 height 12
click at [279, 401] on icon "chevron up" at bounding box center [285, 398] width 12 height 12
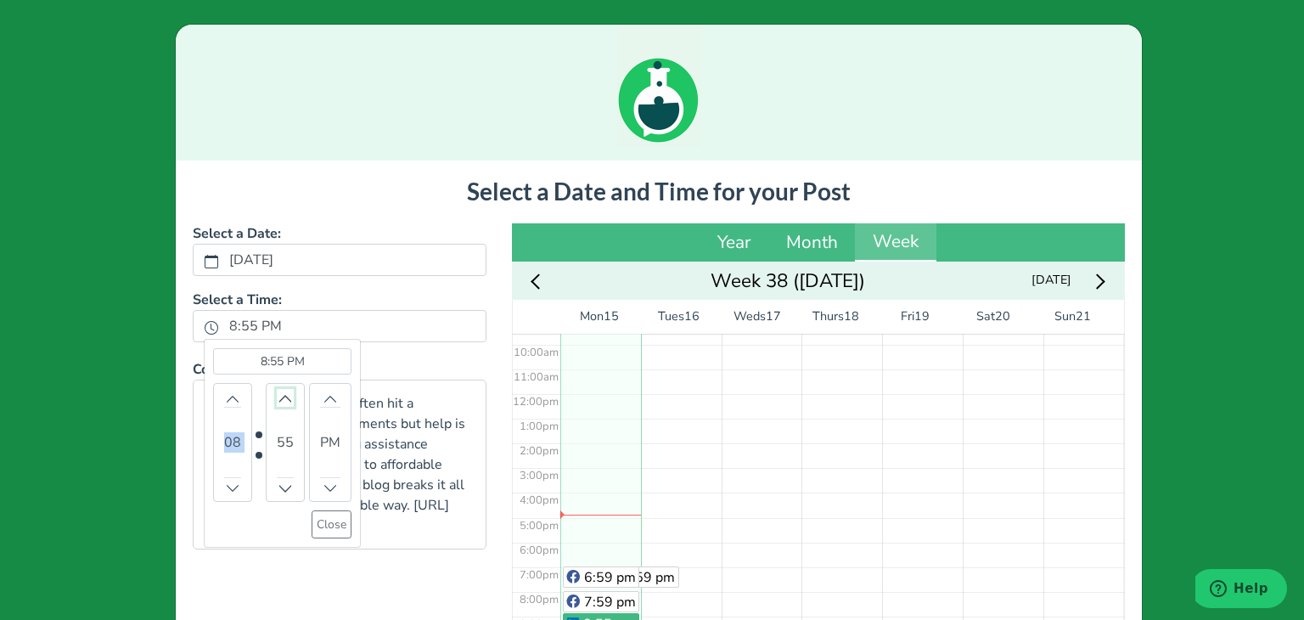
click at [279, 401] on icon "chevron up" at bounding box center [285, 398] width 12 height 12
click at [279, 399] on icon "chevron up" at bounding box center [285, 398] width 12 height 12
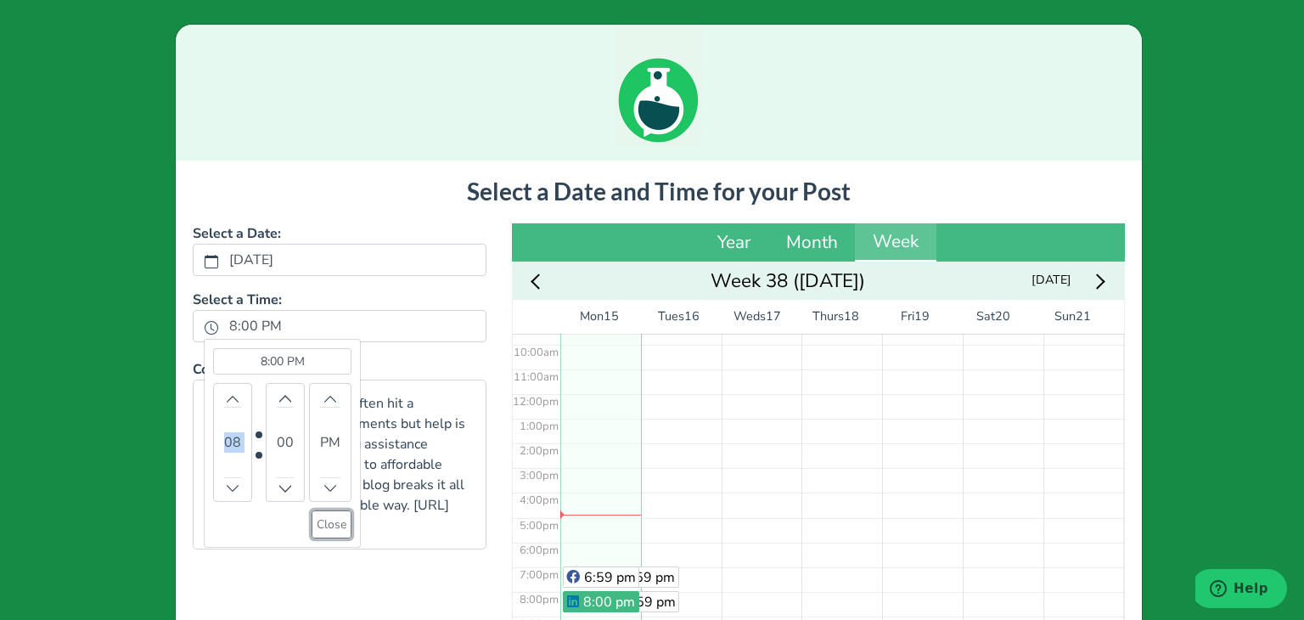
drag, startPoint x: 327, startPoint y: 520, endPoint x: 459, endPoint y: 532, distance: 132.9
click at [327, 520] on button "Close" at bounding box center [331, 524] width 40 height 28
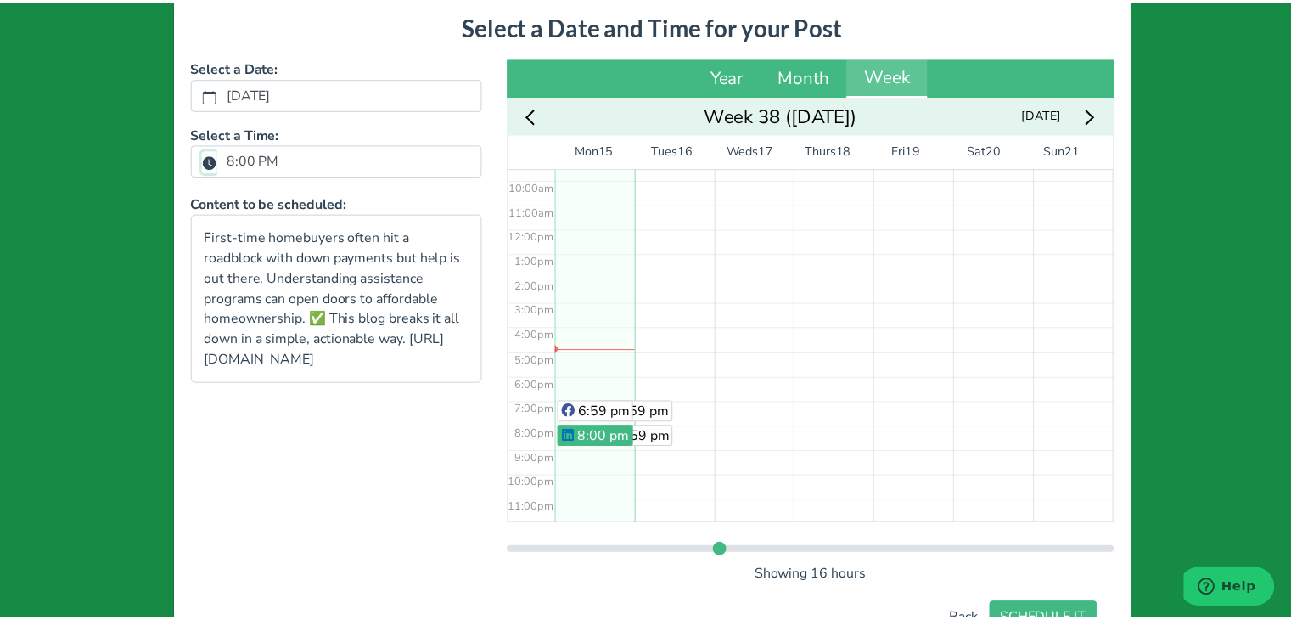
scroll to position [240, 0]
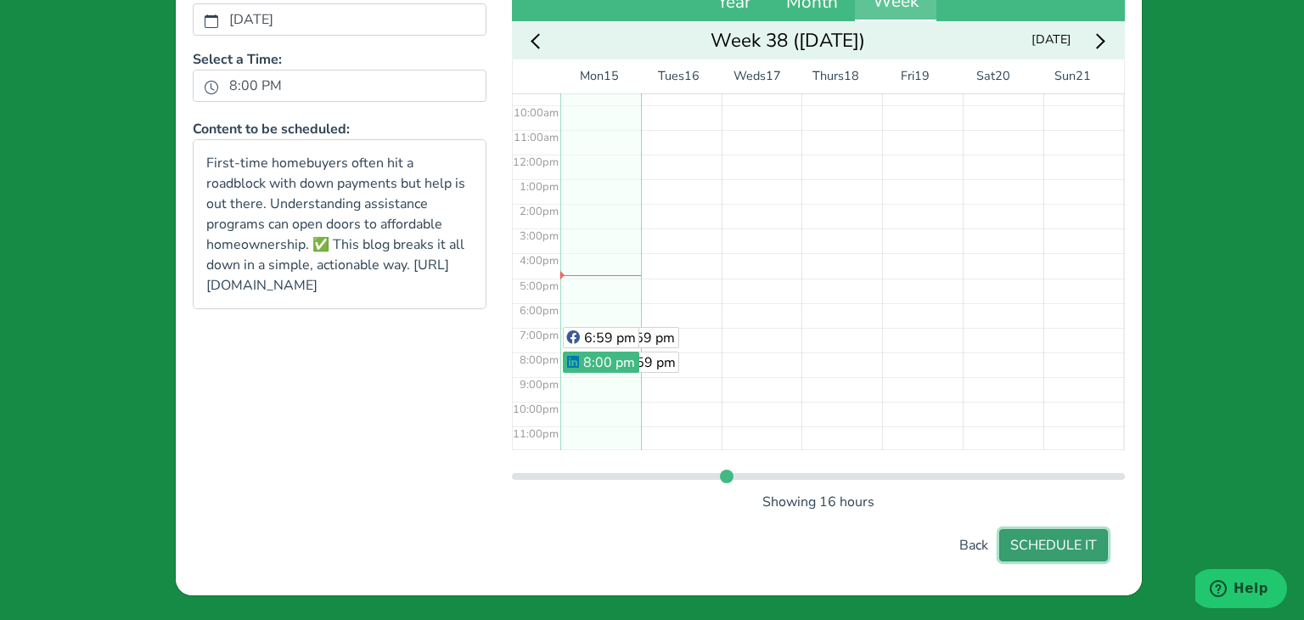
click at [1041, 551] on button "SCHEDULE IT" at bounding box center [1053, 545] width 109 height 32
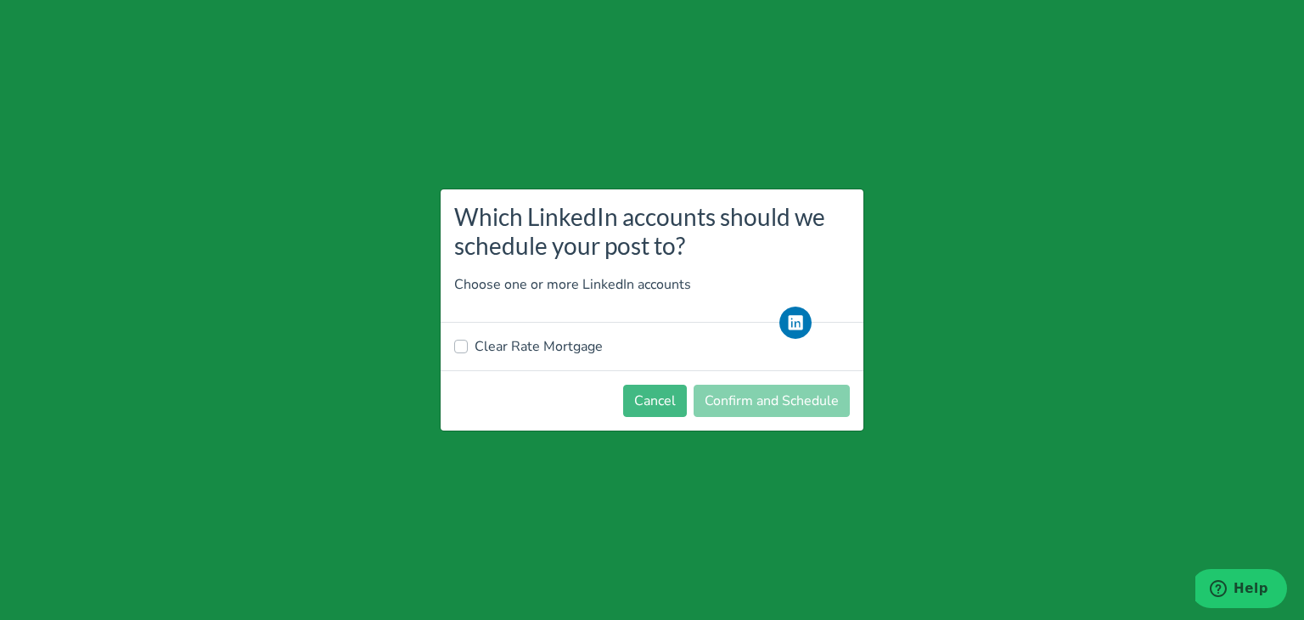
click at [531, 344] on label "Clear Rate Mortgage" at bounding box center [538, 346] width 128 height 20
click at [468, 344] on input "Clear Rate Mortgage" at bounding box center [461, 344] width 14 height 17
checkbox input "true"
click at [767, 405] on button "Confirm and Schedule" at bounding box center [771, 400] width 156 height 32
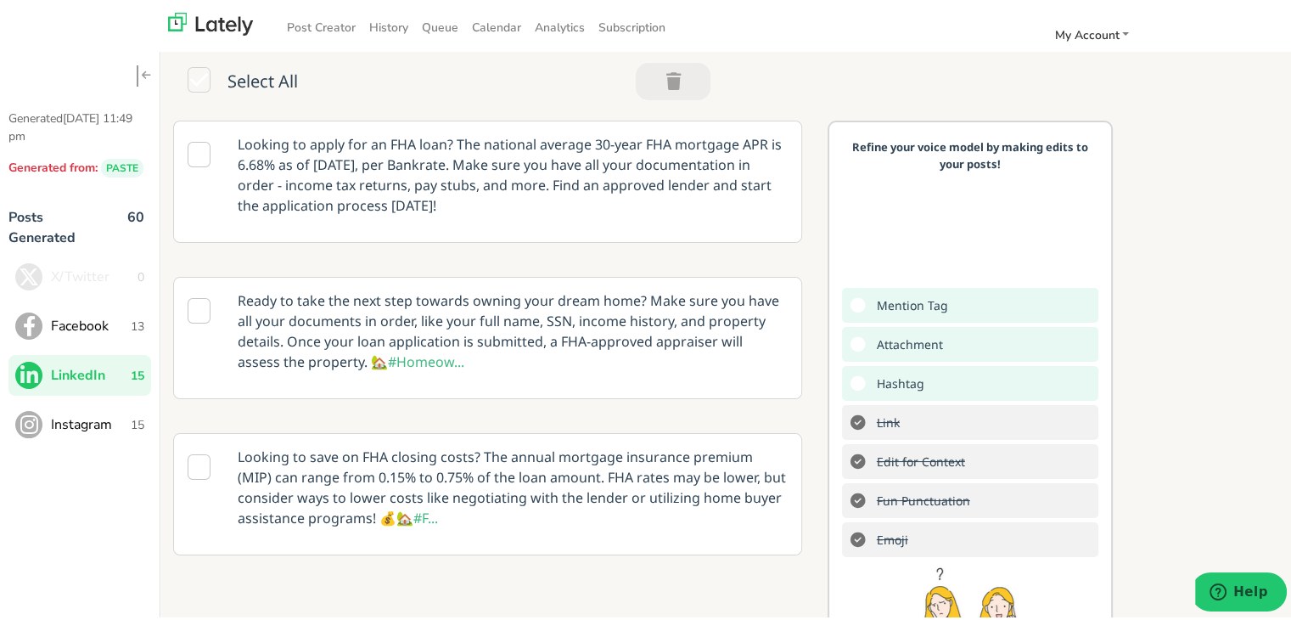
click at [482, 212] on p "Looking to apply for an FHA loan? The national average 30-year FHA mortgage APR…" at bounding box center [512, 171] width 575 height 107
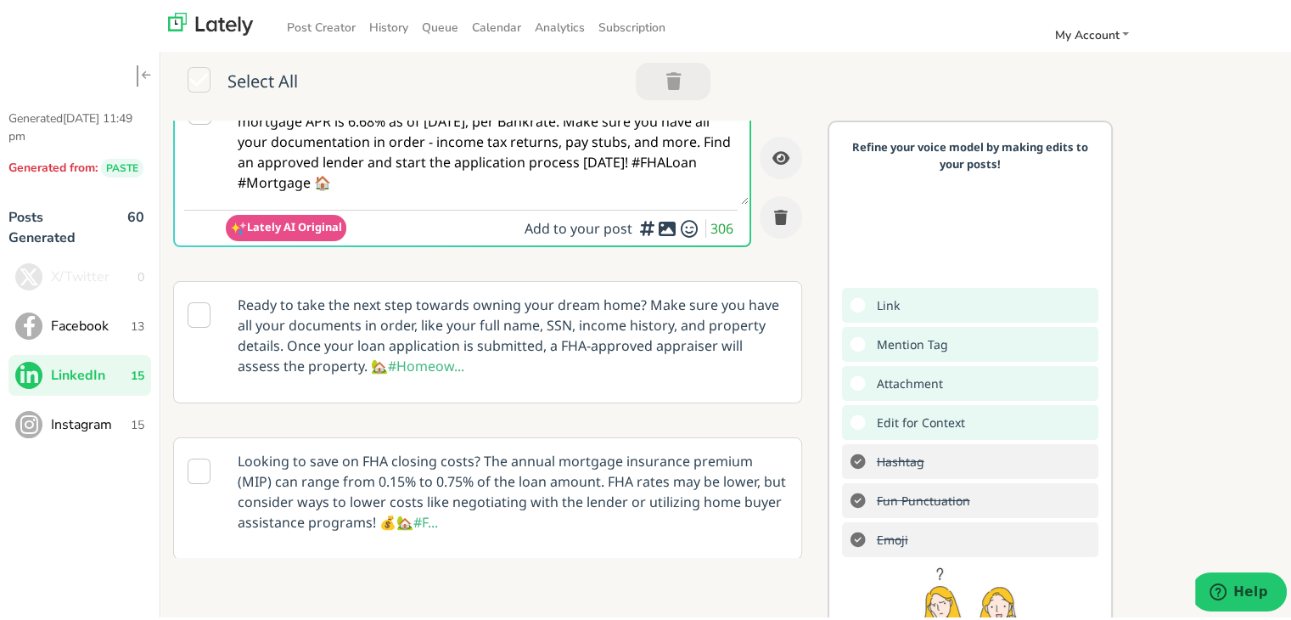
scroll to position [85, 0]
